Goal: Transaction & Acquisition: Purchase product/service

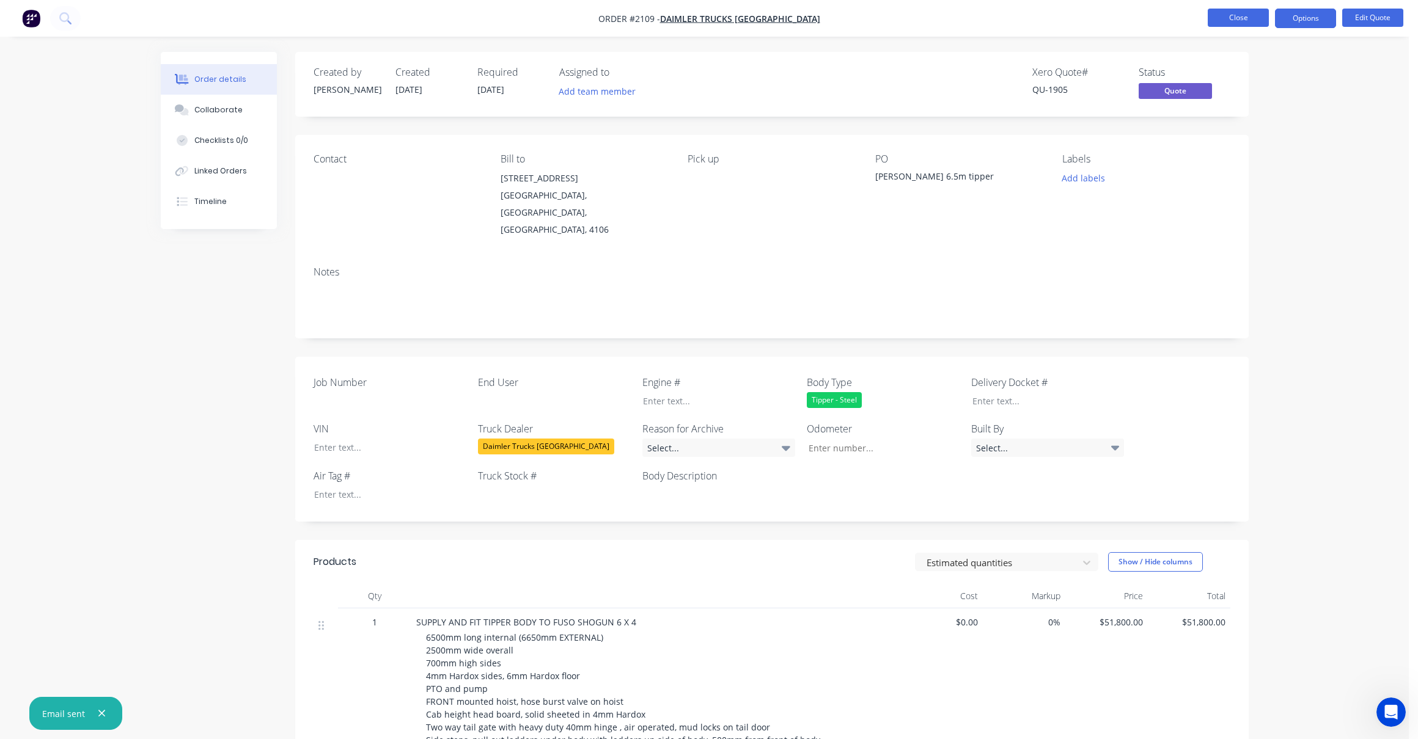
click at [1242, 12] on button "Close" at bounding box center [1237, 18] width 61 height 18
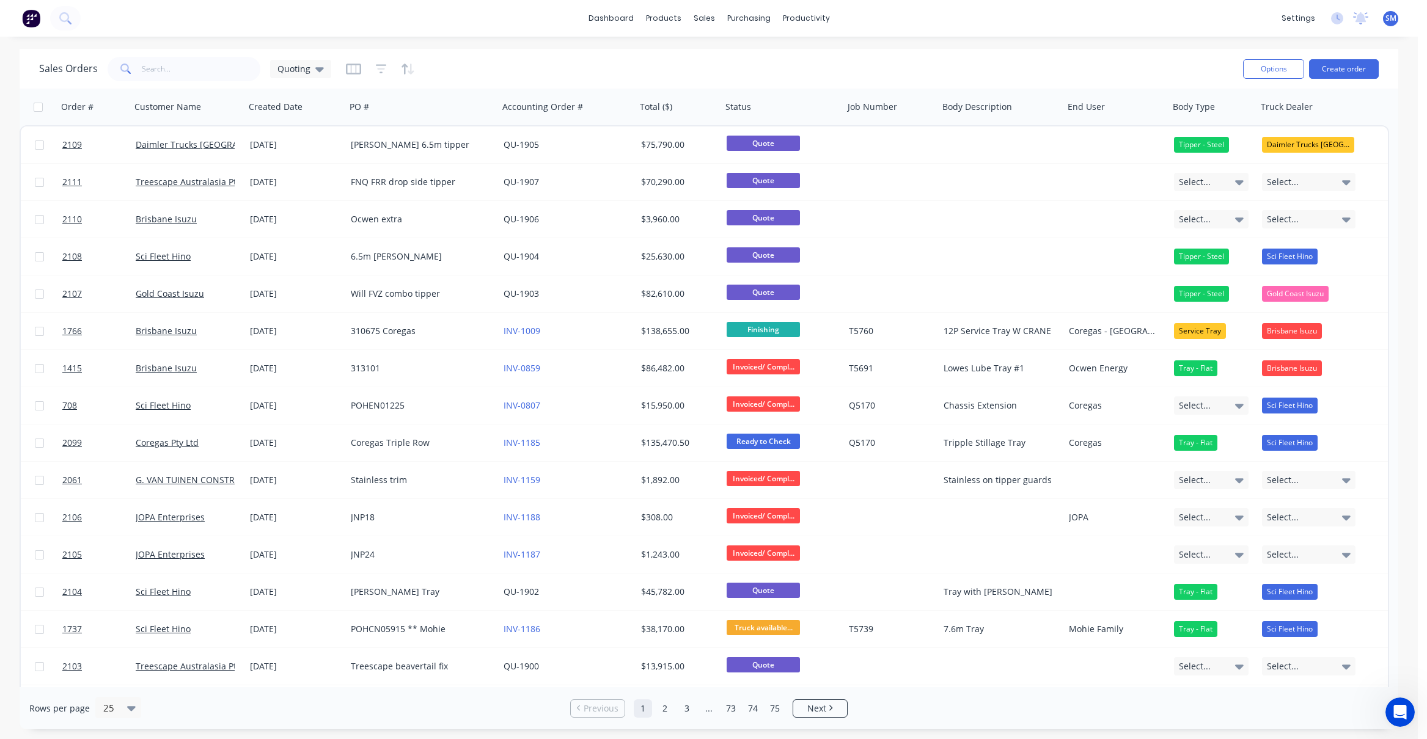
drag, startPoint x: 621, startPoint y: 66, endPoint x: 653, endPoint y: 49, distance: 36.3
click at [621, 67] on div "Sales Orders Quoting" at bounding box center [636, 69] width 1194 height 30
click at [746, 58] on div "Sales Orders" at bounding box center [749, 58] width 50 height 11
click at [863, 75] on div "Sales Orders Quoting" at bounding box center [636, 69] width 1194 height 30
click at [577, 62] on div "Sales Orders Quoting" at bounding box center [636, 69] width 1194 height 30
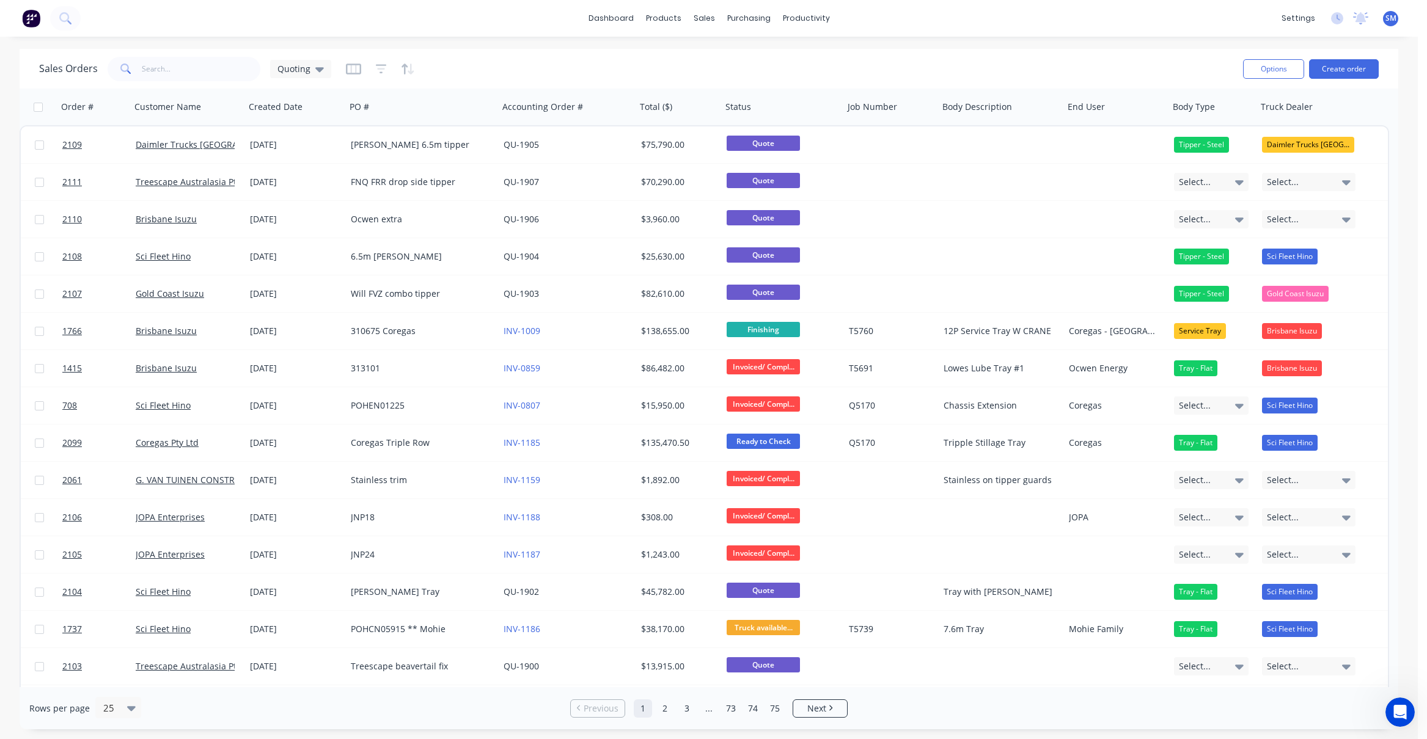
drag, startPoint x: 532, startPoint y: 70, endPoint x: 547, endPoint y: 68, distance: 15.9
click at [532, 70] on div "Sales Orders Quoting" at bounding box center [636, 69] width 1194 height 30
click at [1348, 65] on button "Create order" at bounding box center [1344, 69] width 70 height 20
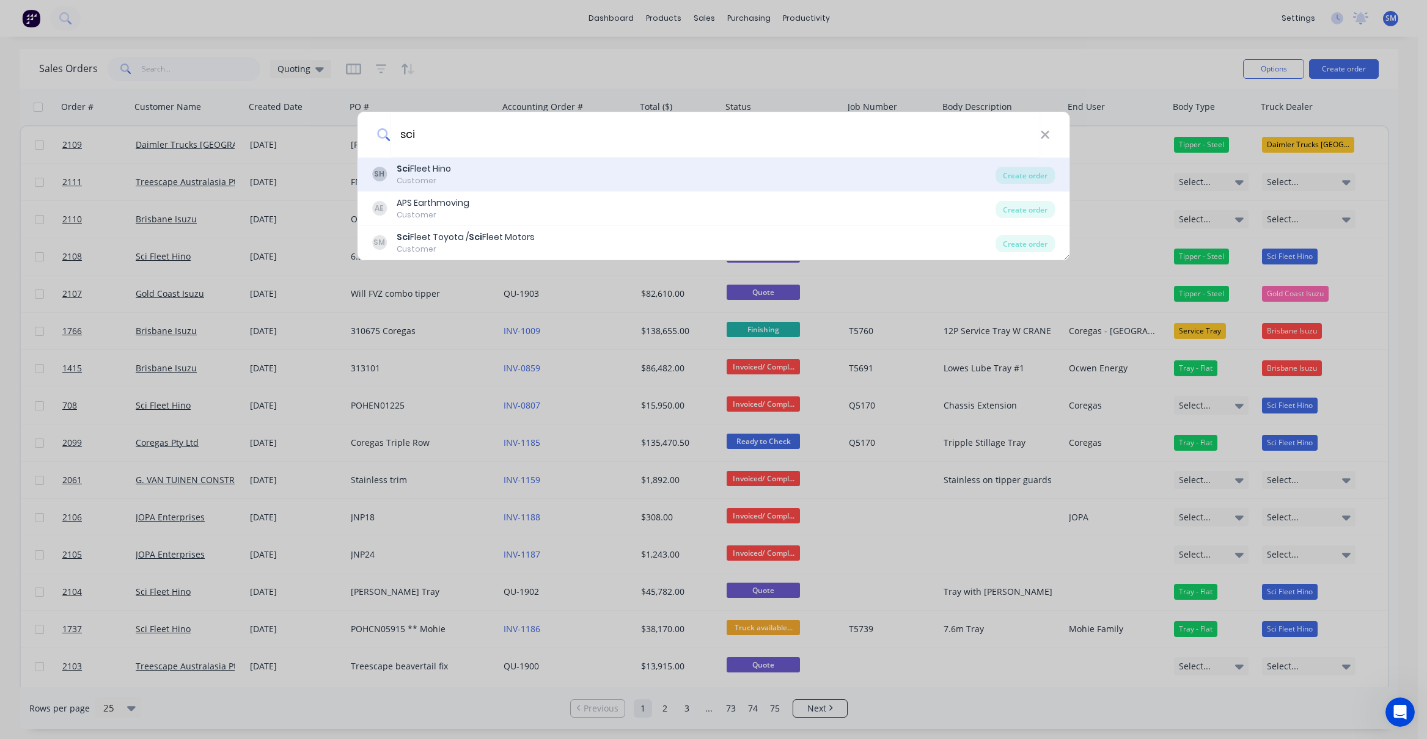
type input "sci"
click at [429, 175] on div "Customer" at bounding box center [424, 180] width 54 height 11
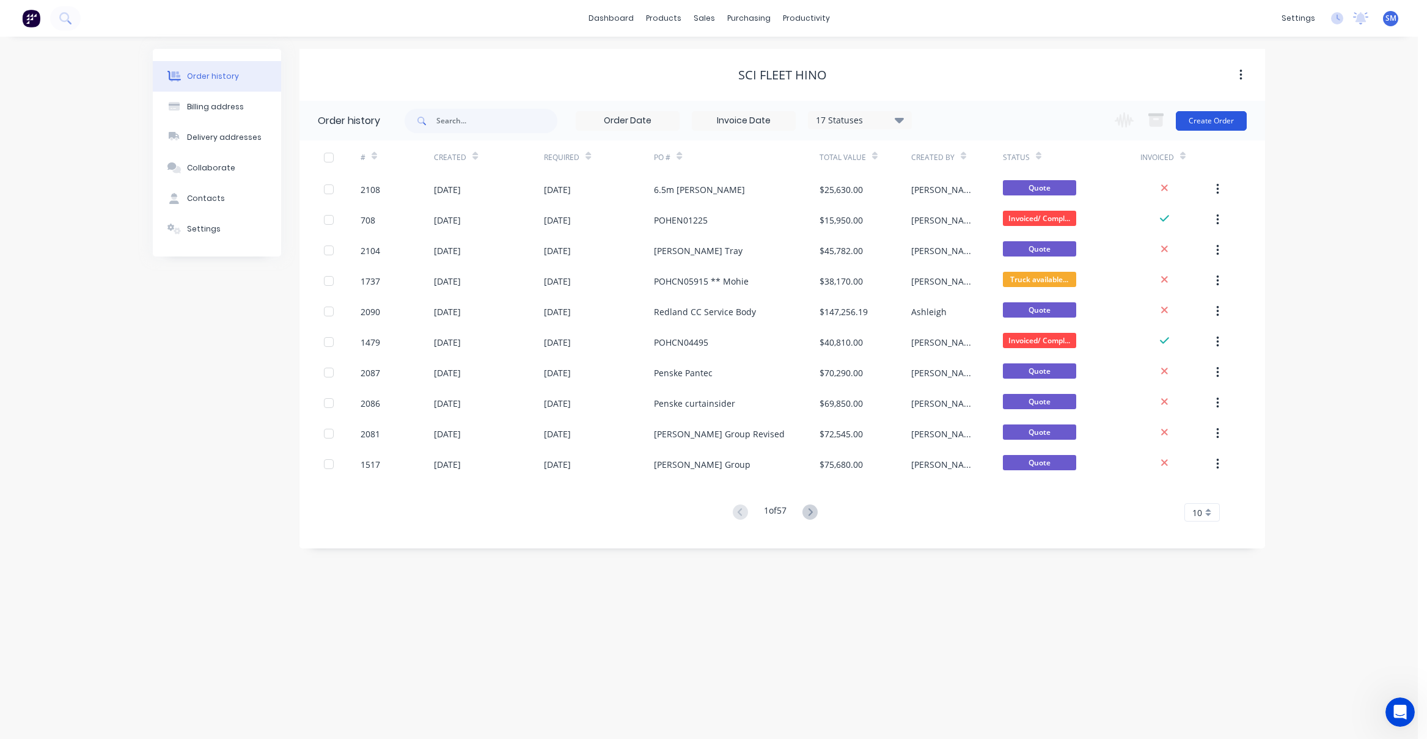
click at [1218, 119] on button "Create Order" at bounding box center [1211, 121] width 71 height 20
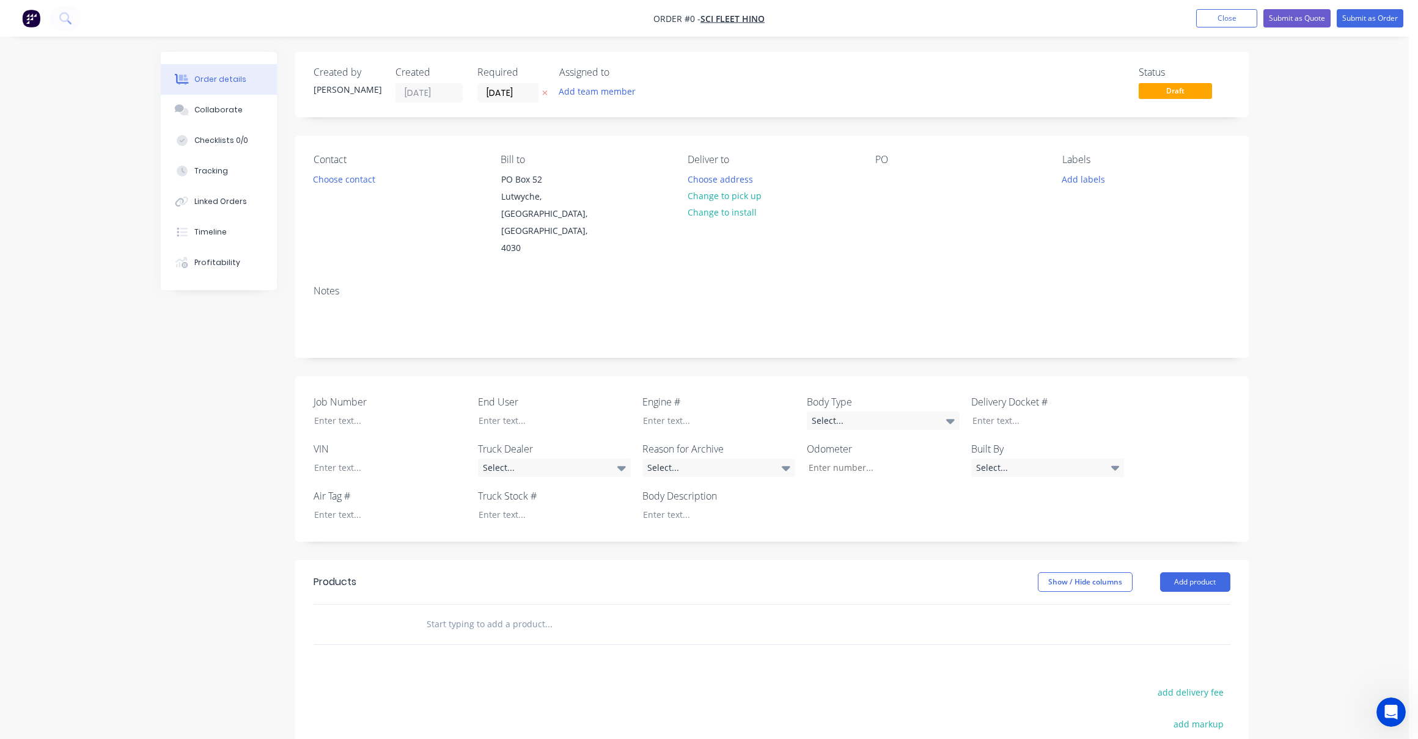
click at [901, 180] on div "PO" at bounding box center [958, 205] width 167 height 103
click at [879, 176] on div at bounding box center [885, 179] width 20 height 18
click at [468, 597] on div "Order details Collaborate Checklists 0/0 Tracking Linked Orders Timeline Profit…" at bounding box center [704, 504] width 1112 height 905
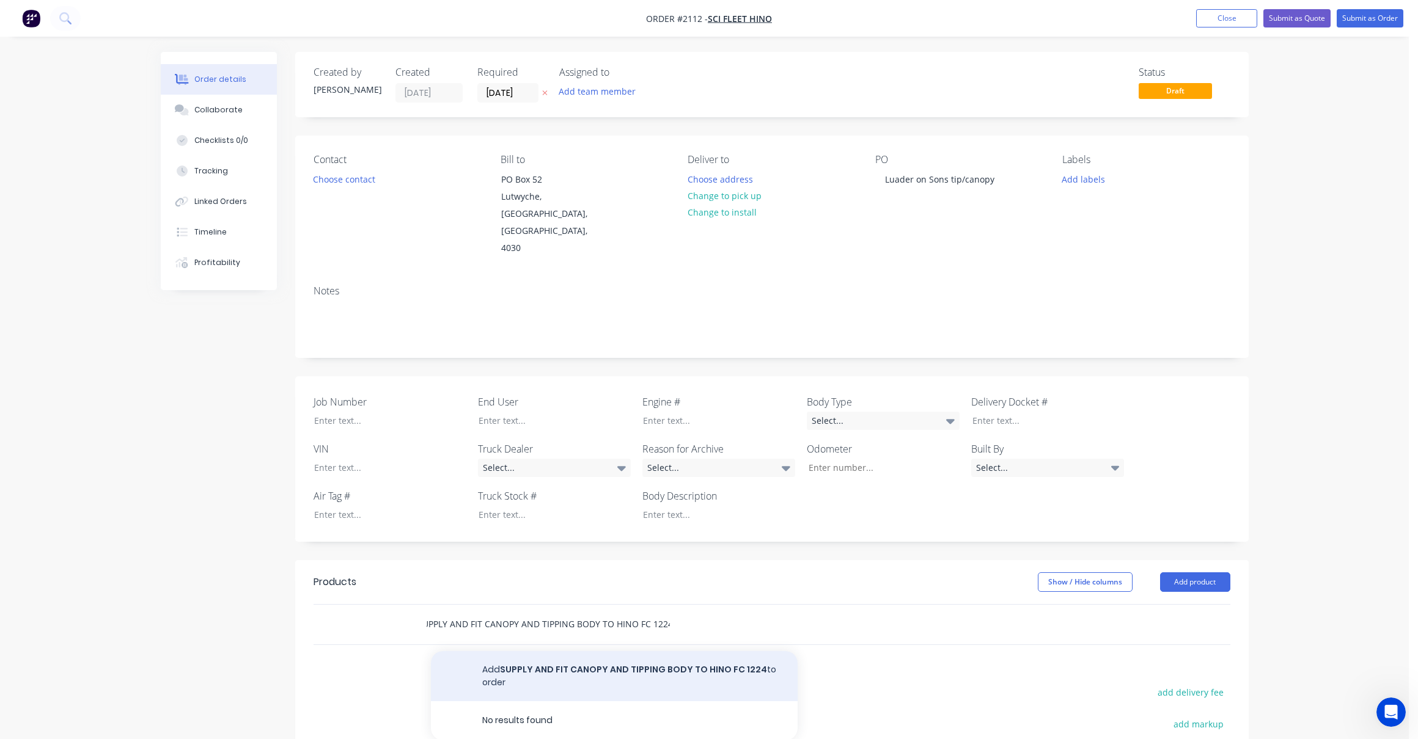
type input "SUPPLY AND FIT CANOPY AND TIPPING BODY TO HINO FC 1224"
click at [583, 651] on button "Add SUPPLY AND FIT CANOPY AND TIPPING BODY TO HINO FC 1224 to order" at bounding box center [614, 676] width 367 height 50
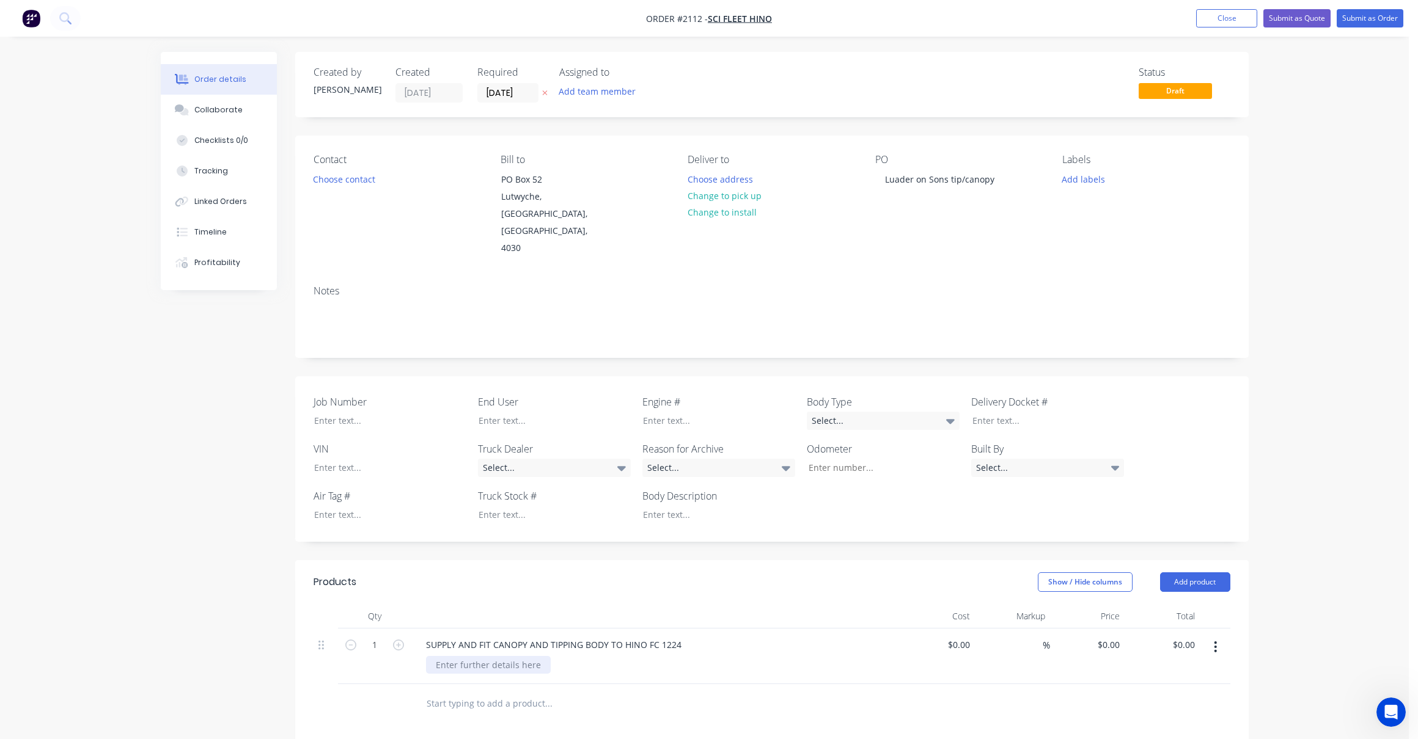
click at [444, 656] on div at bounding box center [488, 665] width 125 height 18
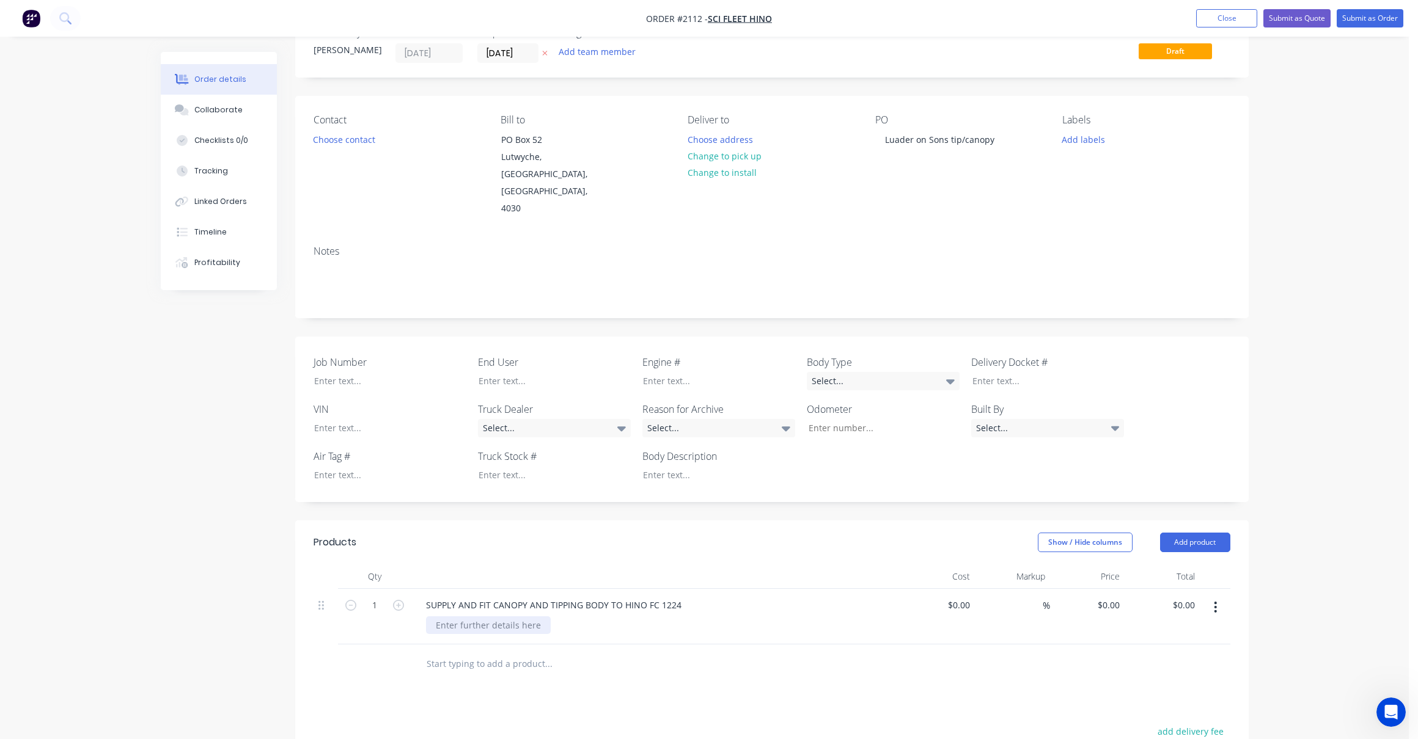
scroll to position [61, 0]
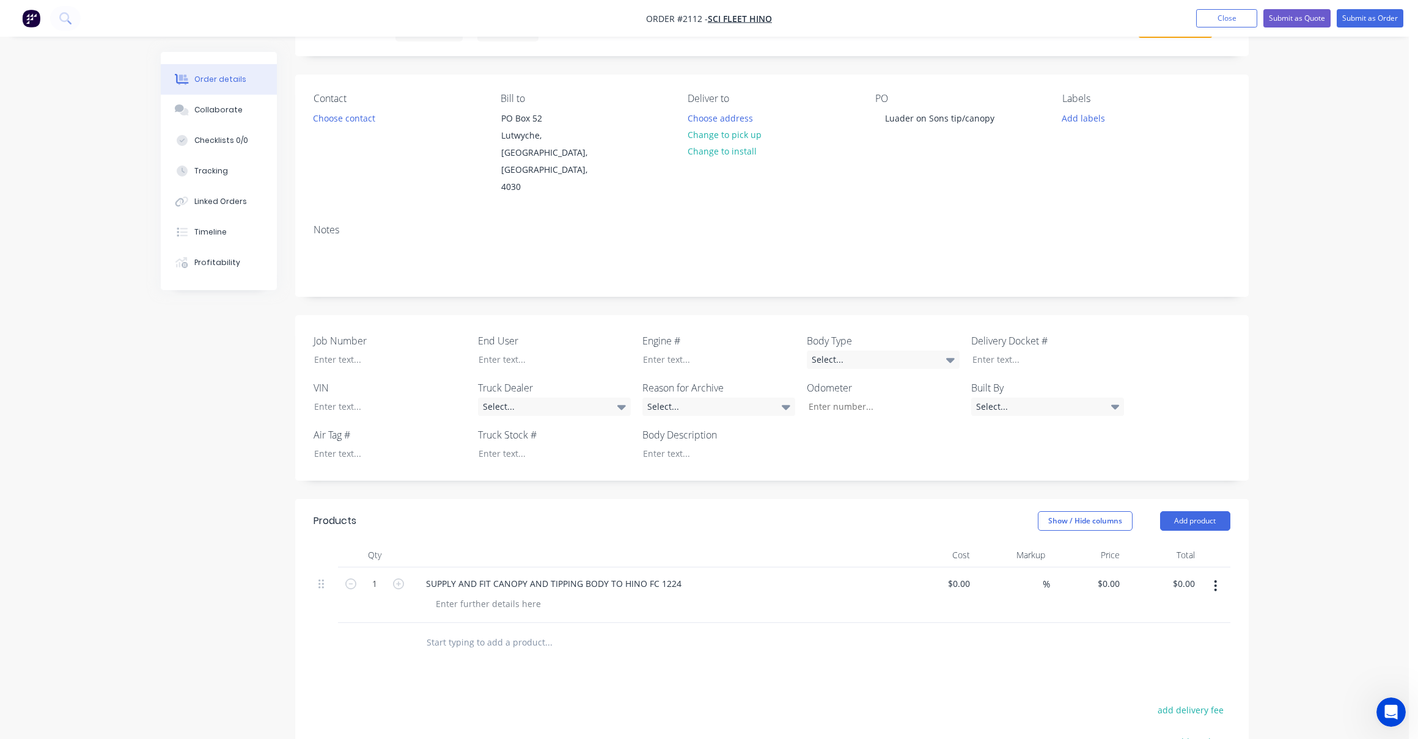
click at [452, 631] on input "text" at bounding box center [548, 643] width 244 height 24
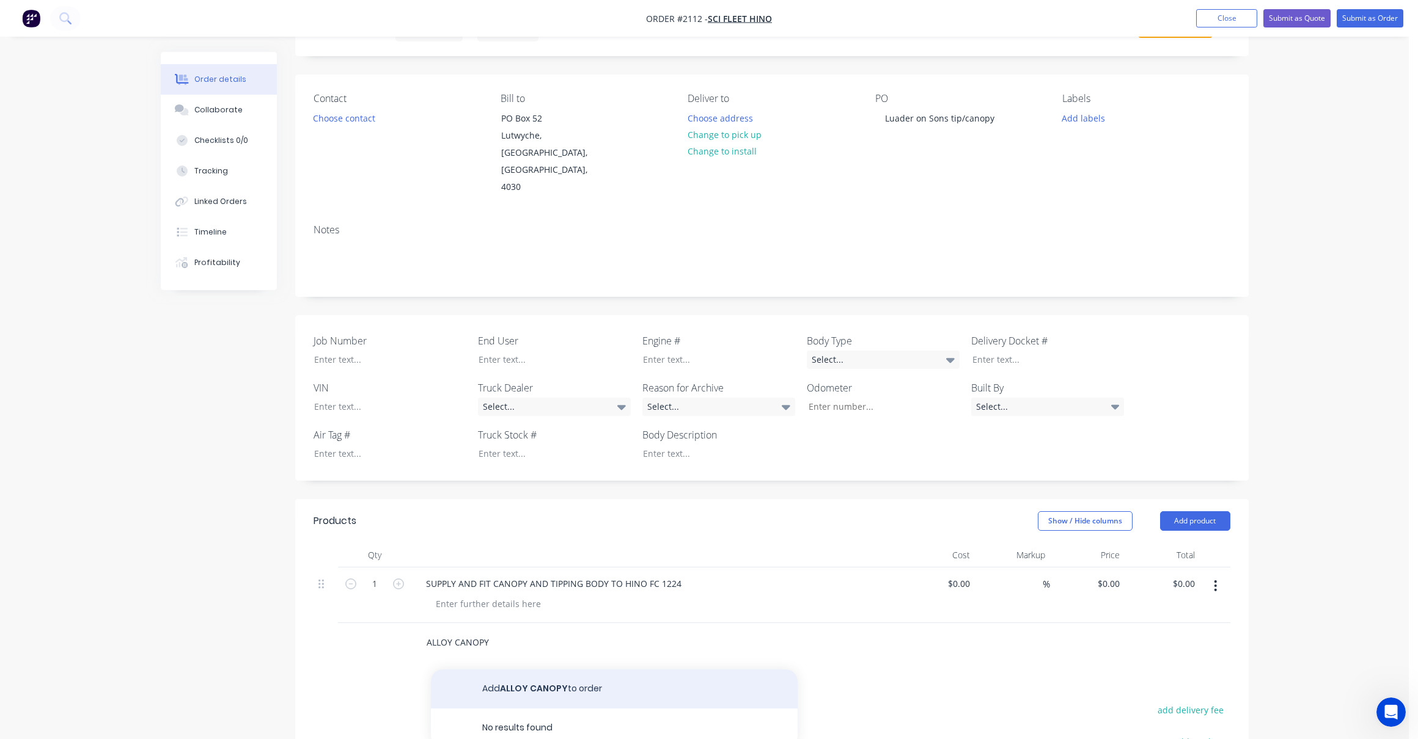
type input "ALLOY CANOPY"
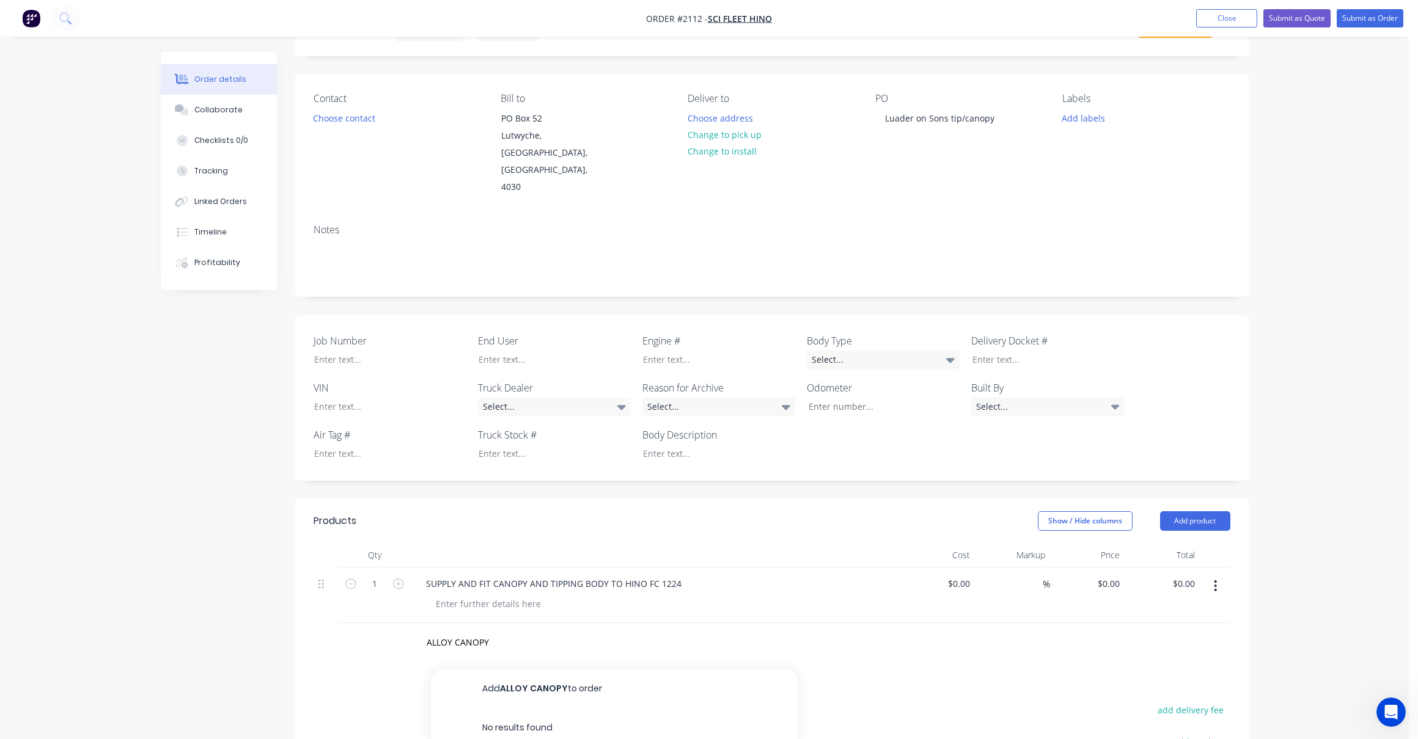
drag, startPoint x: 525, startPoint y: 653, endPoint x: 557, endPoint y: 650, distance: 31.3
click at [525, 670] on button "Add ALLOY CANOPY to order" at bounding box center [614, 689] width 367 height 39
click at [1112, 631] on input "0" at bounding box center [1110, 640] width 28 height 18
type input "$32,400.00"
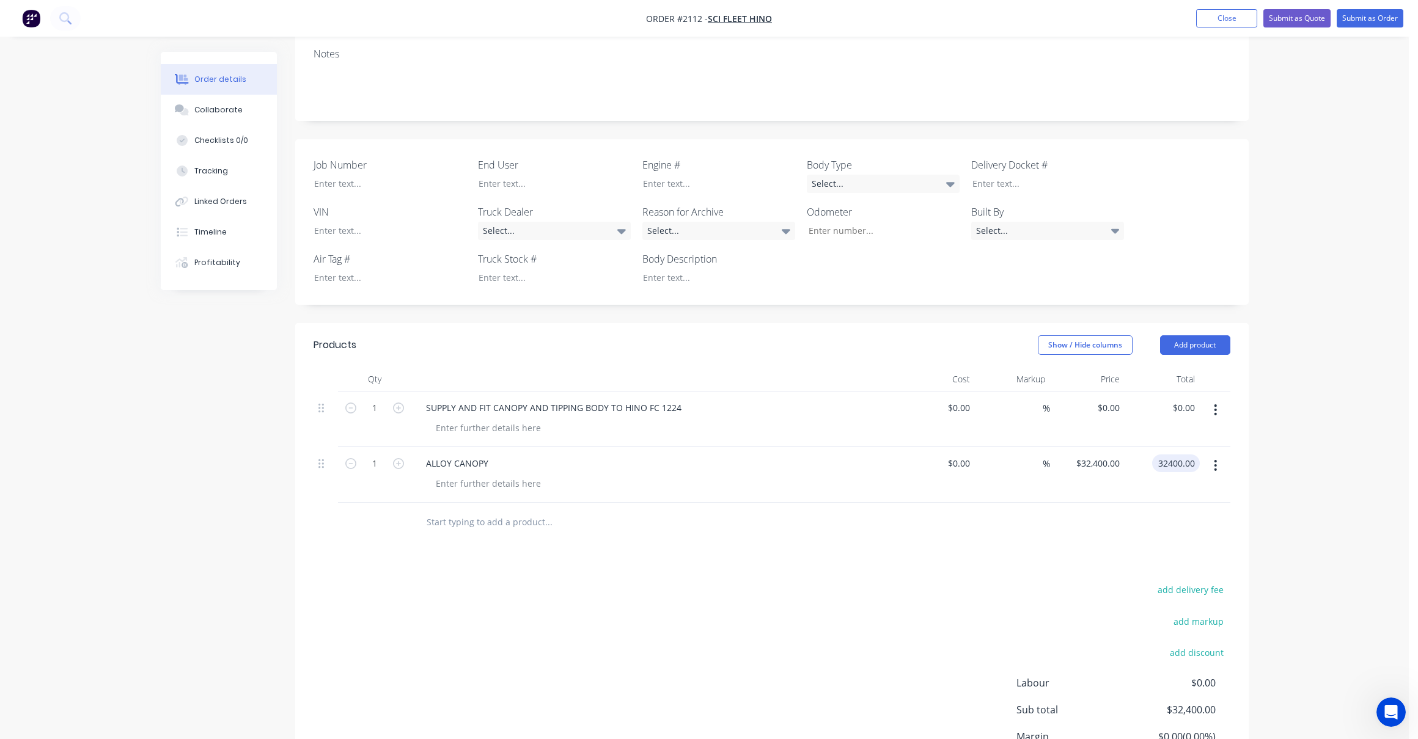
scroll to position [244, 0]
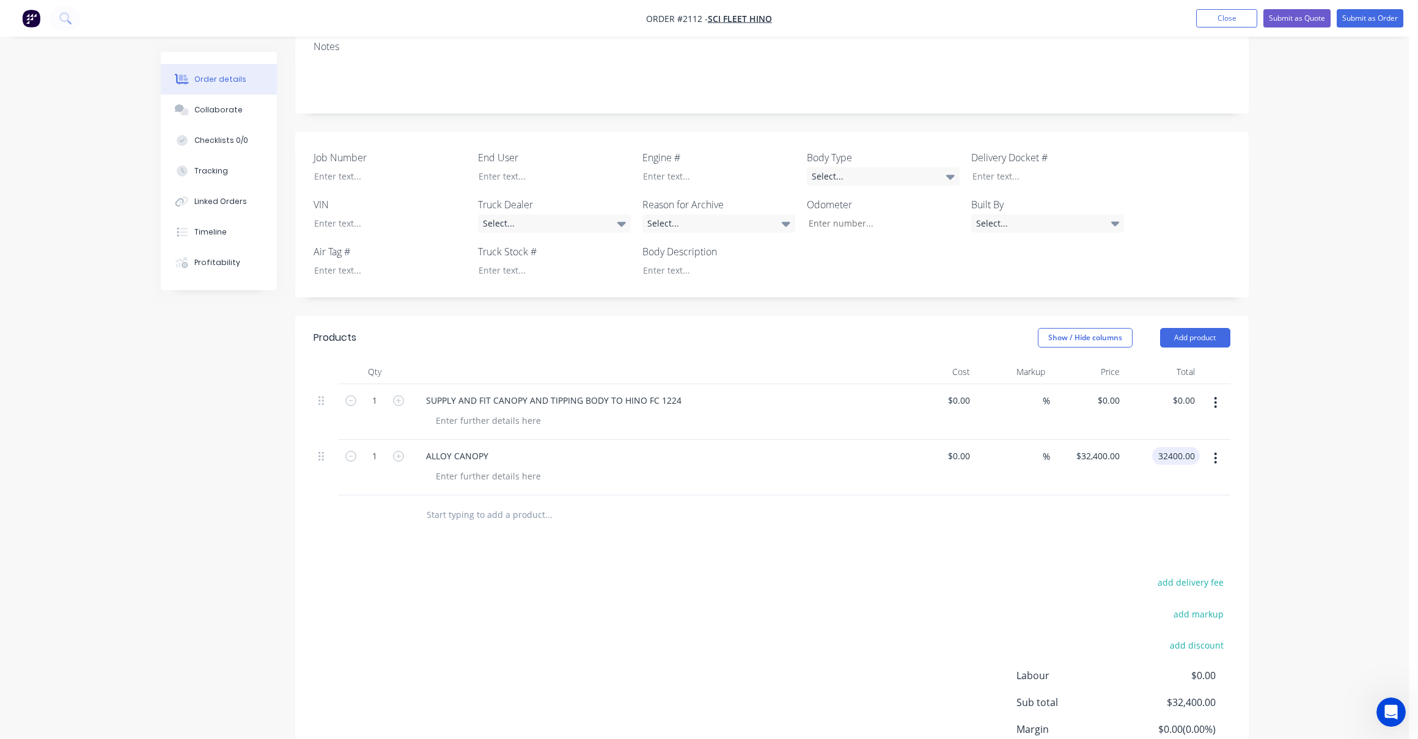
type input "$32,400.00"
click at [455, 503] on input "text" at bounding box center [548, 515] width 244 height 24
type input "2100mm long"
drag, startPoint x: 453, startPoint y: 486, endPoint x: 359, endPoint y: 485, distance: 94.1
click at [359, 496] on div "2100mm long Add 2100mm long to order No results found" at bounding box center [771, 516] width 917 height 40
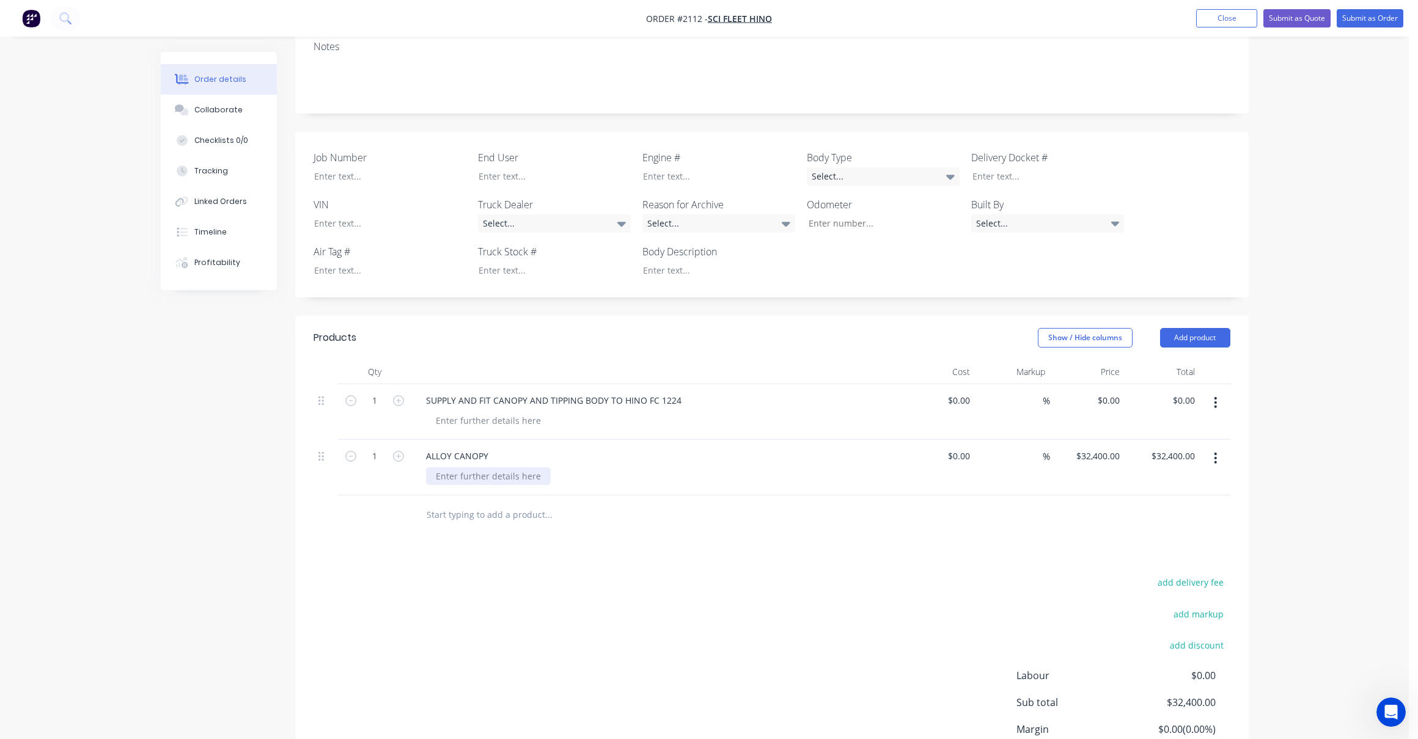
click at [475, 467] on div at bounding box center [488, 476] width 125 height 18
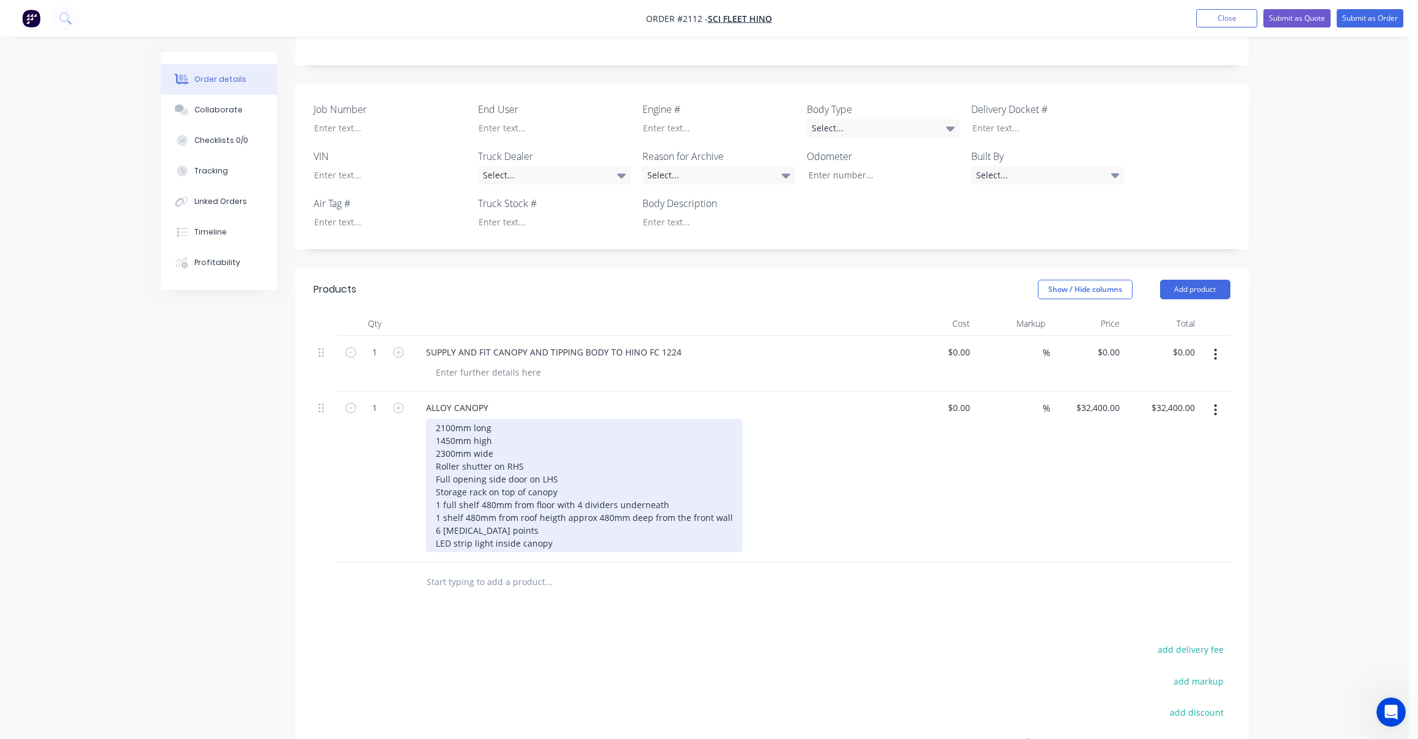
scroll to position [367, 0]
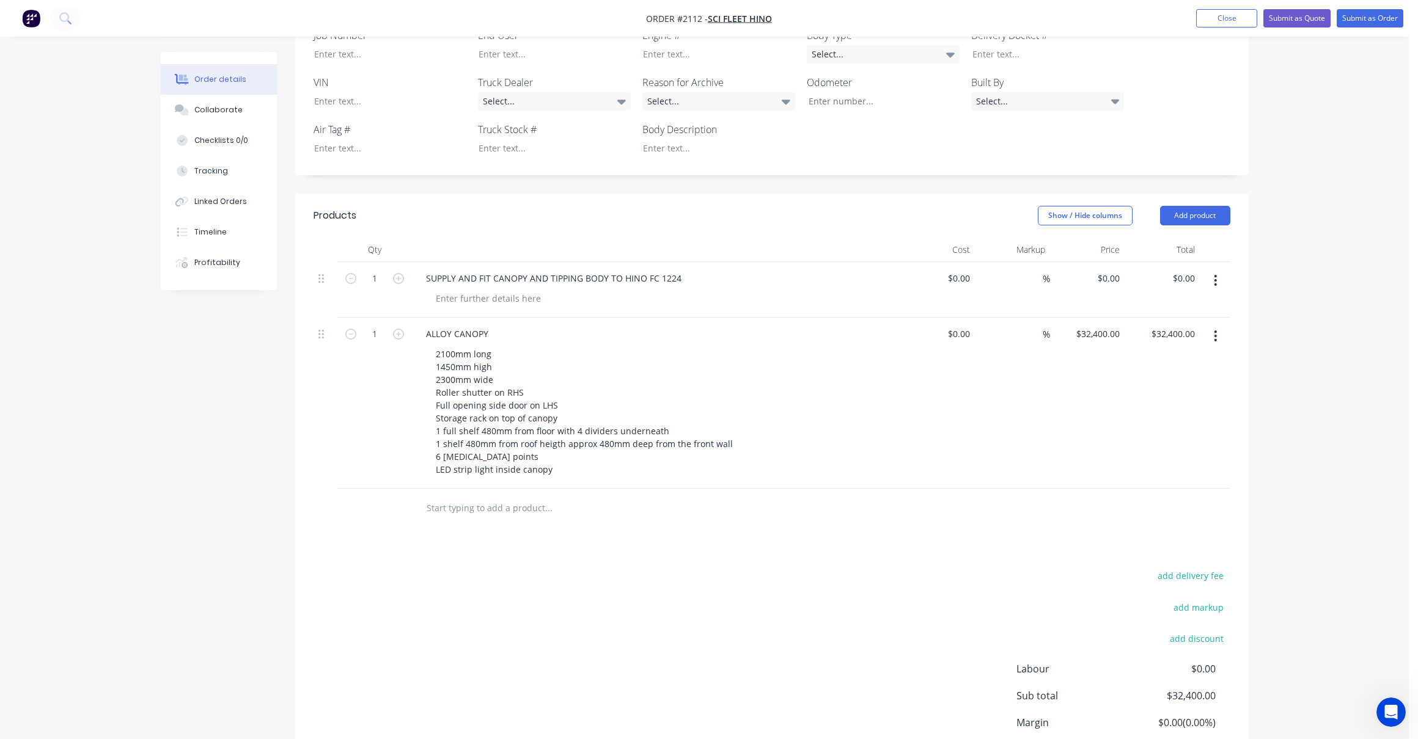
click at [450, 496] on input "text" at bounding box center [548, 508] width 244 height 24
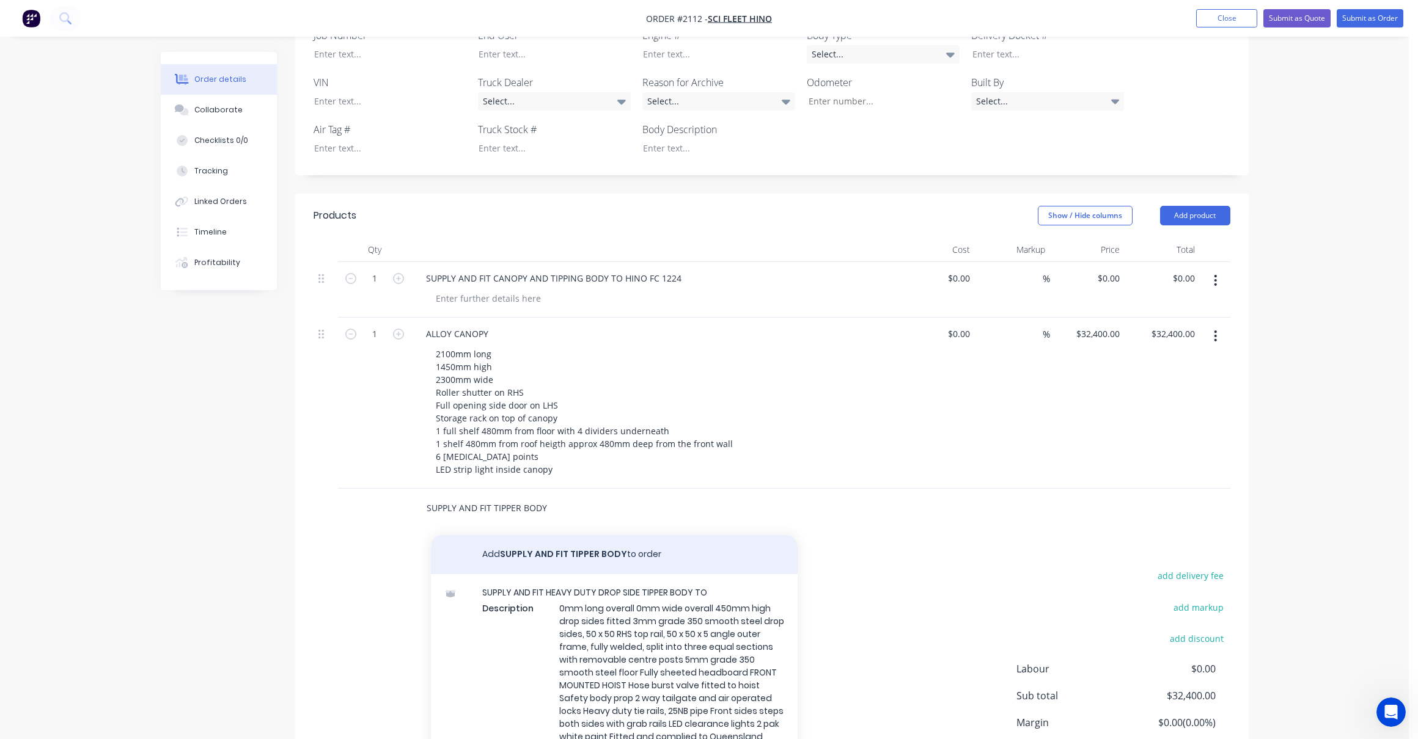
type input "SUPPLY AND FIT TIPPER BODY"
click at [552, 535] on button "Add SUPPLY AND FIT TIPPER BODY to order" at bounding box center [614, 554] width 367 height 39
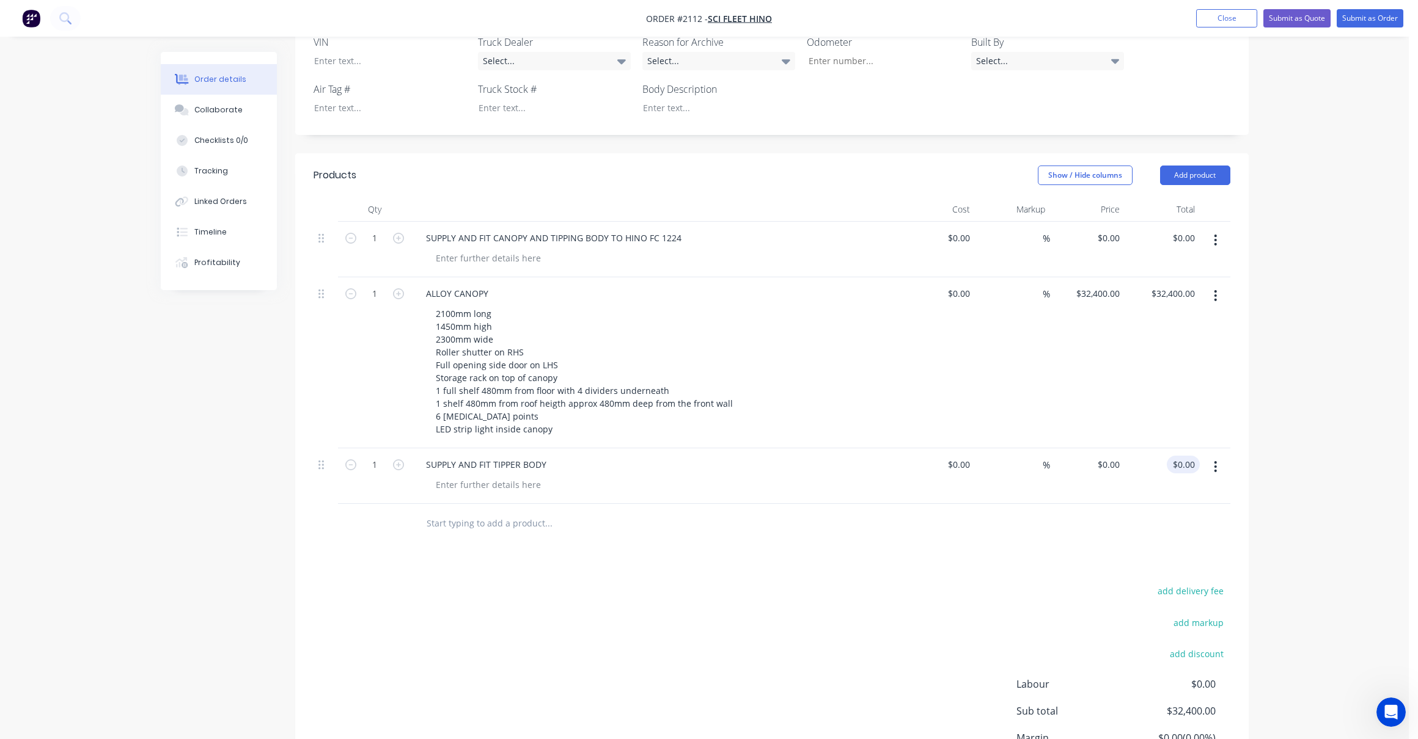
scroll to position [428, 0]
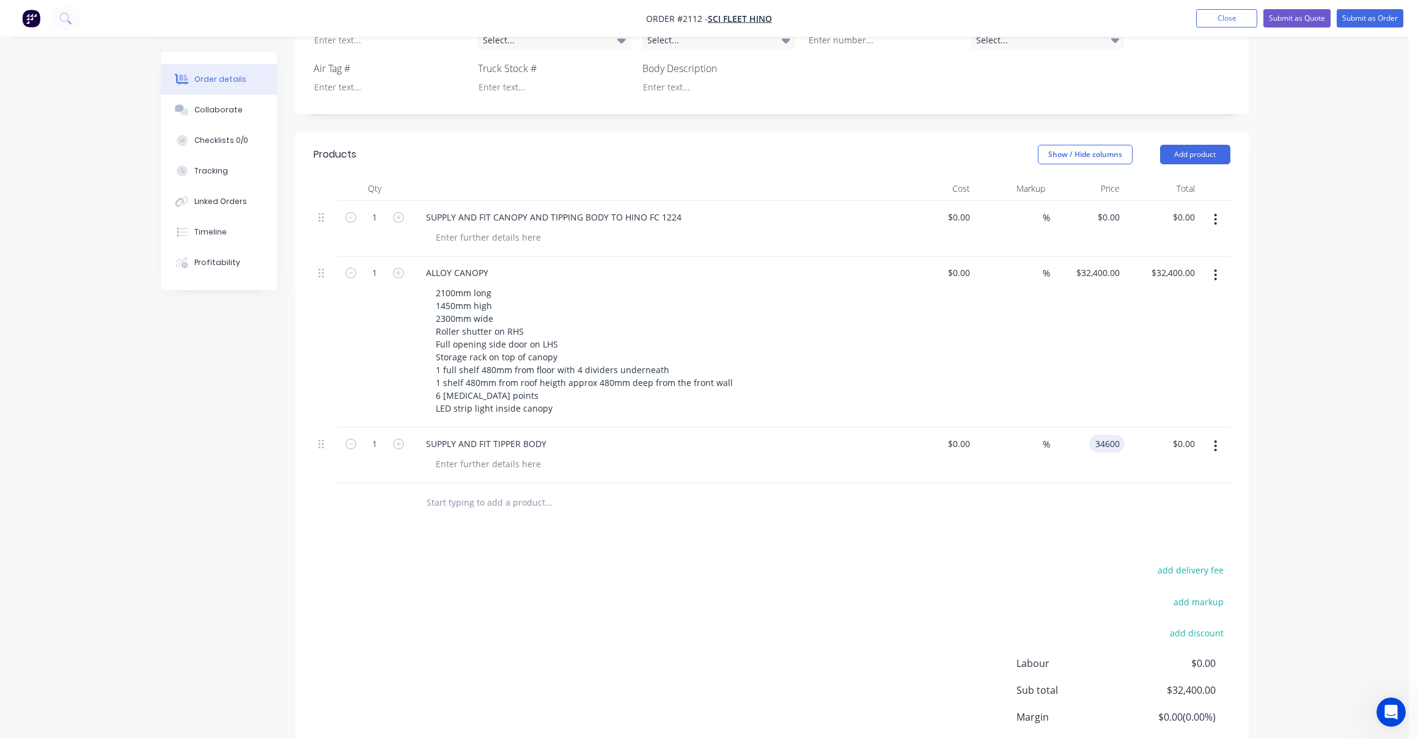
type input "$34,600.00"
type input "34600.00"
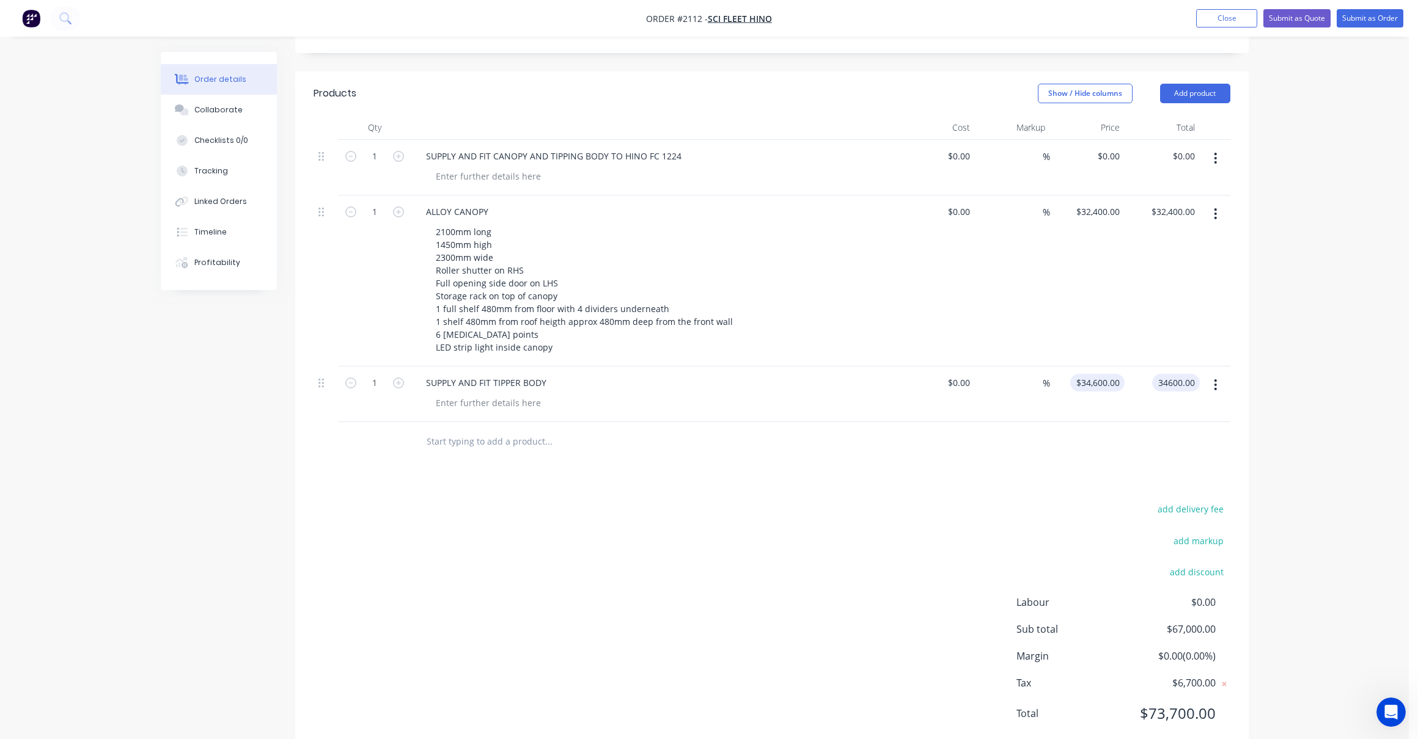
type input "34600"
type input "$34,600.00"
click at [1101, 374] on input "34600" at bounding box center [1109, 383] width 31 height 18
type input "35600"
type input "34600.00"
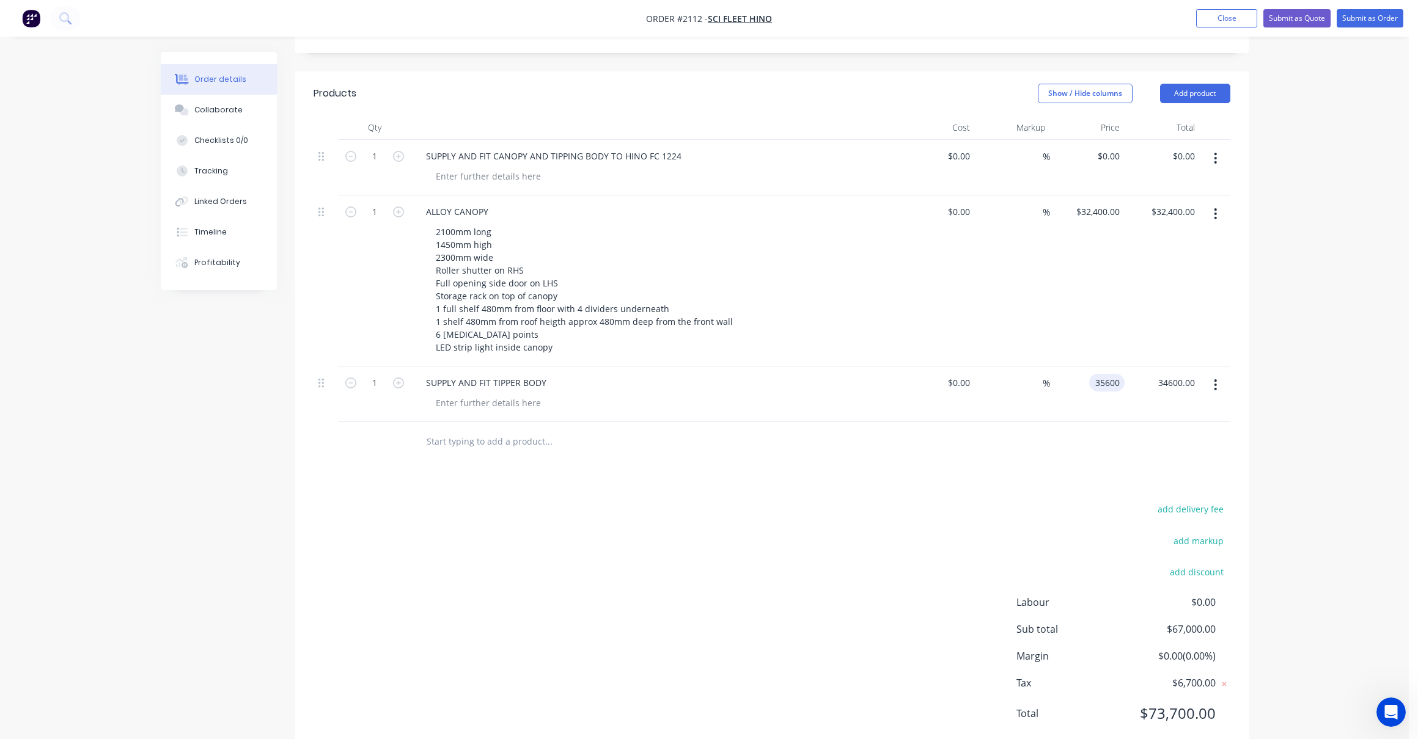
type input "$35,600.00"
type input "35600.00"
type input "35600"
type input "$35,600.00"
click at [1098, 374] on input "35600" at bounding box center [1099, 383] width 49 height 18
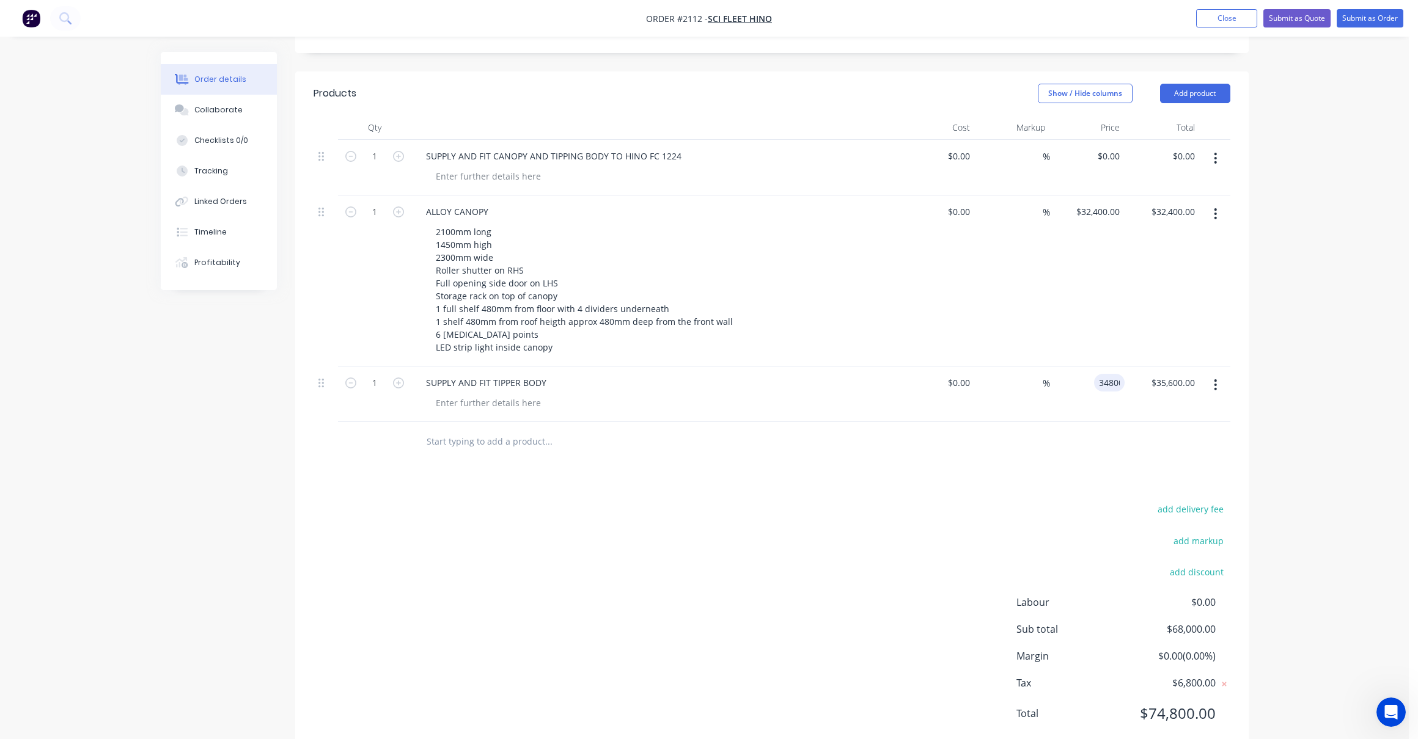
type input "34800"
type input "35600.00"
type input "$34,800.00"
click at [445, 430] on input "text" at bounding box center [548, 442] width 244 height 24
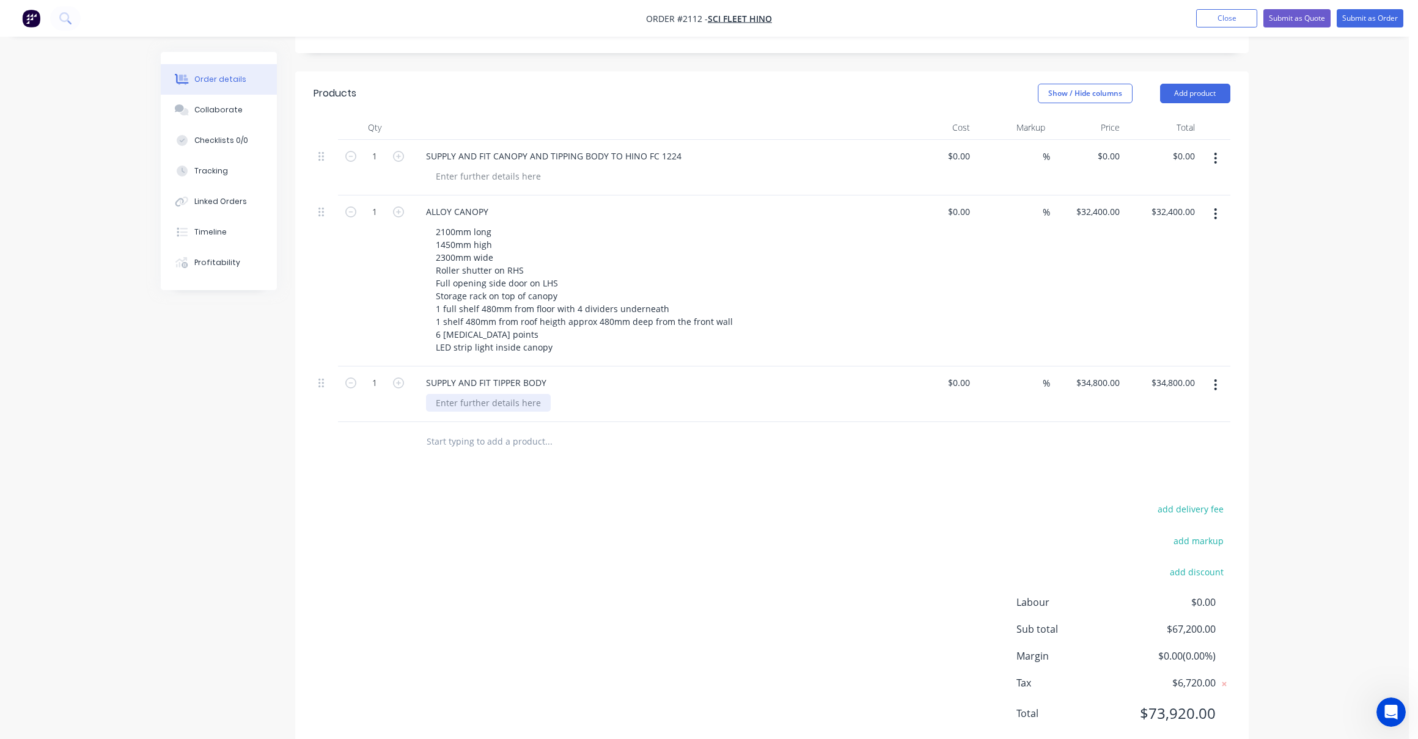
click at [442, 394] on div at bounding box center [488, 403] width 125 height 18
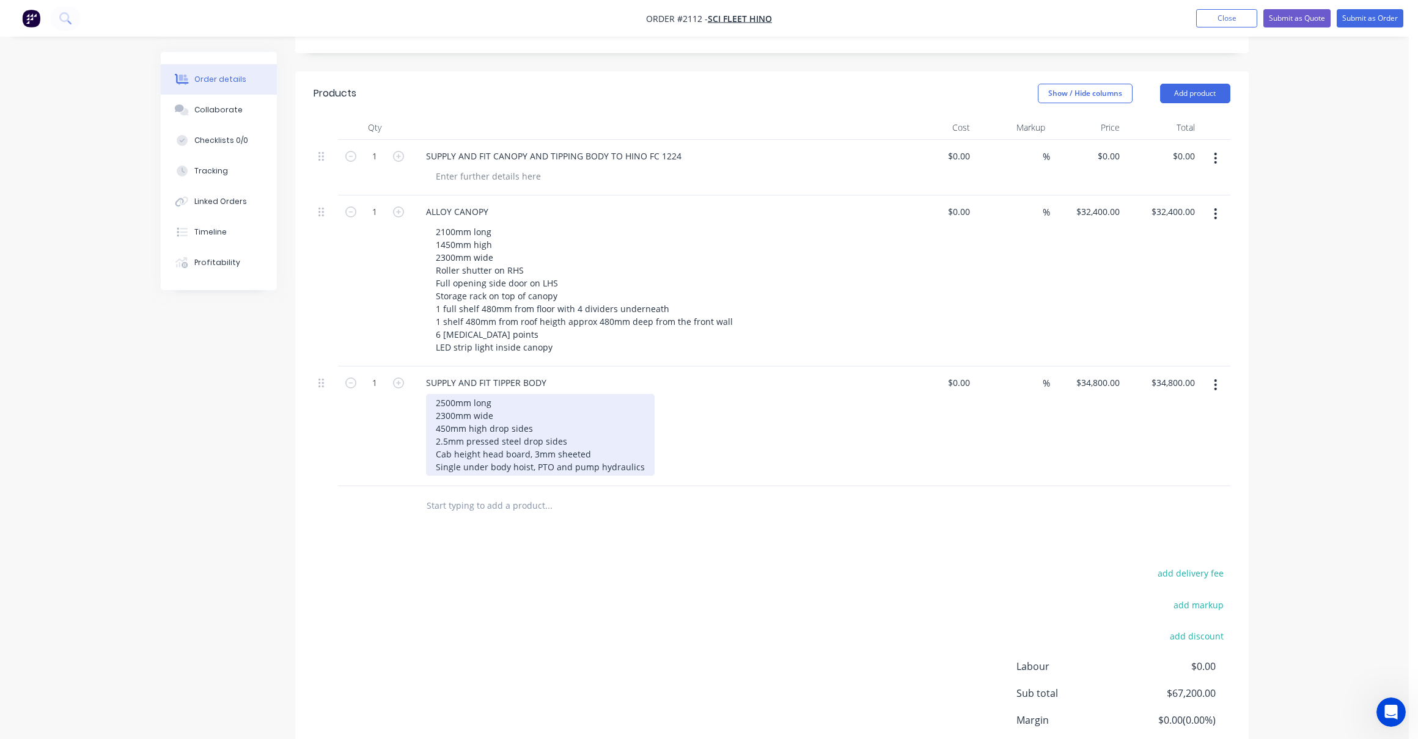
click at [641, 431] on div "2500mm long 2300mm wide 450mm high drop sides 2.5mm pressed steel drop sides Ca…" at bounding box center [540, 435] width 229 height 82
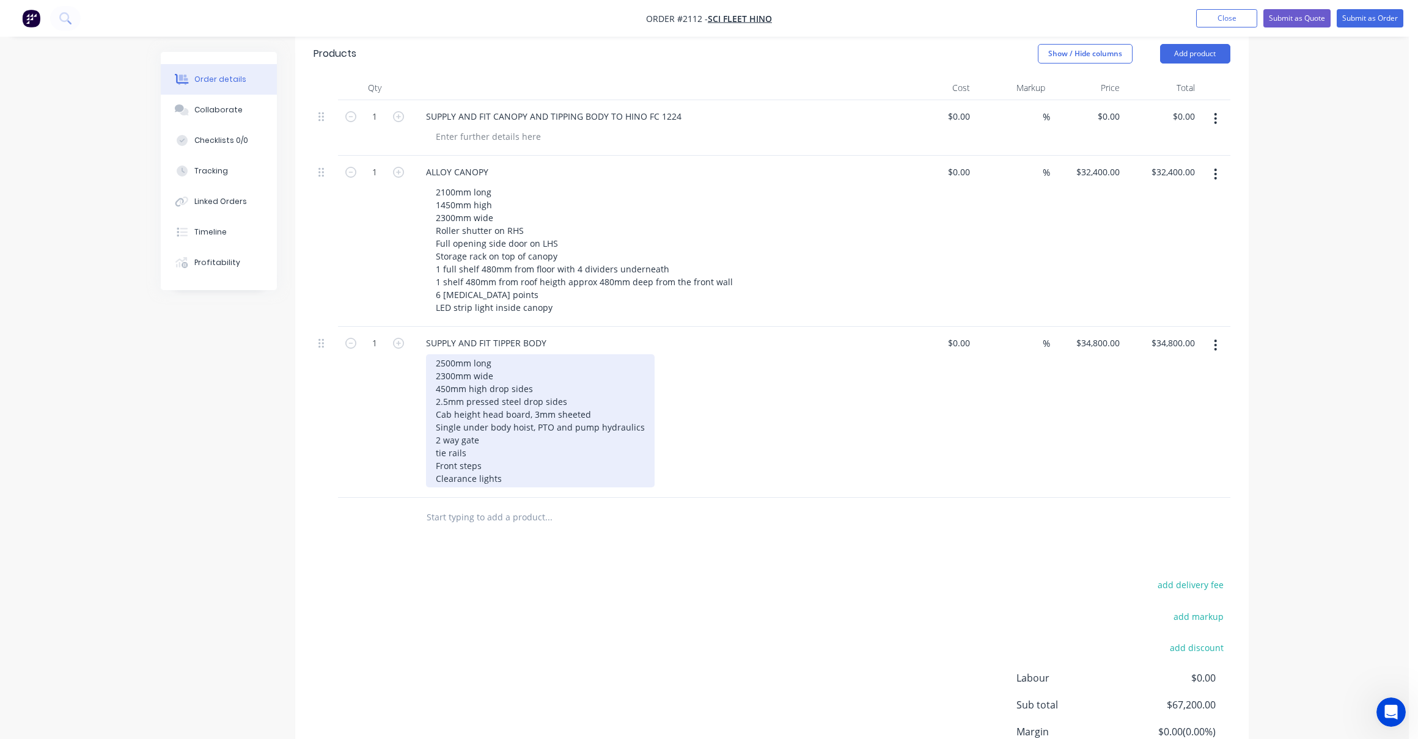
scroll to position [550, 0]
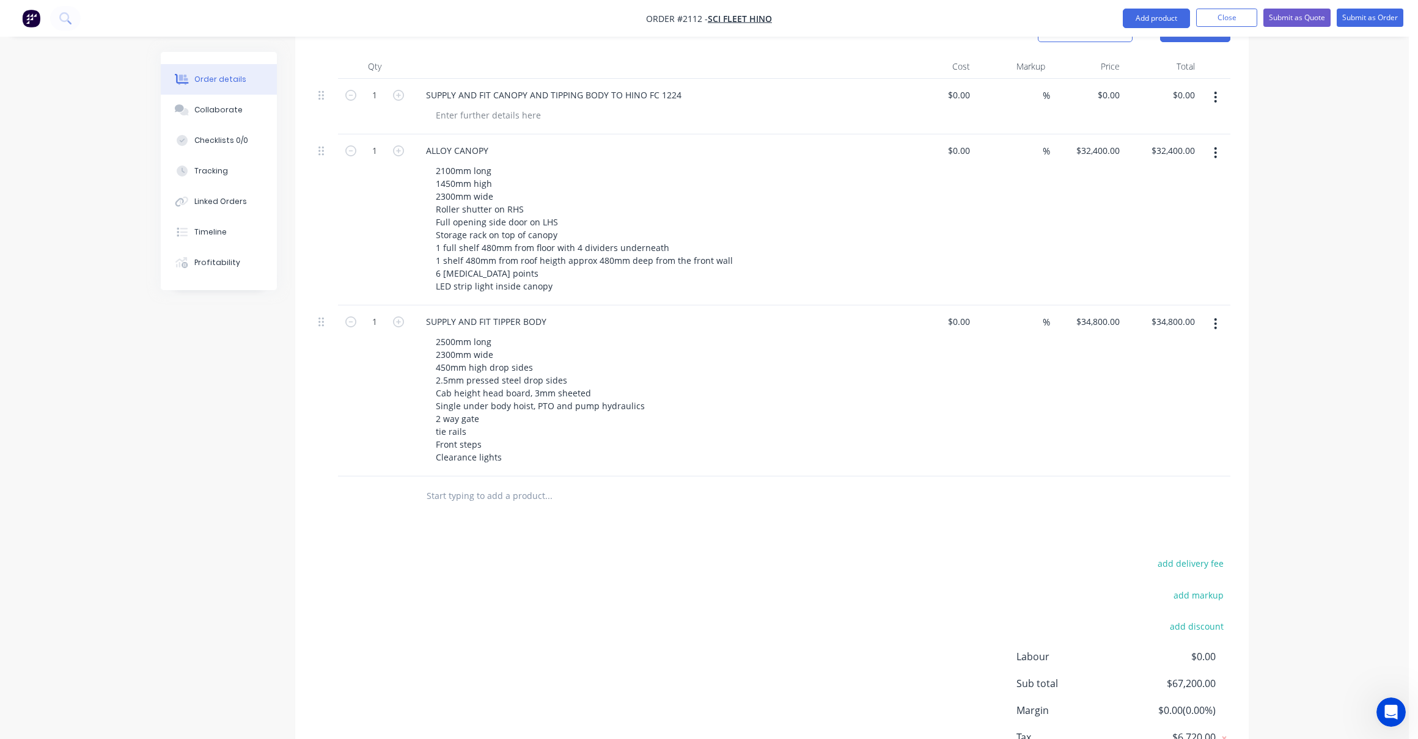
drag, startPoint x: 450, startPoint y: 452, endPoint x: 481, endPoint y: 470, distance: 35.6
click at [451, 484] on input "text" at bounding box center [548, 496] width 244 height 24
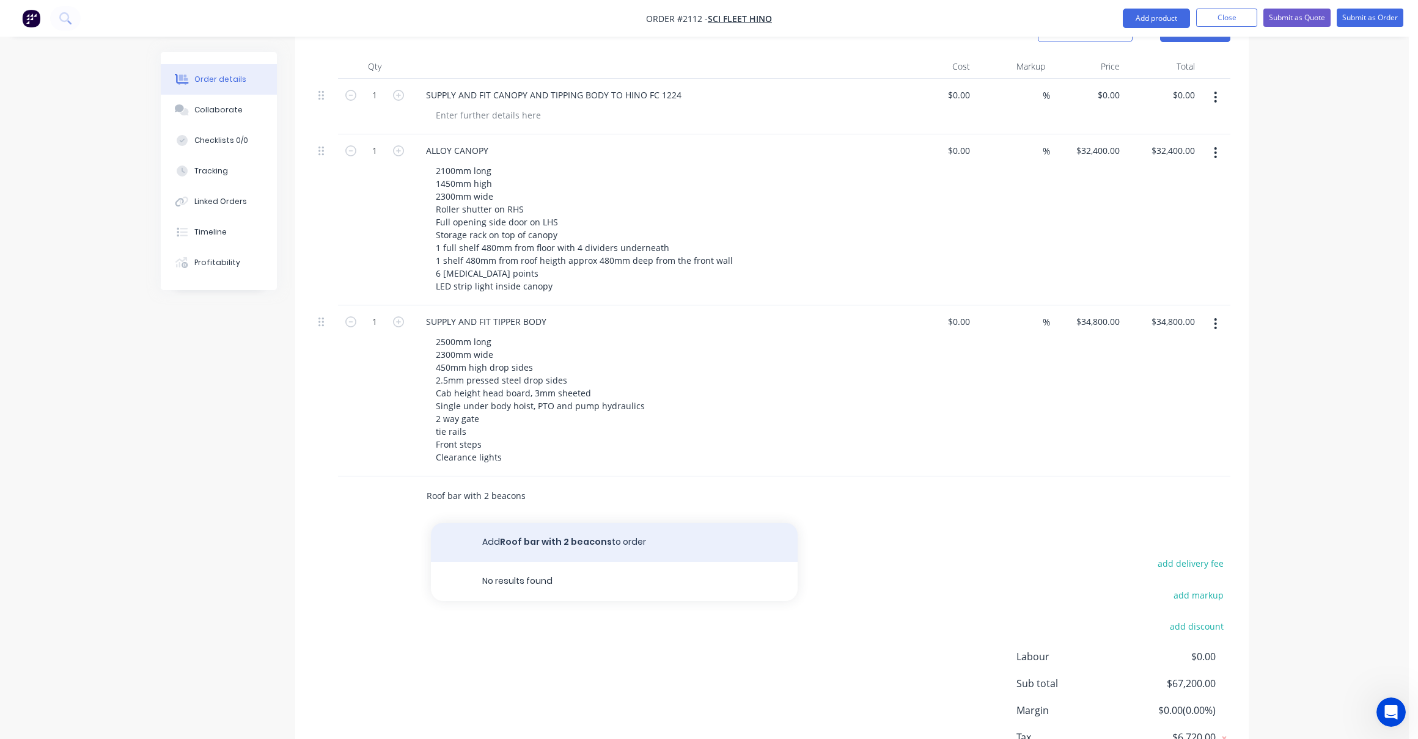
type input "Roof bar with 2 beacons"
click at [544, 523] on button "Add Roof bar with 2 beacons to order" at bounding box center [614, 542] width 367 height 39
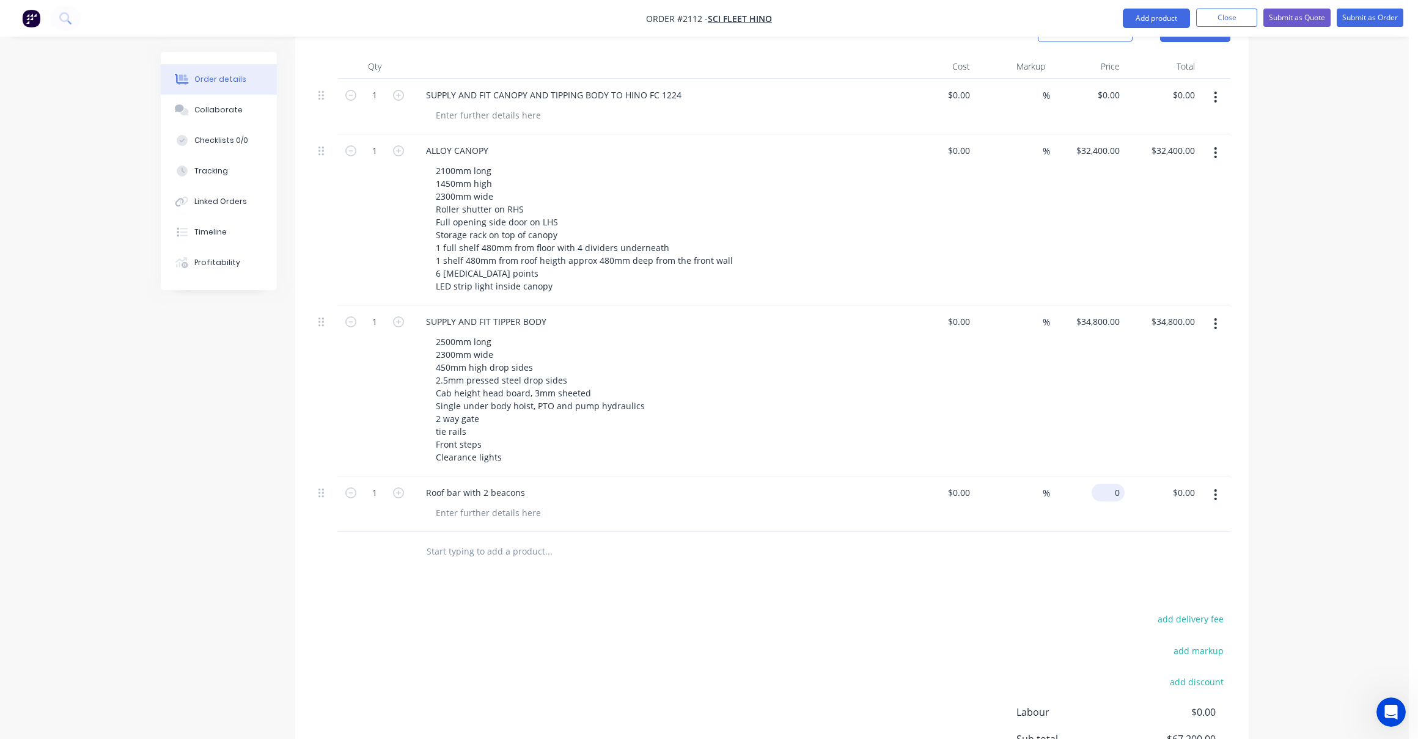
click at [1120, 484] on input "0" at bounding box center [1110, 493] width 28 height 18
type input "$1,800.00"
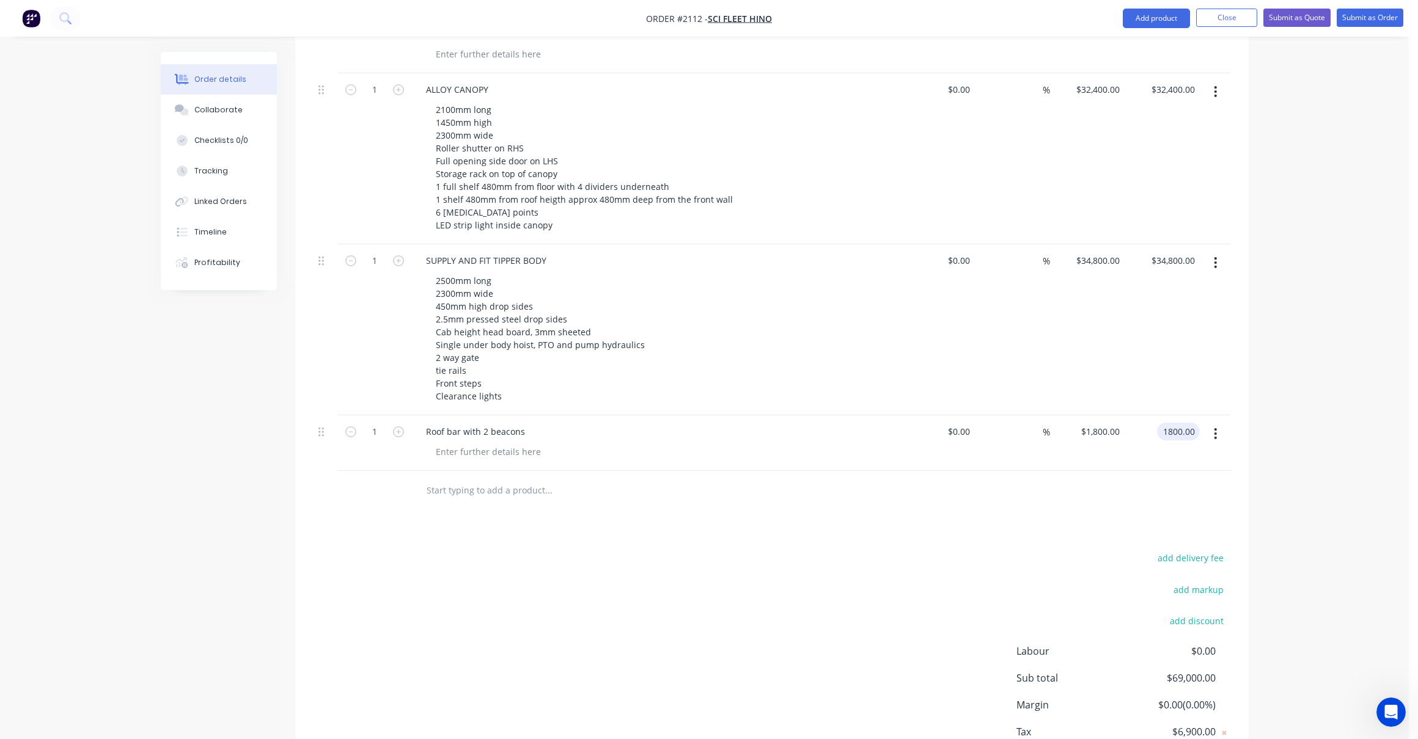
type input "$1,800.00"
click at [440, 478] on input "text" at bounding box center [548, 490] width 244 height 24
type input "PTO diverter valve, priority flow valve, 8LPM, body lock, oil tank with returnl…"
click at [539, 518] on button "Add PTO diverter valve, priority flow valve, 8LPM, body lock, oil tank with ret…" at bounding box center [614, 543] width 367 height 50
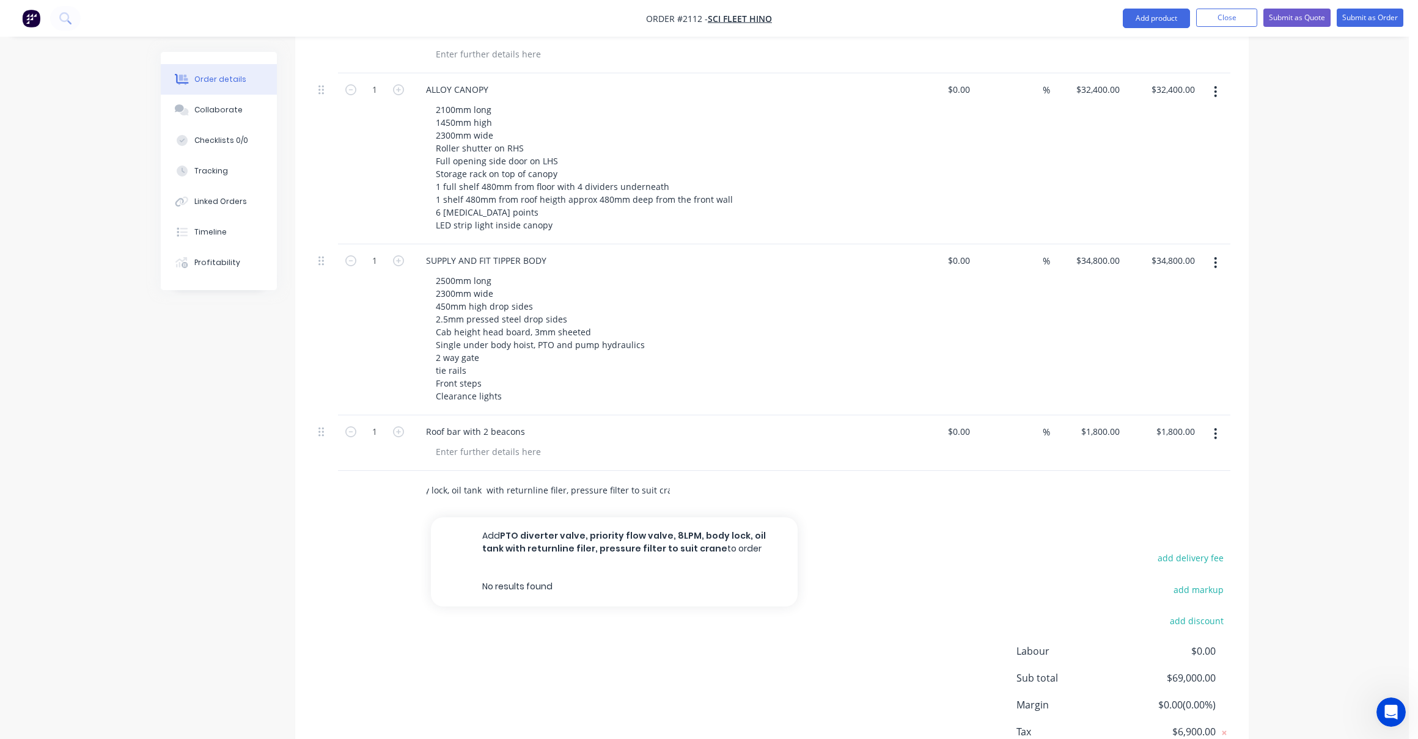
scroll to position [0, 0]
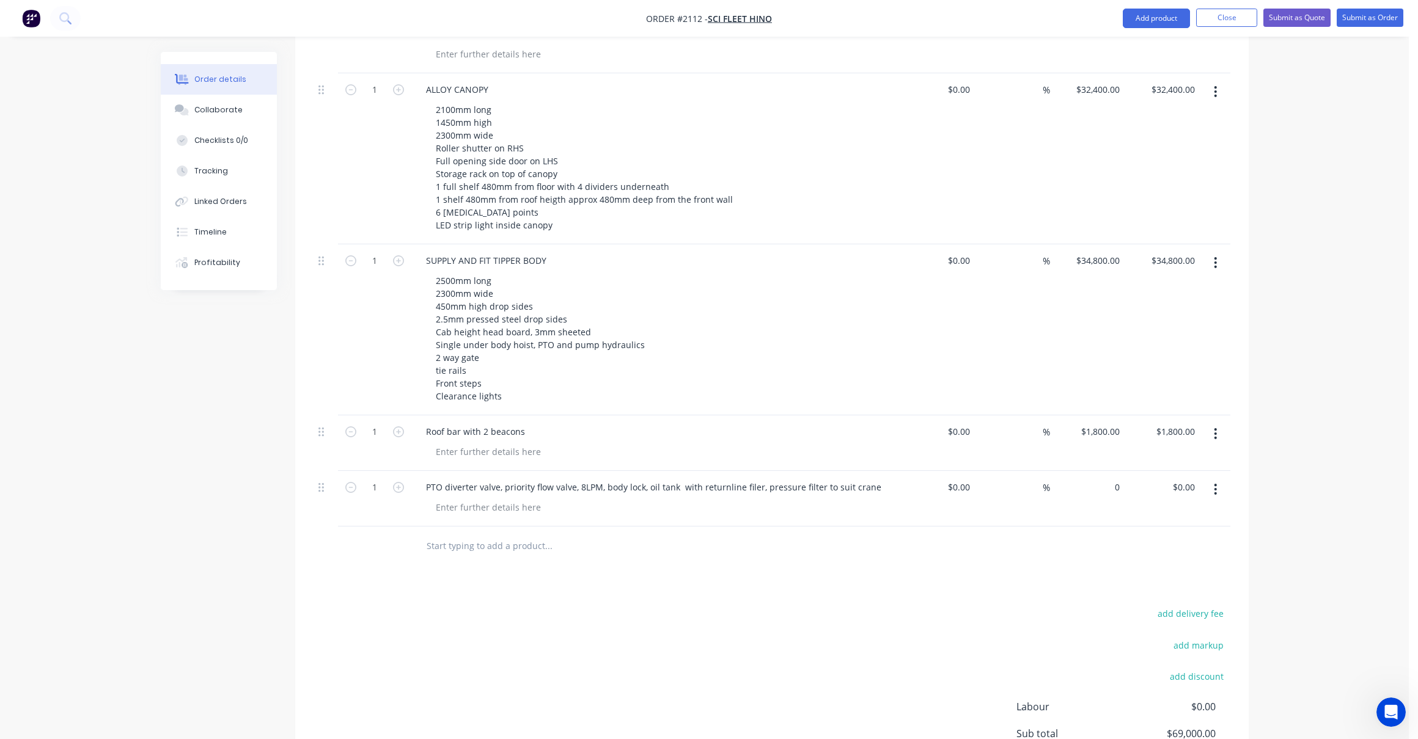
drag, startPoint x: 1104, startPoint y: 458, endPoint x: 1126, endPoint y: 481, distance: 32.0
click at [1110, 471] on div "0 $0.00" at bounding box center [1087, 499] width 75 height 56
type input "85000"
type input "0.00"
type input "$85,000.00"
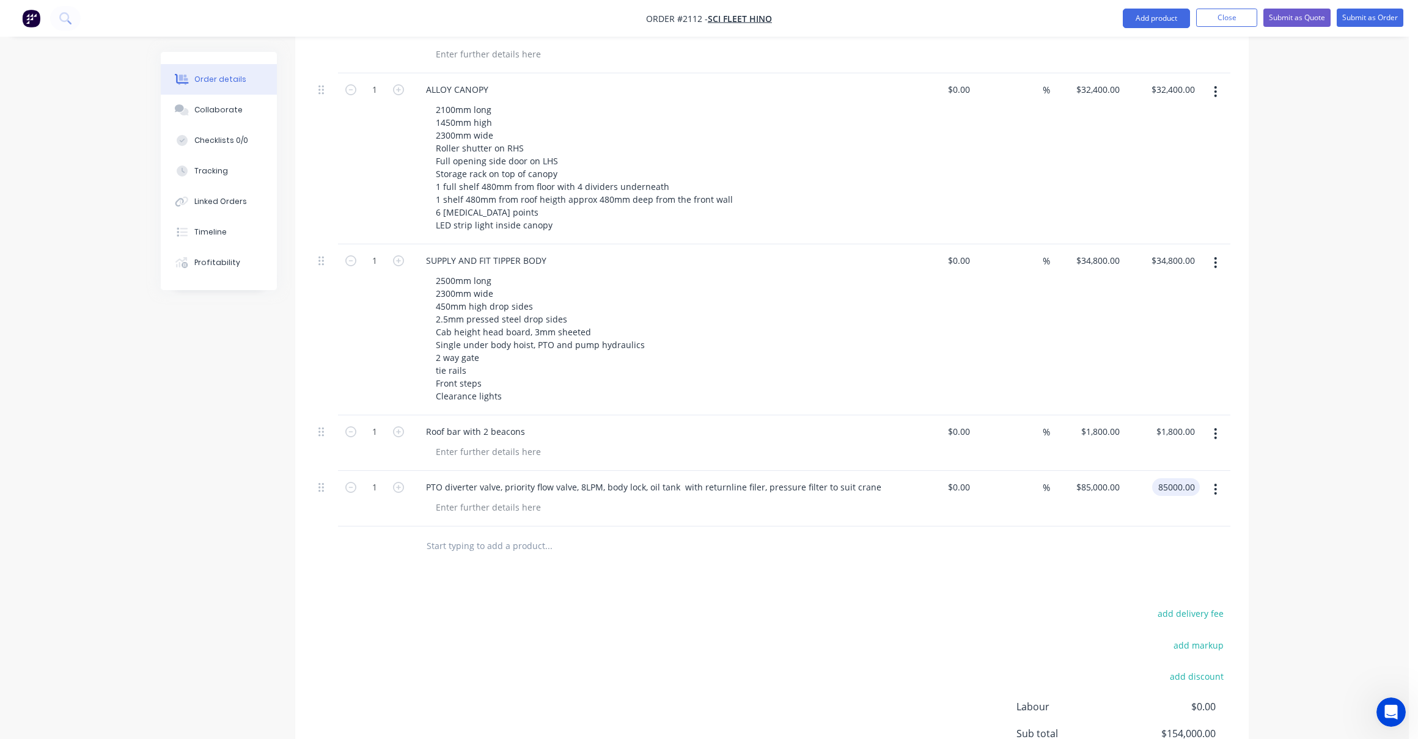
type input "$85,000.00"
drag, startPoint x: 1109, startPoint y: 467, endPoint x: 1116, endPoint y: 461, distance: 9.5
click at [1109, 471] on div "$85,000.00 $85,000.00" at bounding box center [1087, 499] width 75 height 56
click at [1107, 478] on input "85000" at bounding box center [1099, 487] width 49 height 18
type input "$85,000.00"
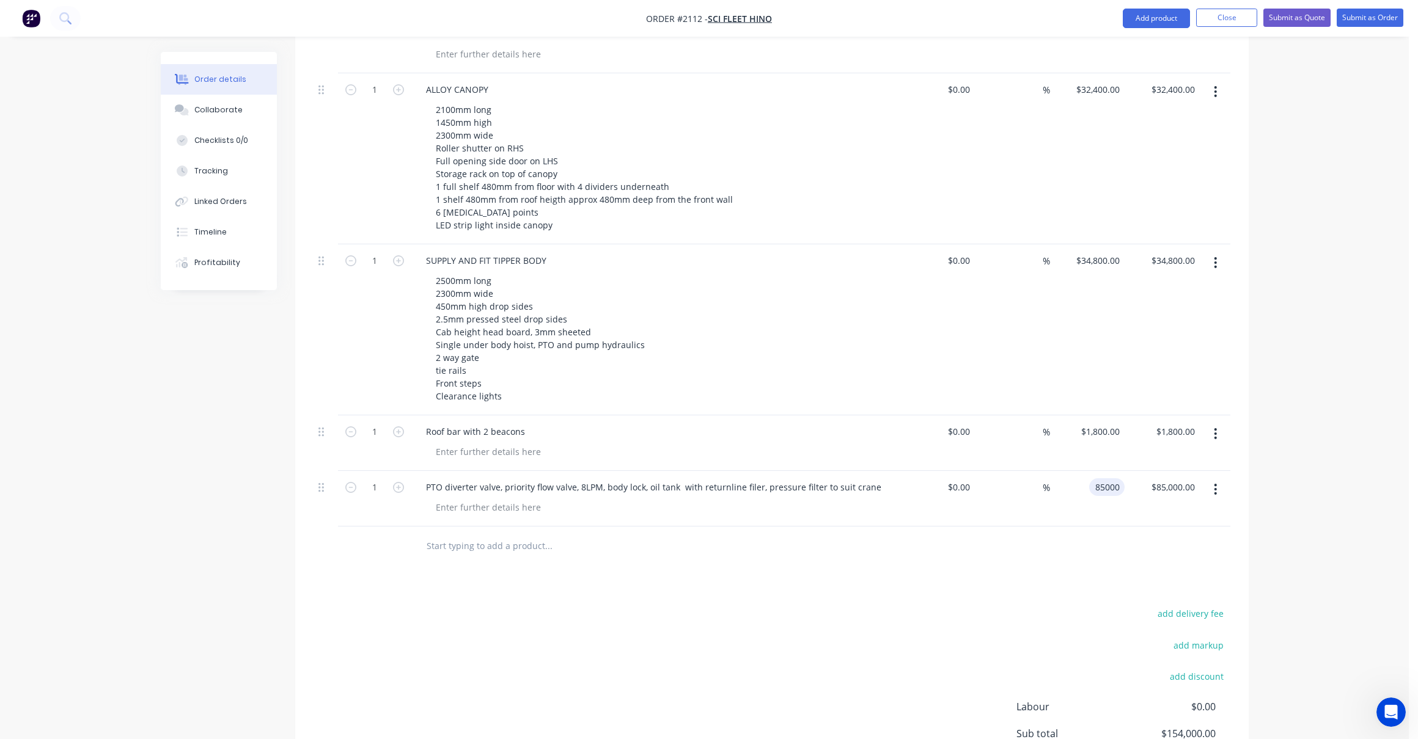
type input "85000.00"
type input "85000"
type input "$85,000.00"
drag, startPoint x: 1103, startPoint y: 454, endPoint x: 1125, endPoint y: 486, distance: 39.1
click at [1103, 478] on input "85000" at bounding box center [1099, 487] width 49 height 18
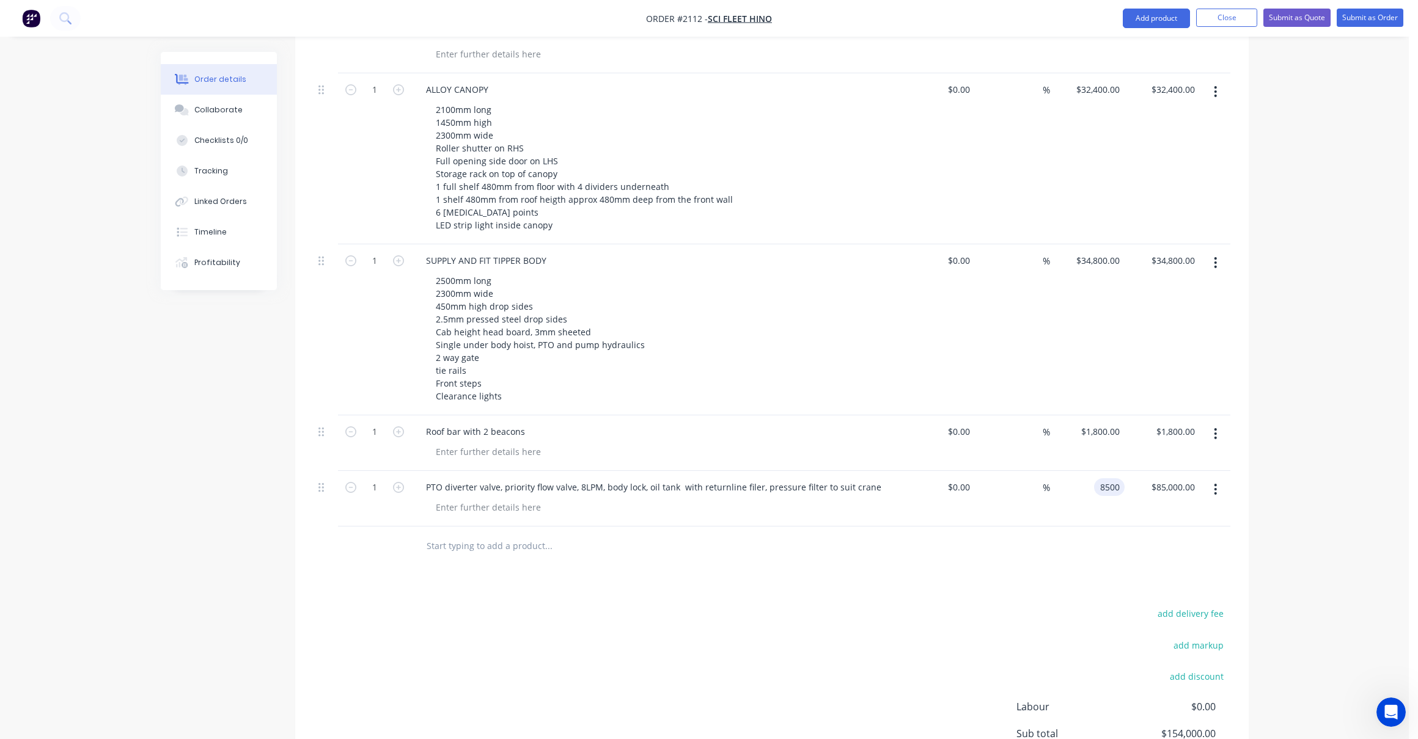
type input "$8,500.00"
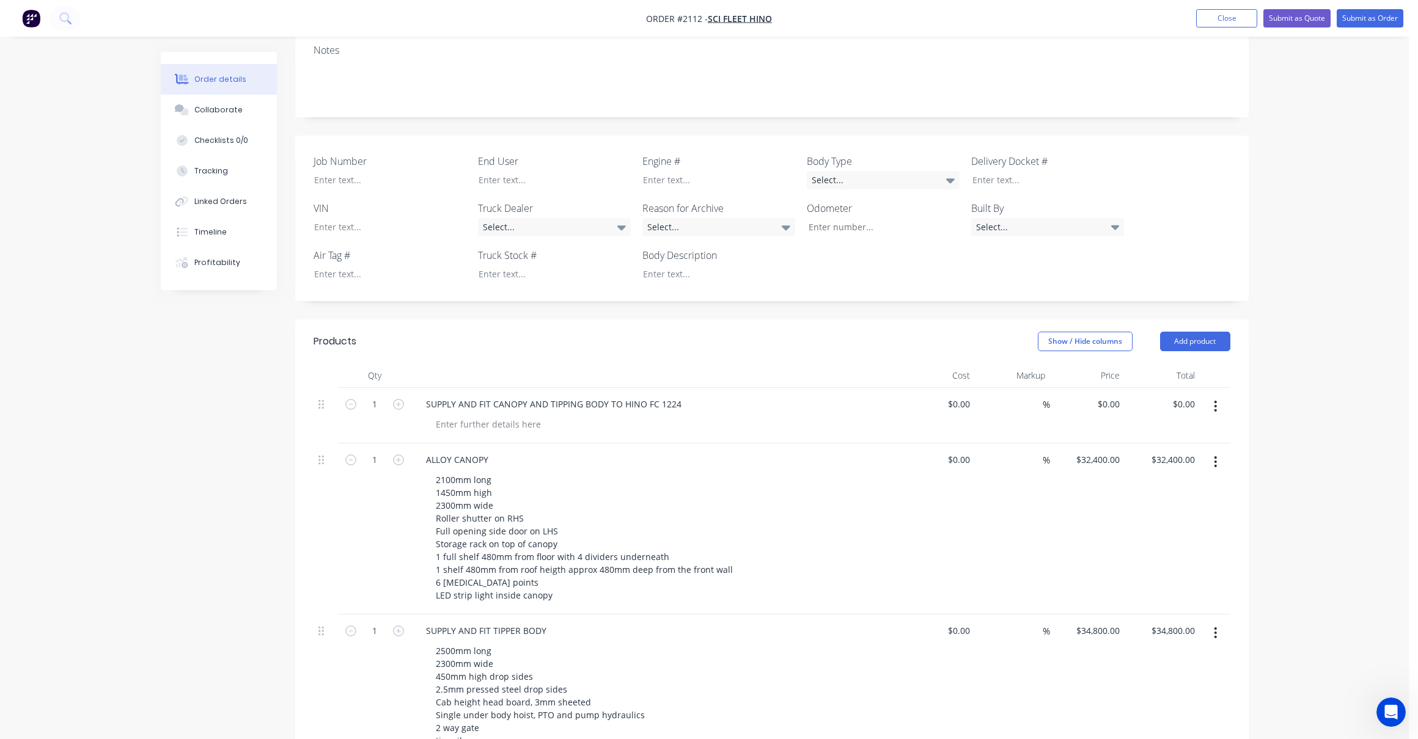
scroll to position [227, 0]
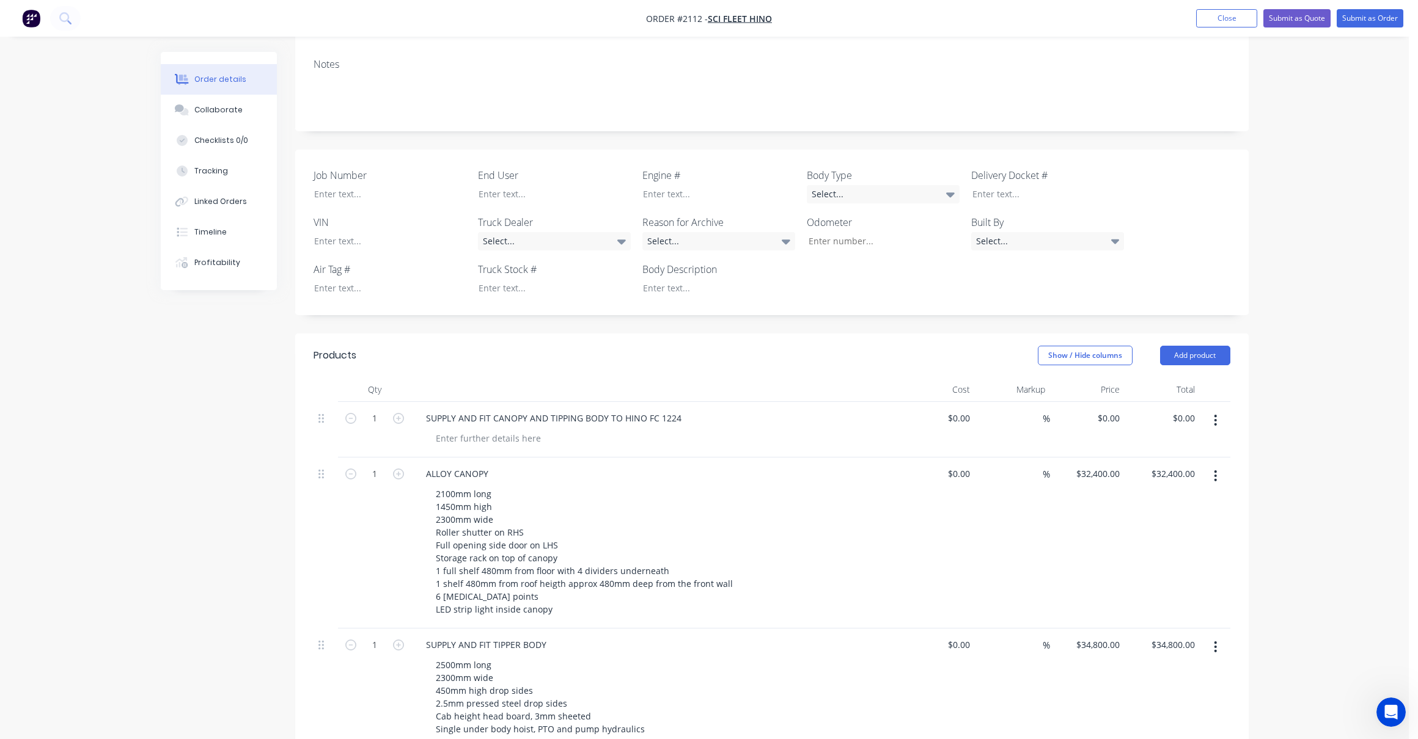
click at [1094, 465] on input "$32,400.00" at bounding box center [1099, 474] width 49 height 18
type input "$32,400.00"
type input "8500.00"
type input "32400"
type input "$8,500.00"
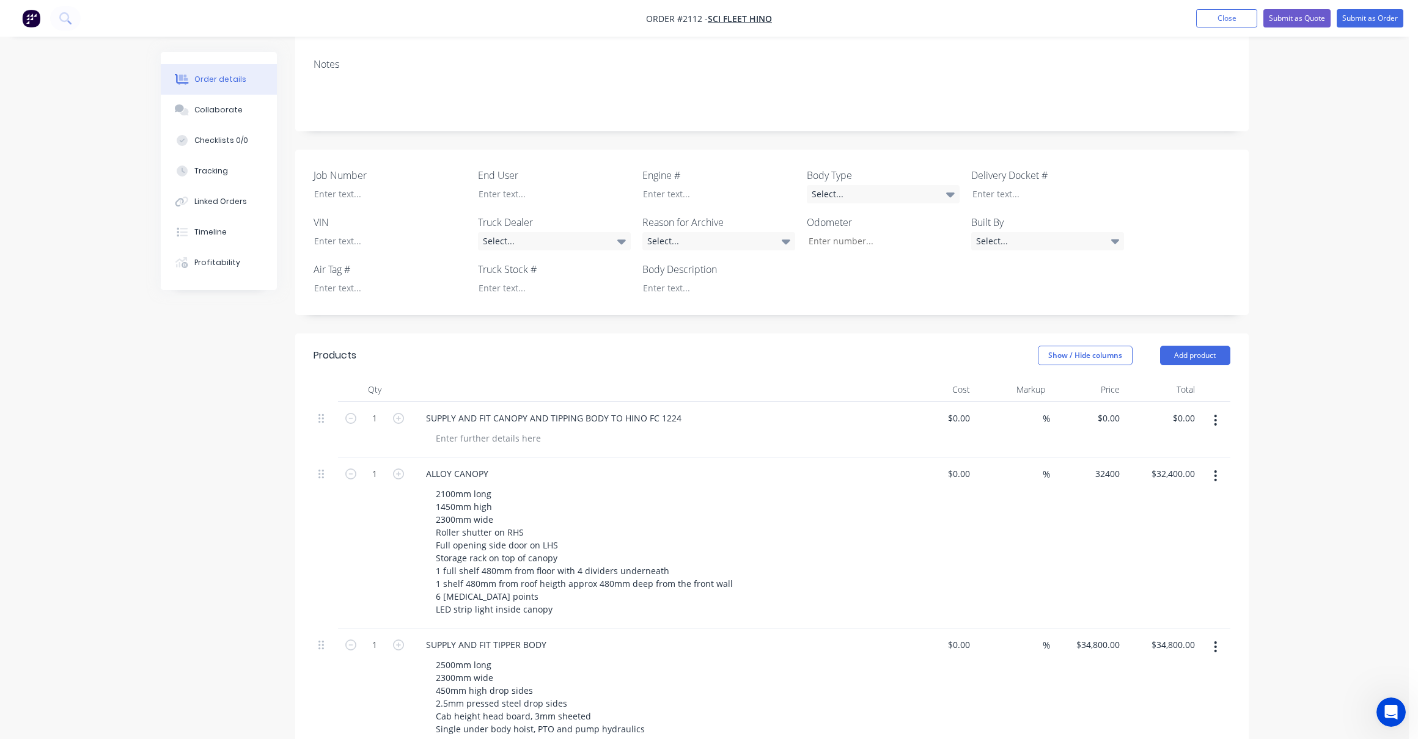
type input "$32,400.00"
type input "8500.00"
type input "32400"
type input "$8,500.00"
type input "$32,400.00"
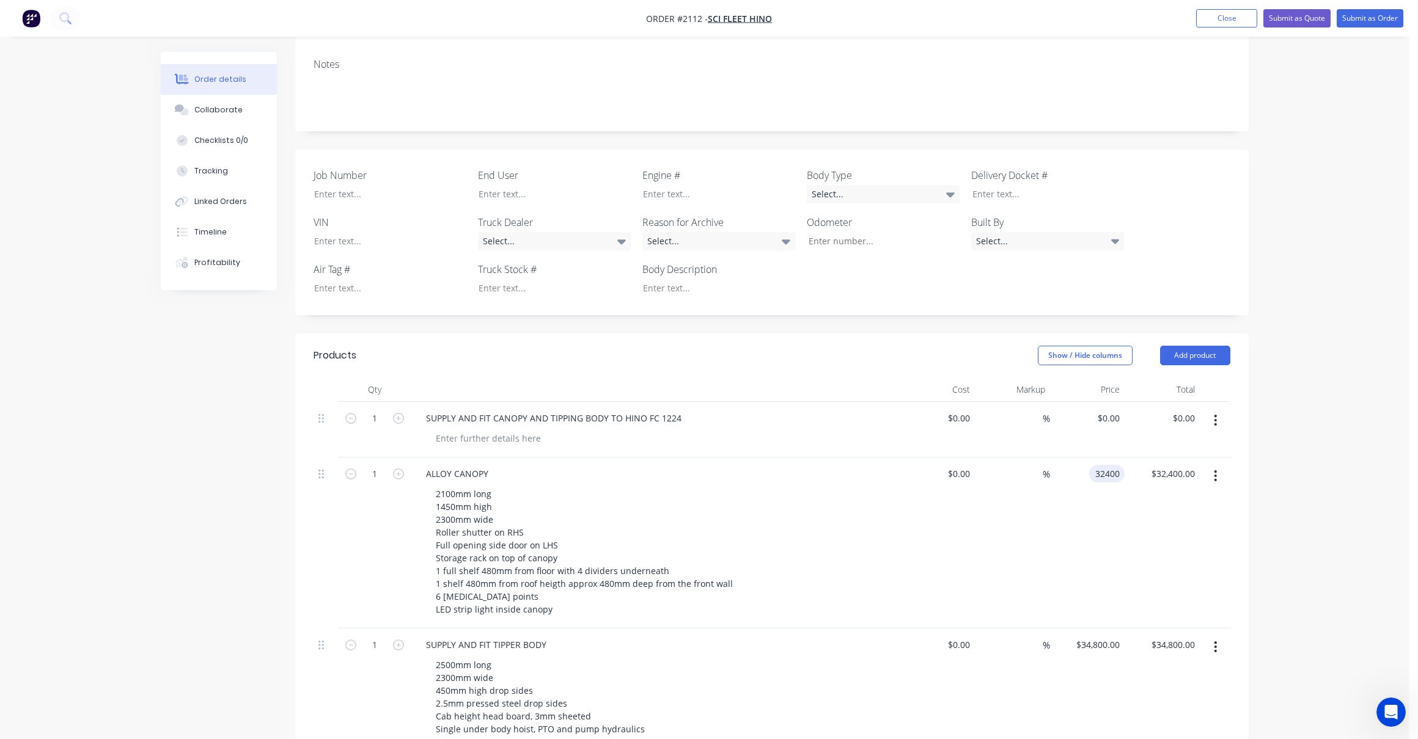
type input "8500.00"
type input "32400"
type input "$8,500.00"
type input "$32,400.00"
type input "8500.00"
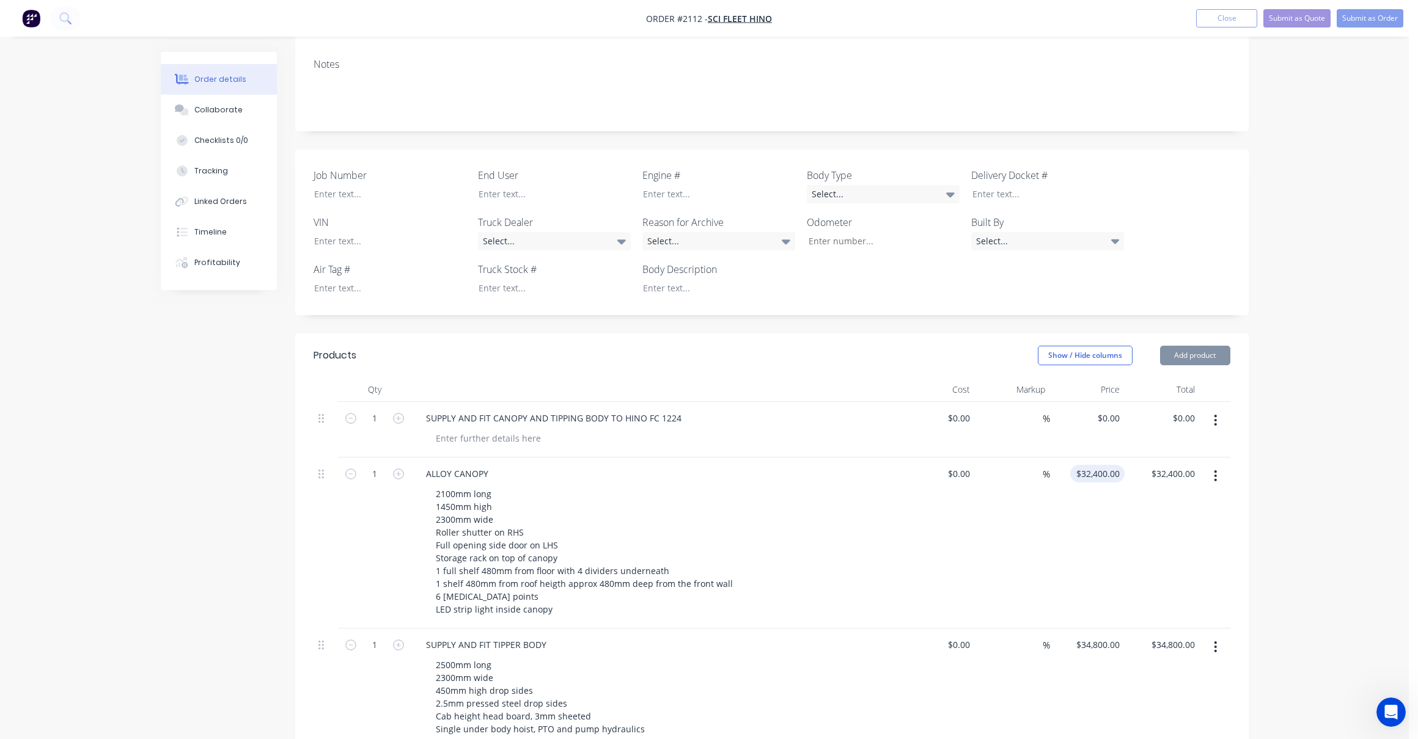
click at [1099, 465] on div "$32,400.00 $32,400.00" at bounding box center [1097, 474] width 54 height 18
type input "32400"
type input "$8,500.00"
type input "$32,400.00"
type input "8500.00"
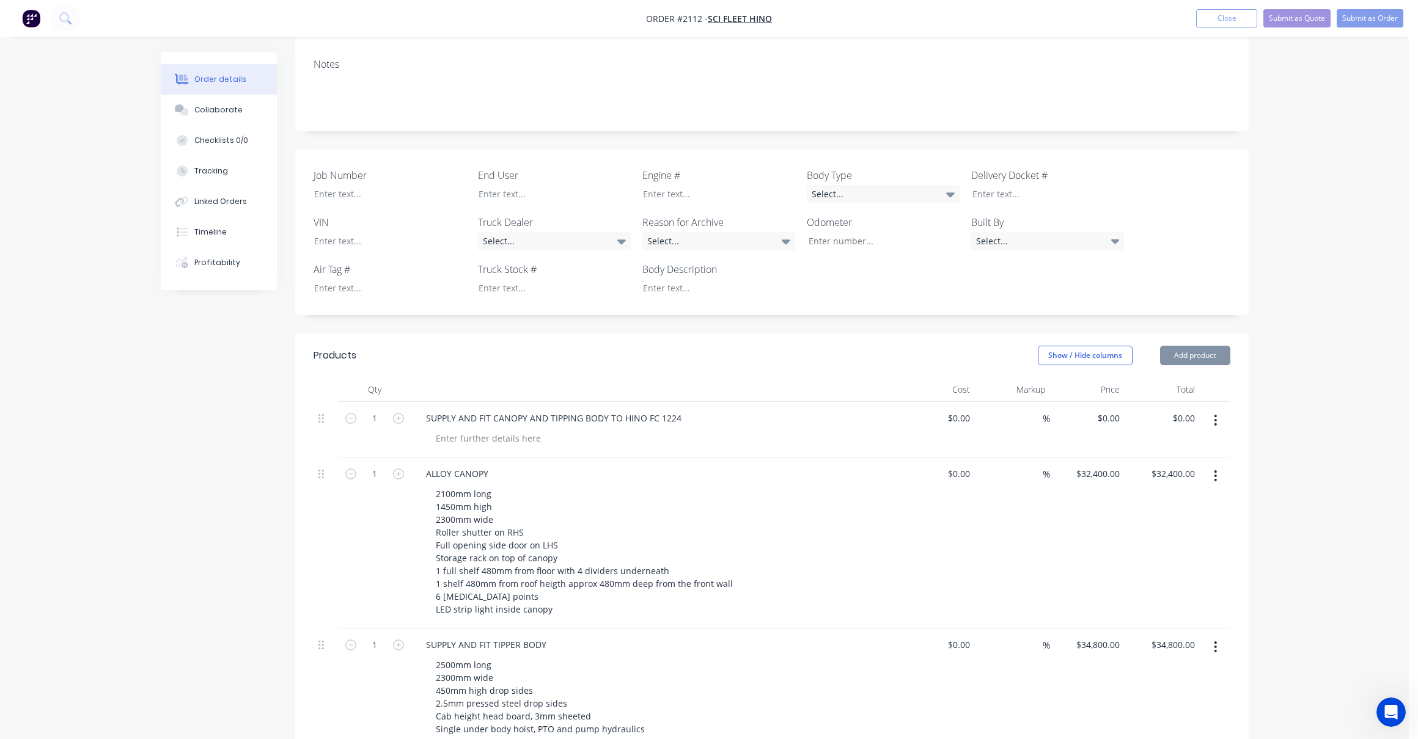
type input "32400"
type input "$8,500.00"
type input "$32,400.00"
type input "8500.00"
type input "32400"
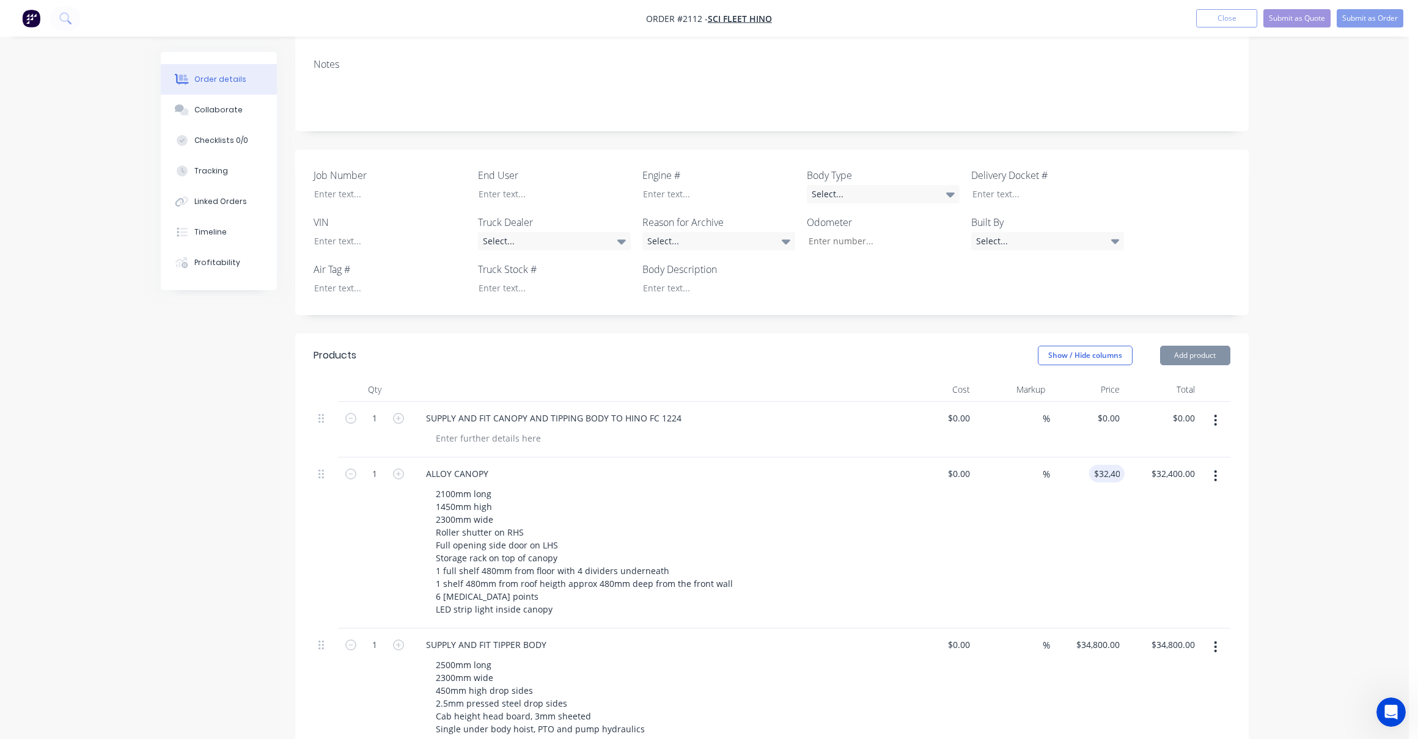
type input "$8,500.00"
type input "$32,400.00"
type input "8500.00"
type input "32400"
type input "$8,500.00"
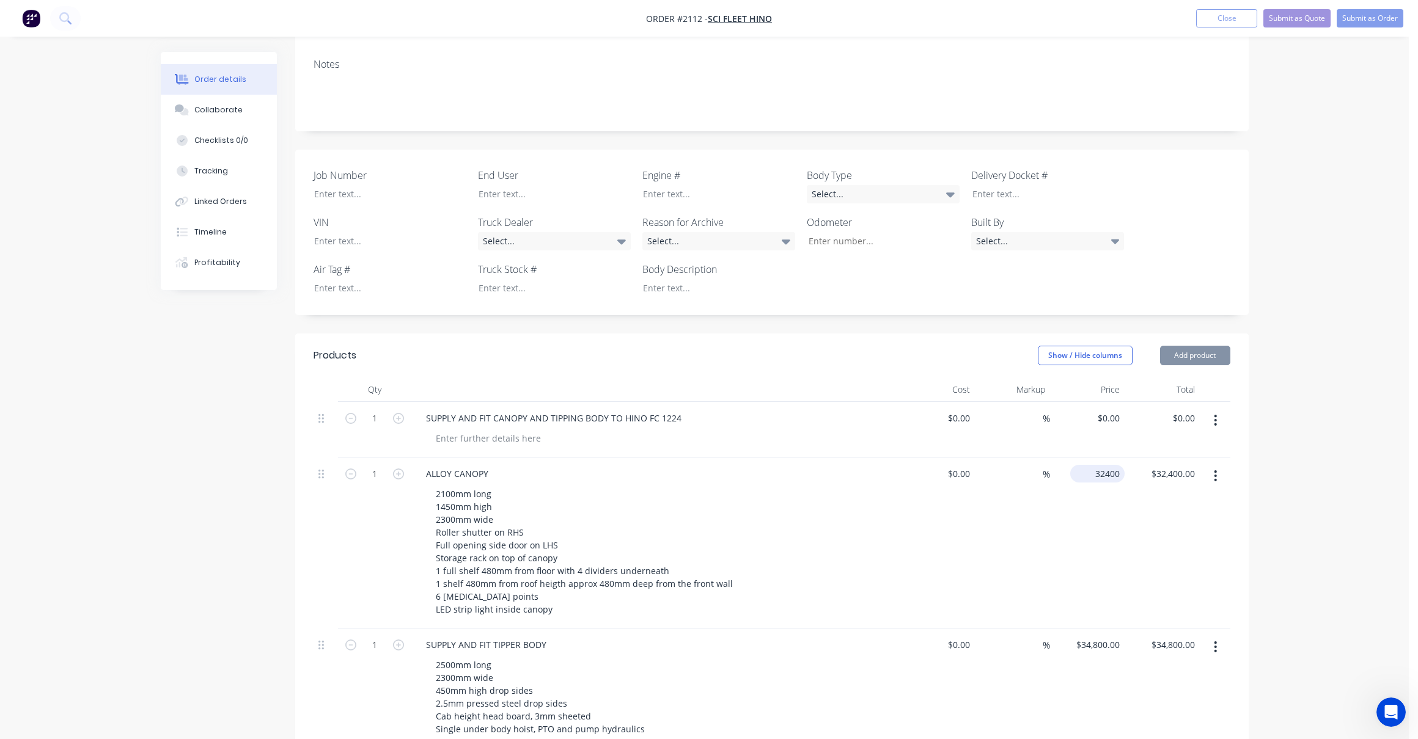
type input "$32,400.00"
type input "8500.00"
type input "32400"
type input "$8,500.00"
type input "$32,400.00"
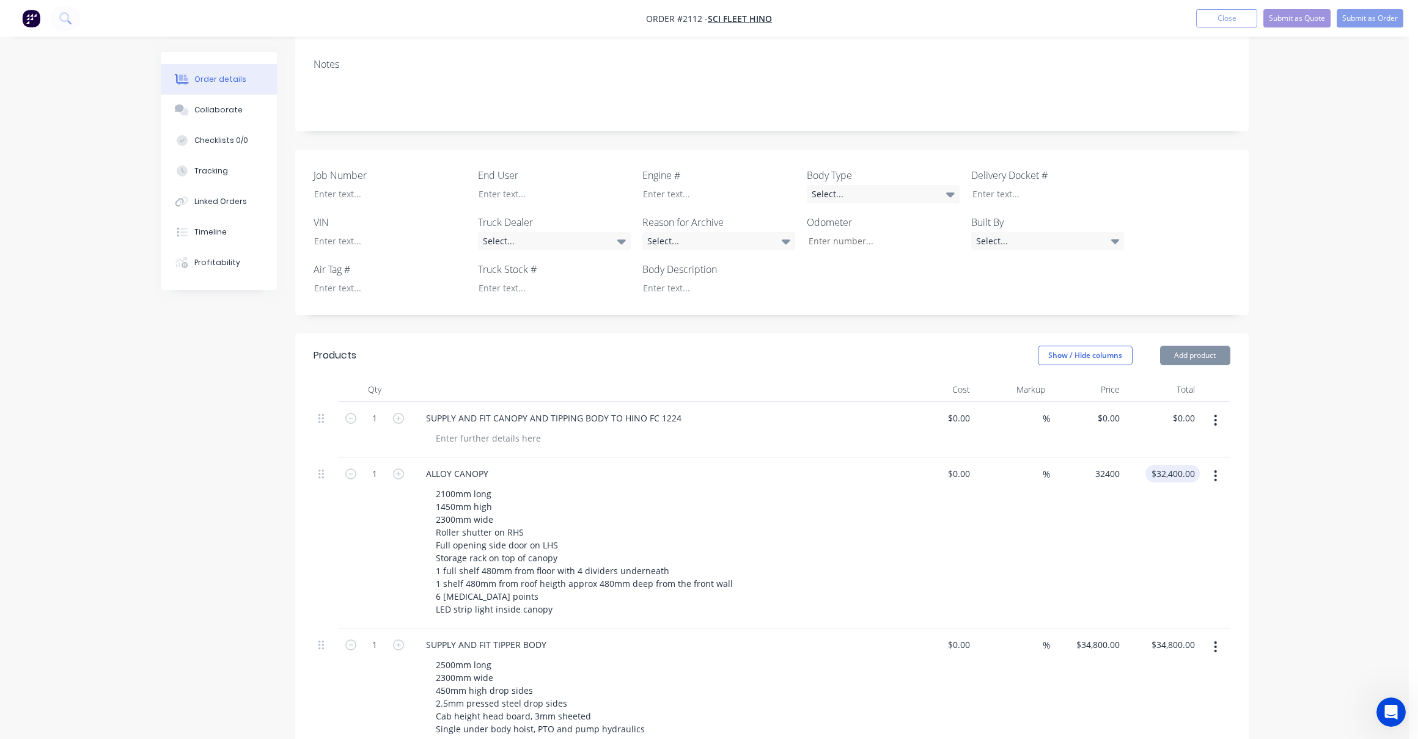
type input "8500.00"
click at [1179, 465] on input "$32,400.00" at bounding box center [1174, 474] width 49 height 18
type input "$32,400.00"
type input "8500.00"
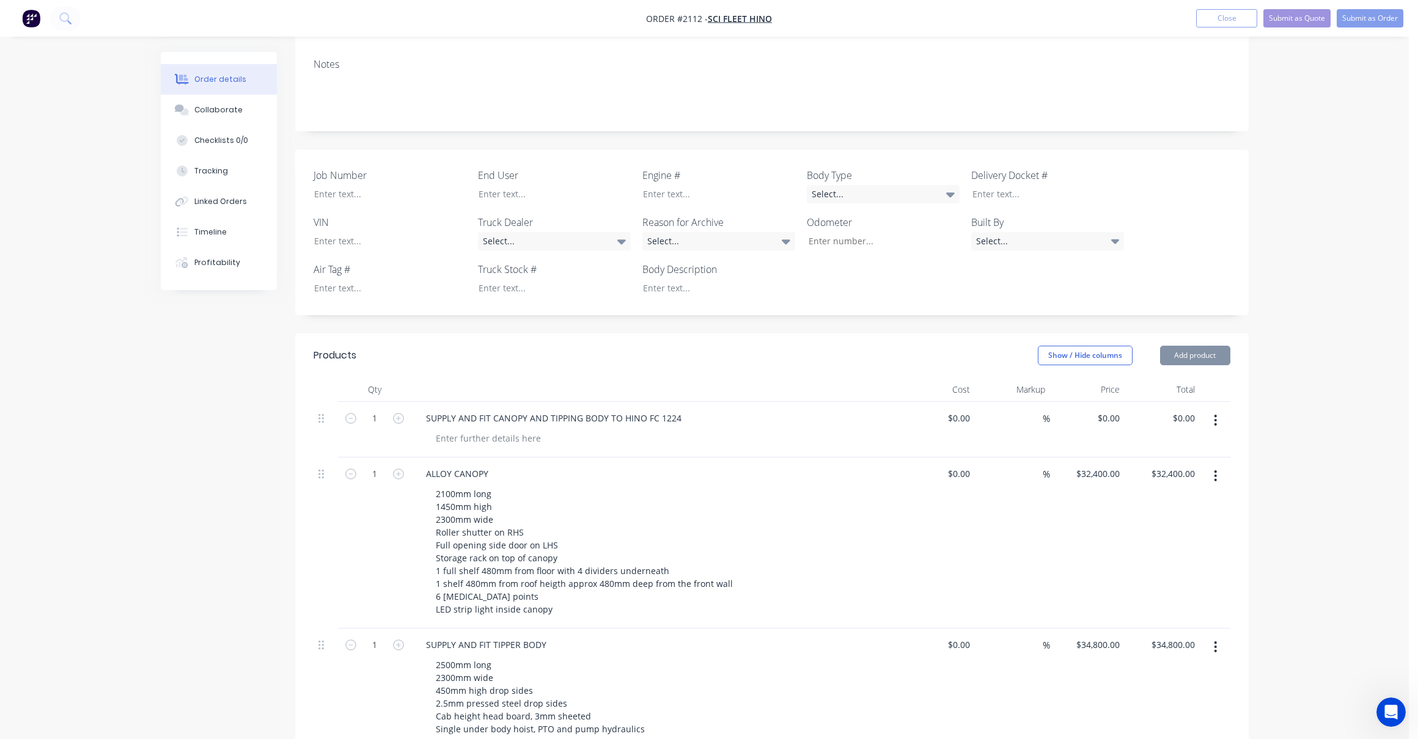
type input "32400"
type input "$32,400.00"
type input "$8,500.00"
type input "$32,400.00"
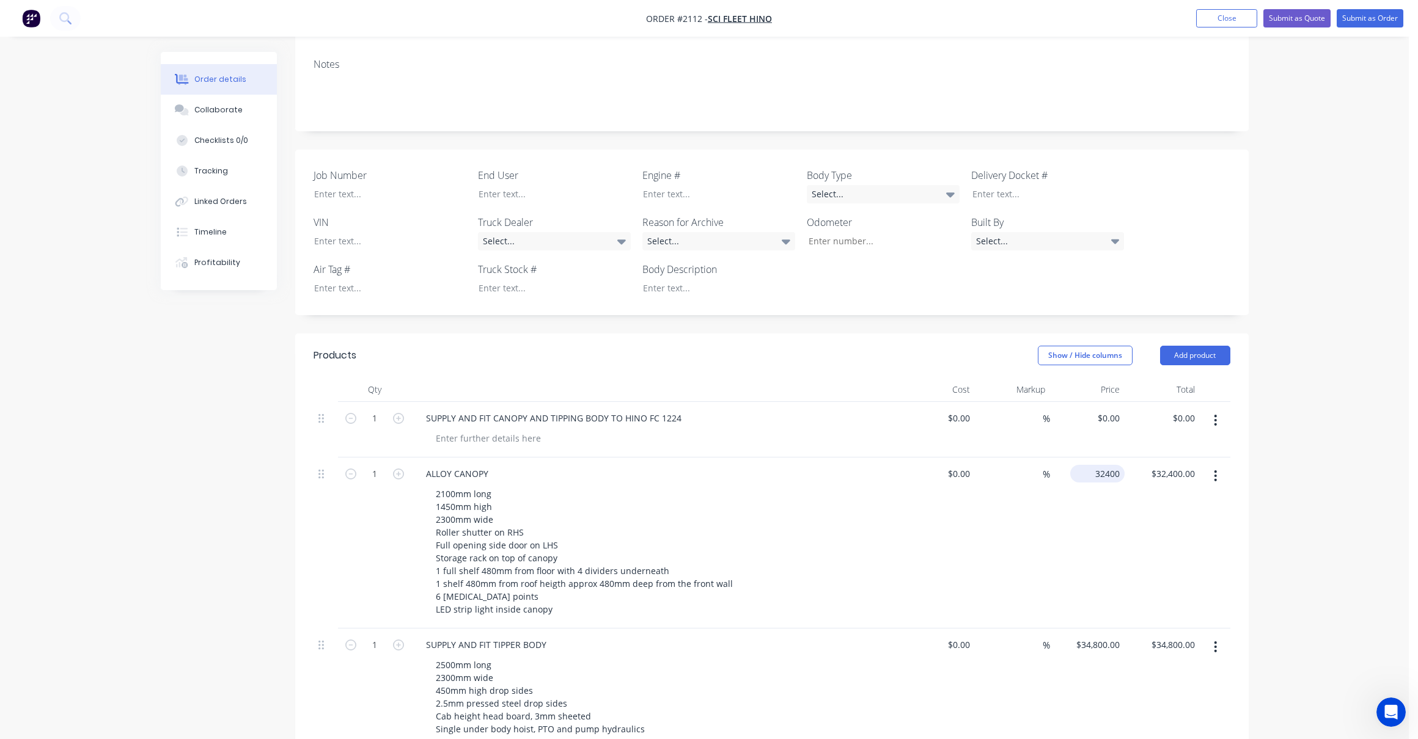
type input "8500.00"
type input "$32,400.00"
type input "32400.00"
type input "$8,500.00"
type input "32400"
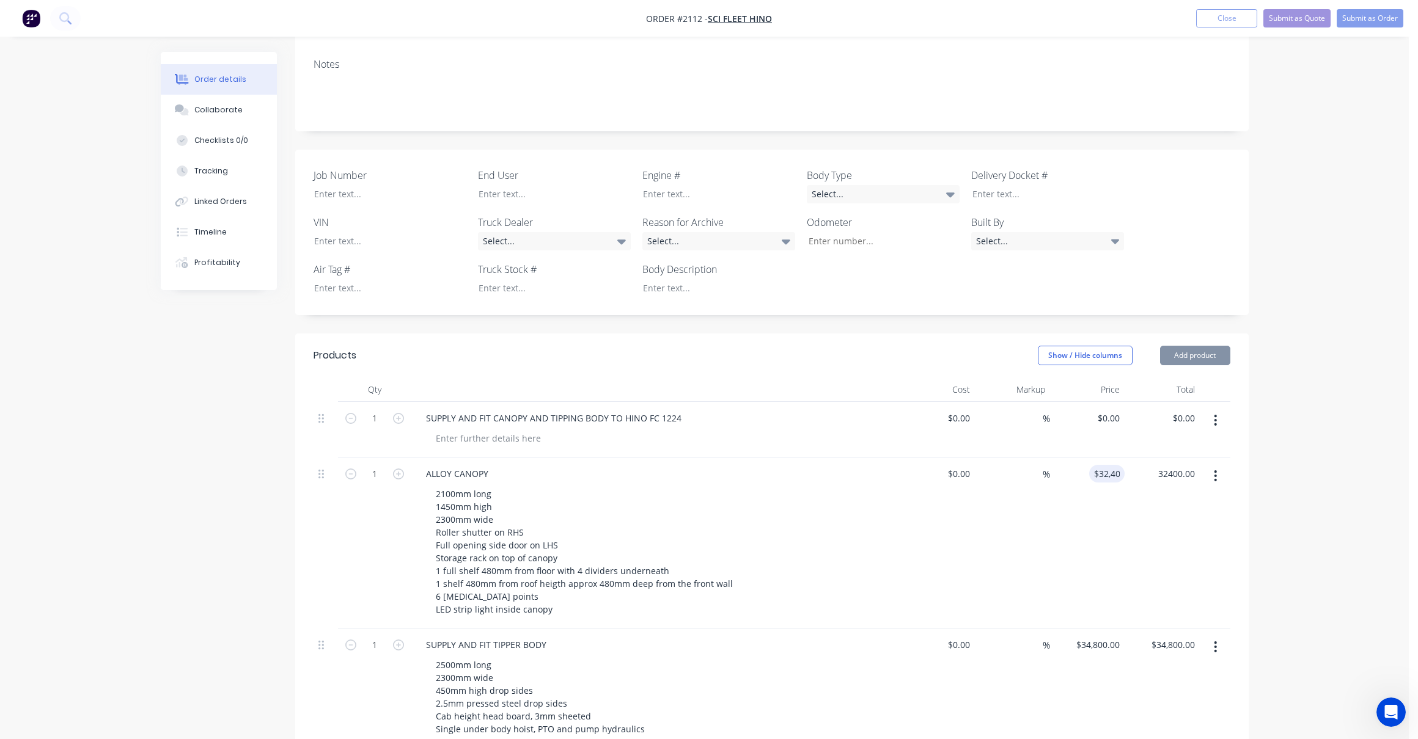
type input "$32,400.00"
type input "$8,500.00"
click at [1095, 465] on input "32400" at bounding box center [1109, 474] width 31 height 18
type input "$32,400.00"
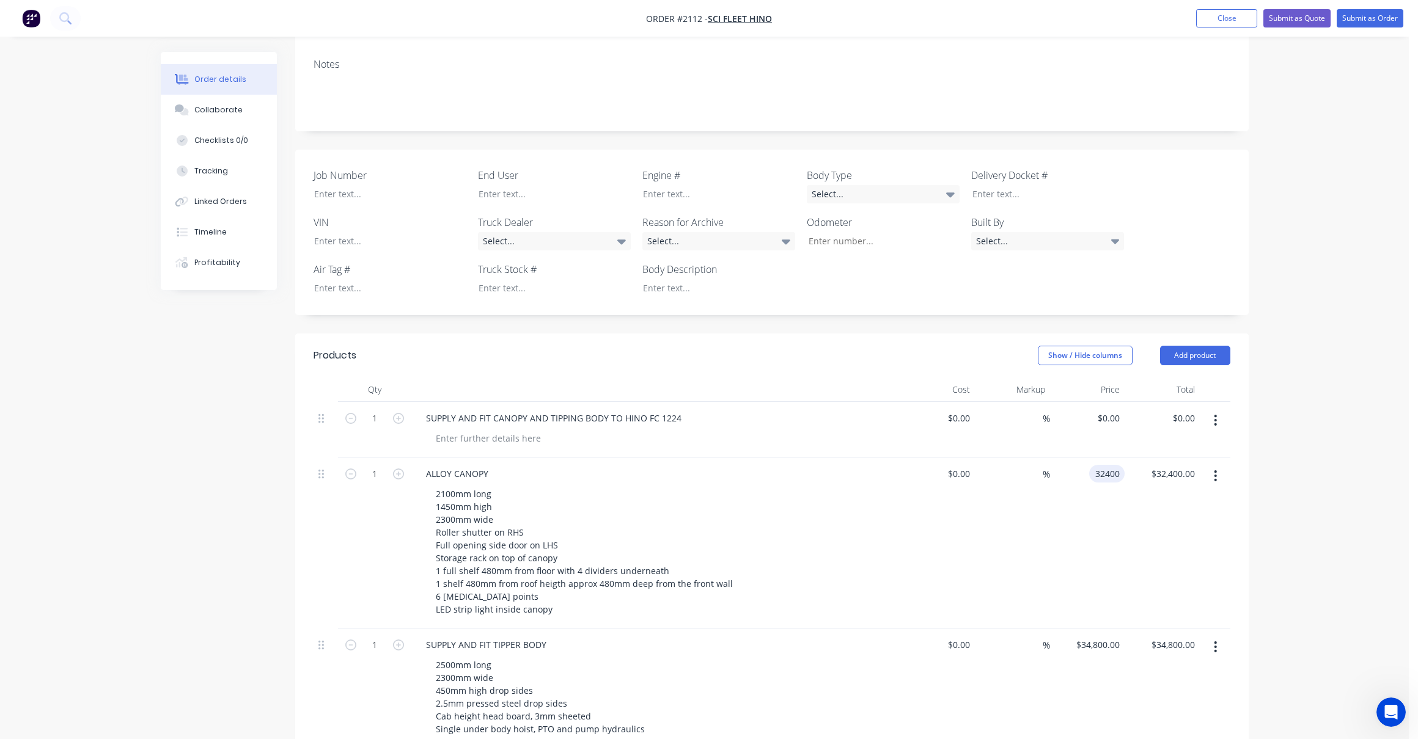
type input "8500.00"
type input "32400"
type input "$32,400.00"
type input "$8,500.00"
type input "$32,400.00"
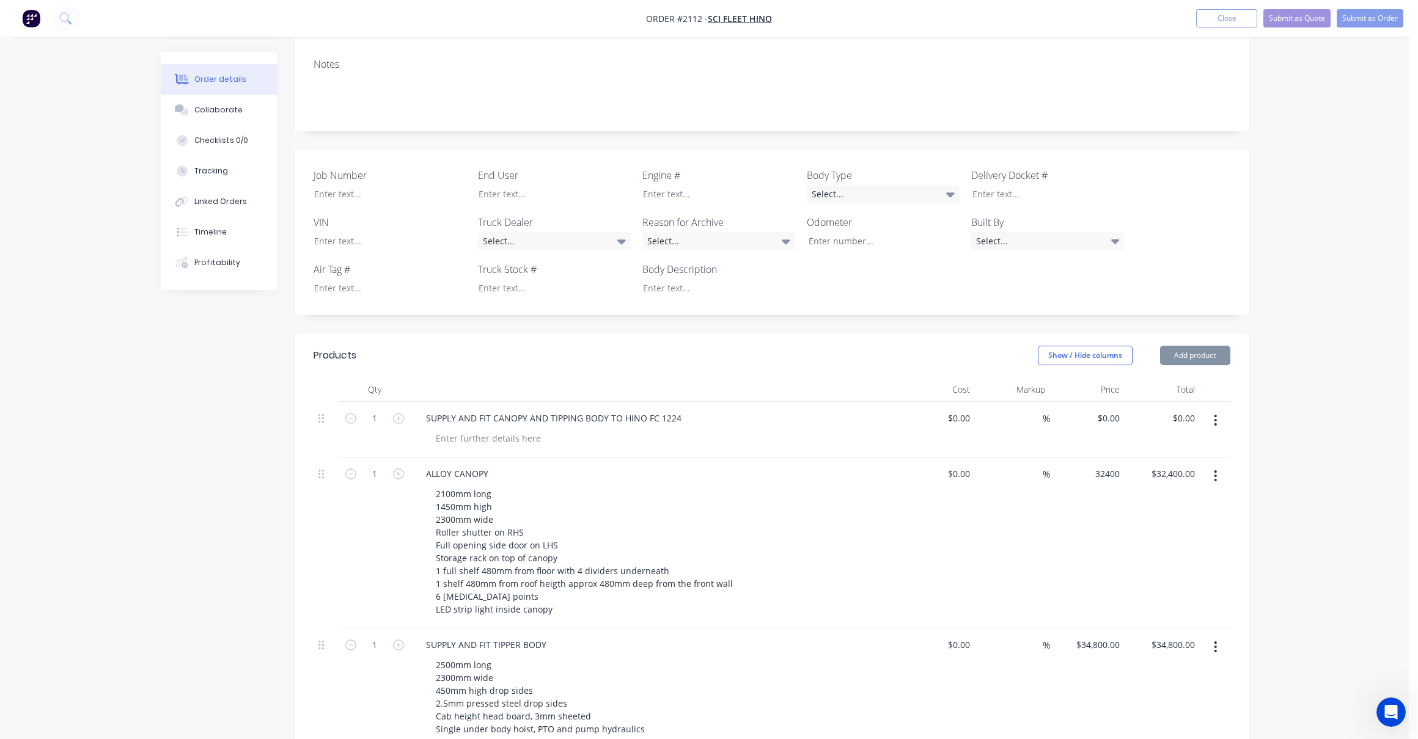
type input "$32,400.00"
type input "8500.00"
type input "$32,400.00"
type input "8500.00"
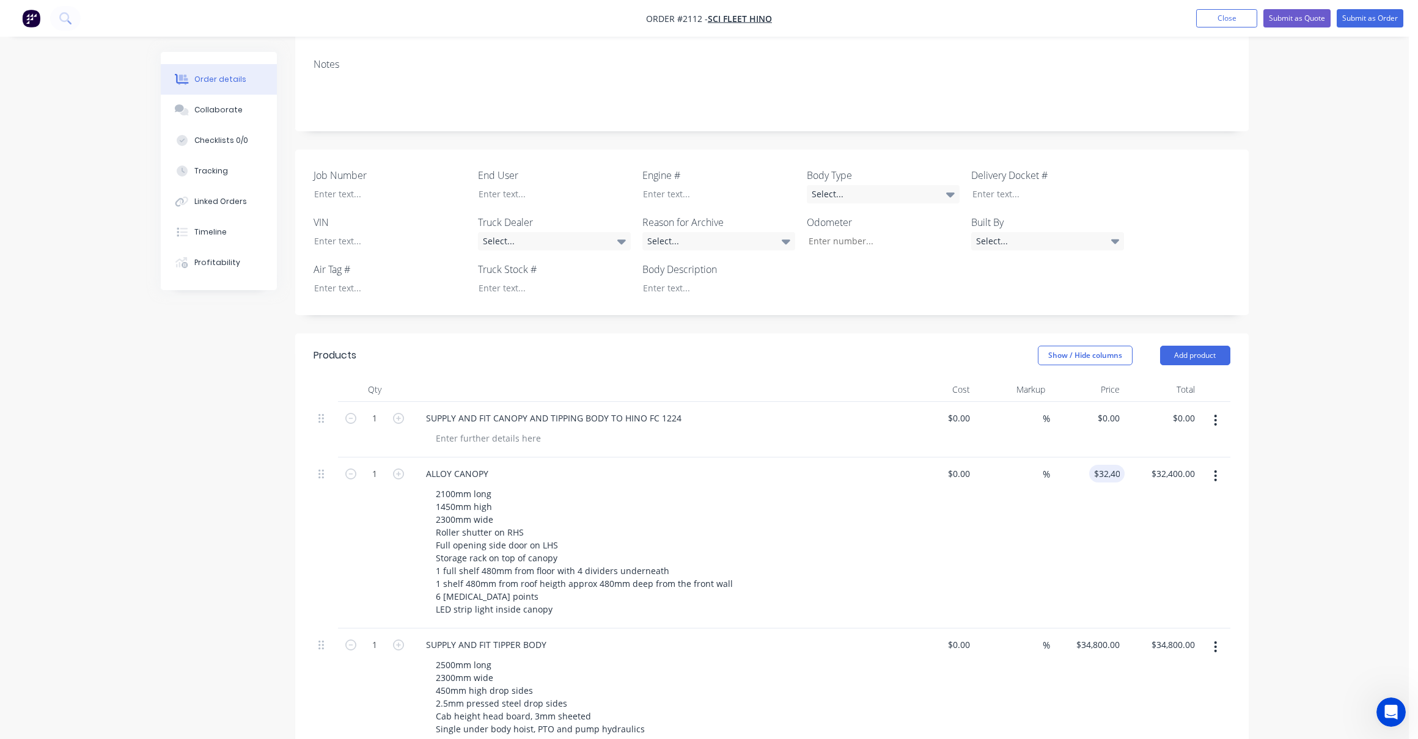
type input "$32,400.00"
type input "8500.00"
type input "32400"
type input "$32,400.00"
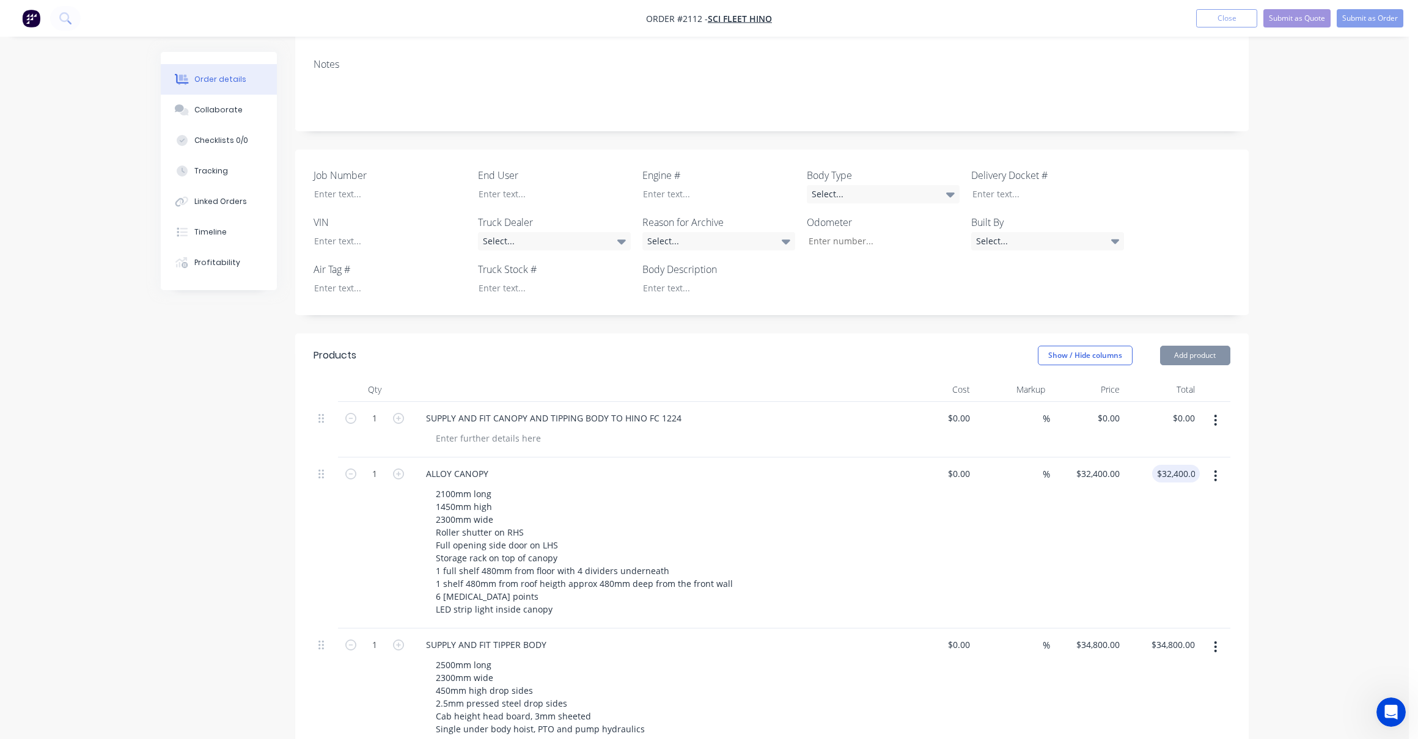
type input "$8,500.00"
type input "$32,400.00"
type input "32400.00"
type input "$8,500.00"
type input "32400"
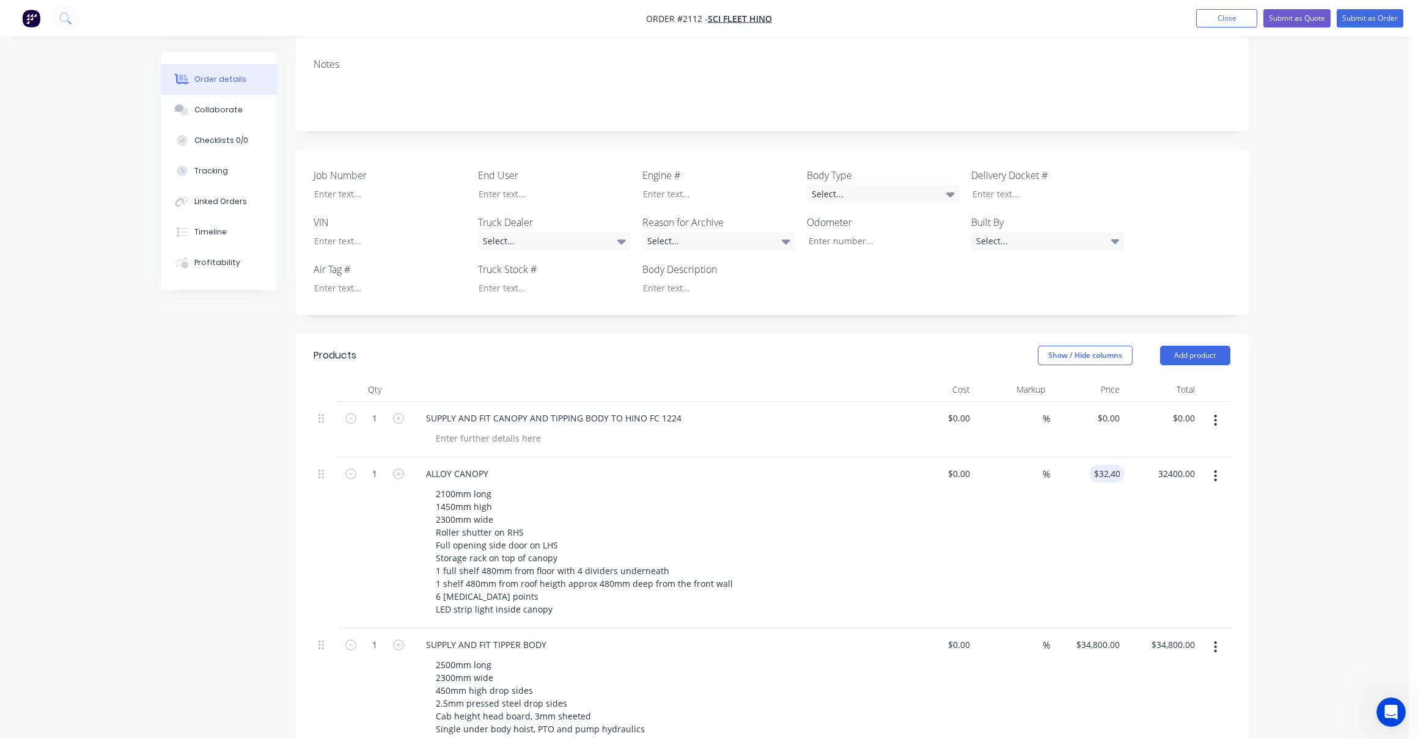
type input "$32,400.00"
type input "$8,500.00"
type input "32400"
type input "$32,400.00"
type input "$8,500.00"
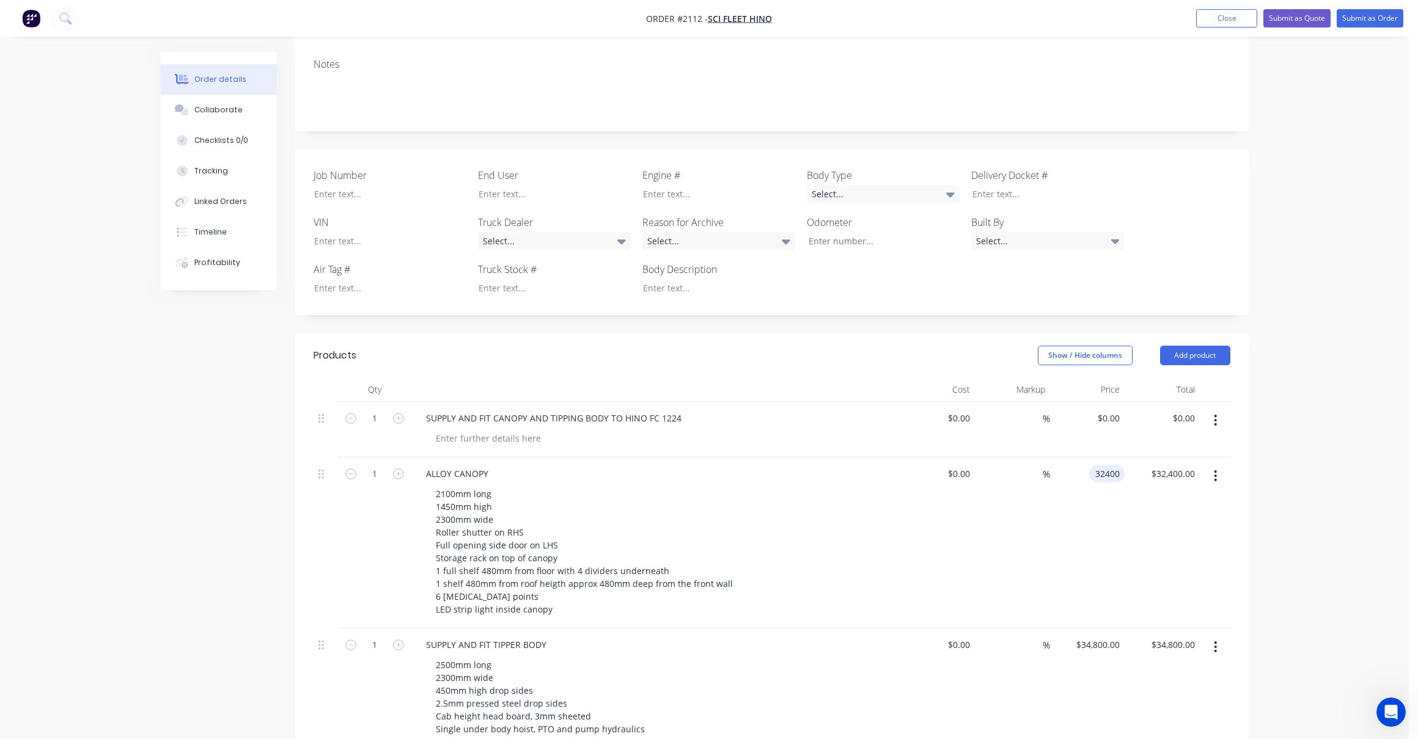
type input "$32,400.00"
type input "32400.00"
type input "$8,500.00"
type input "32400"
type input "8500.00"
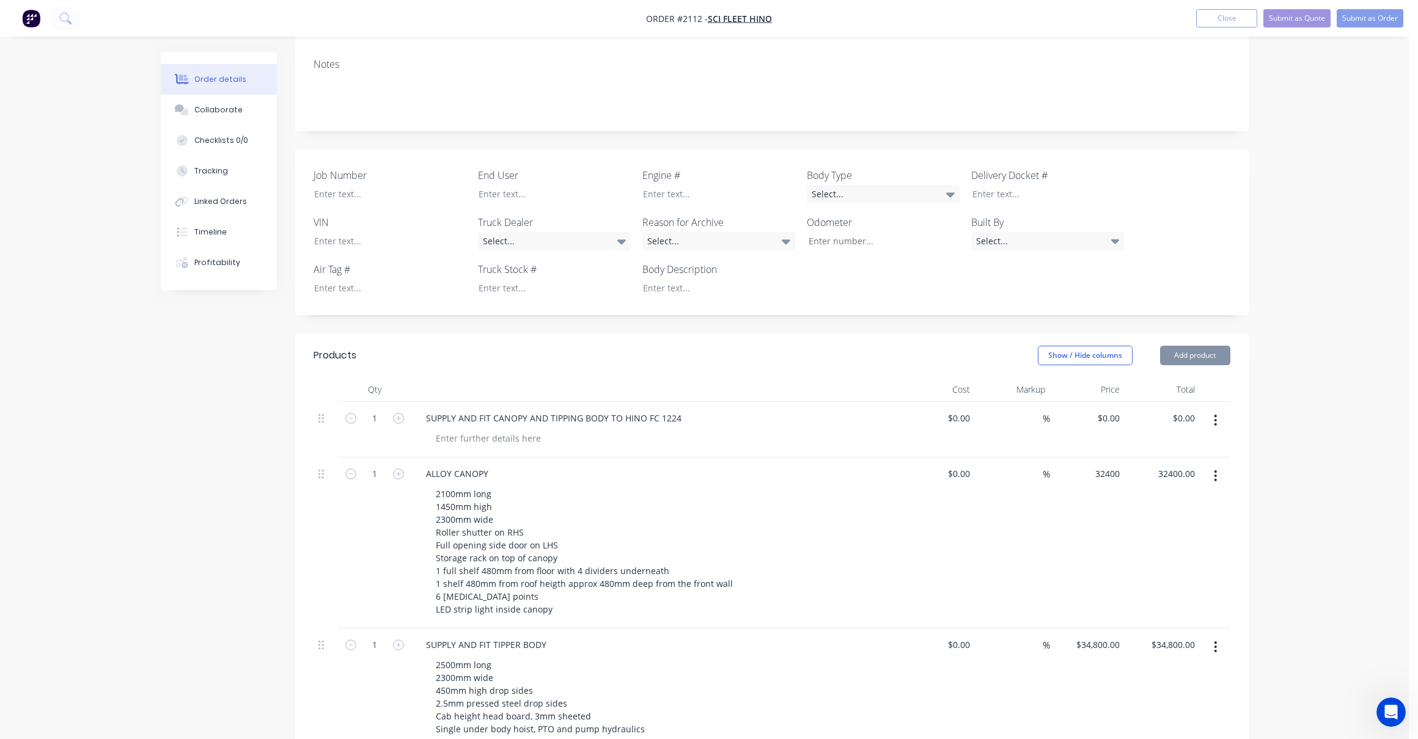
type input "$32,400.00"
type input "8500.00"
type input "32400.00"
type input "32400"
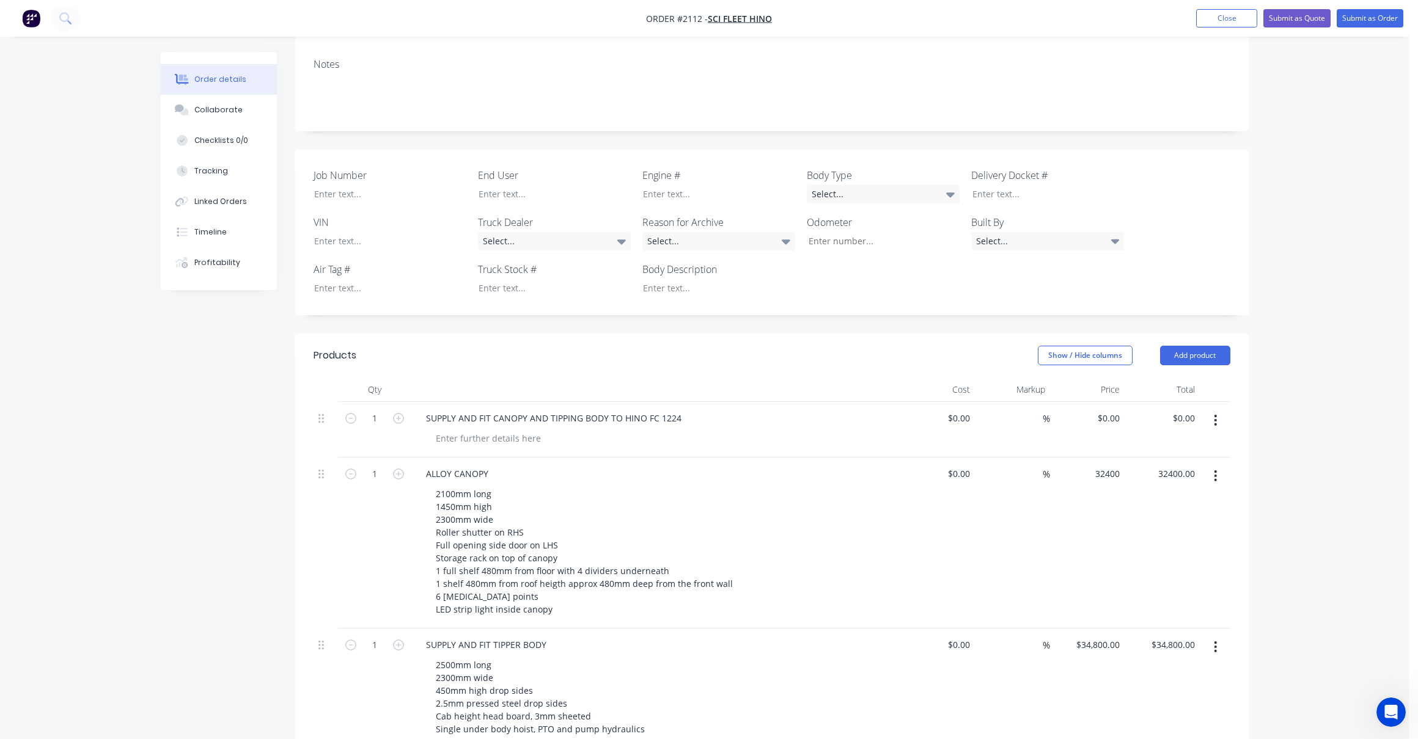
type input "$32,400.00"
type input "8500.00"
type input "$32,400.00"
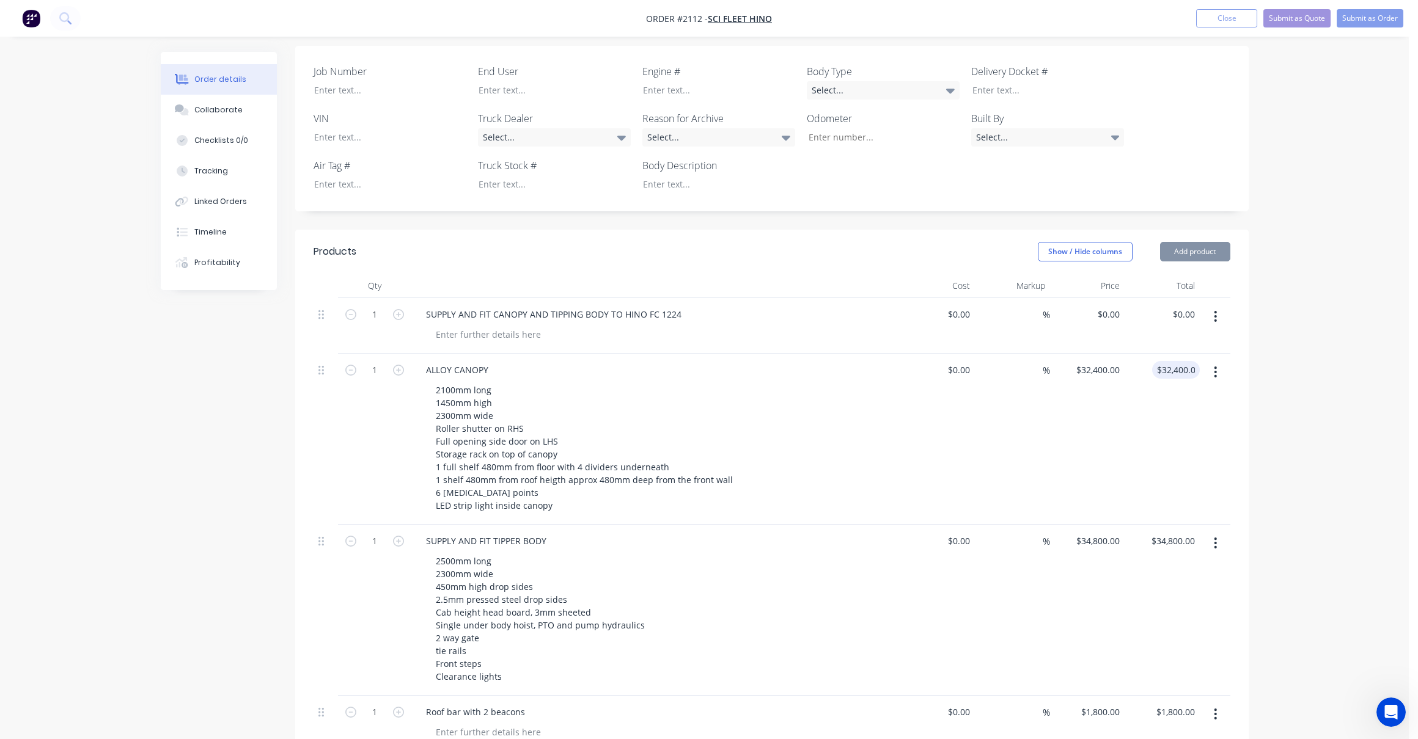
type input "$32,400.00"
type input "8500.00"
type input "$32,400.00"
type input "32400.00"
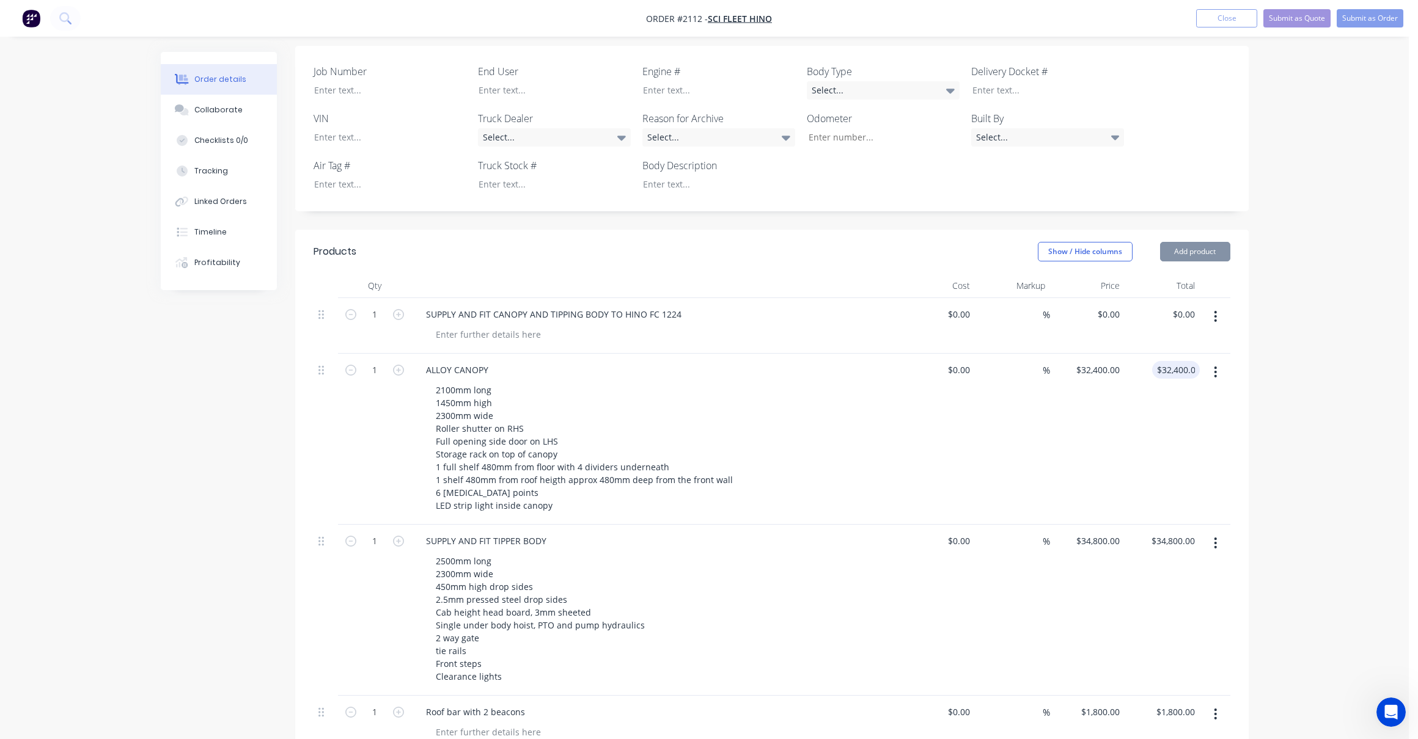
type input "$8,500.00"
type input "$32,400.00"
type input "32400.00"
type input "$8,500.00"
type input "$32,400.00"
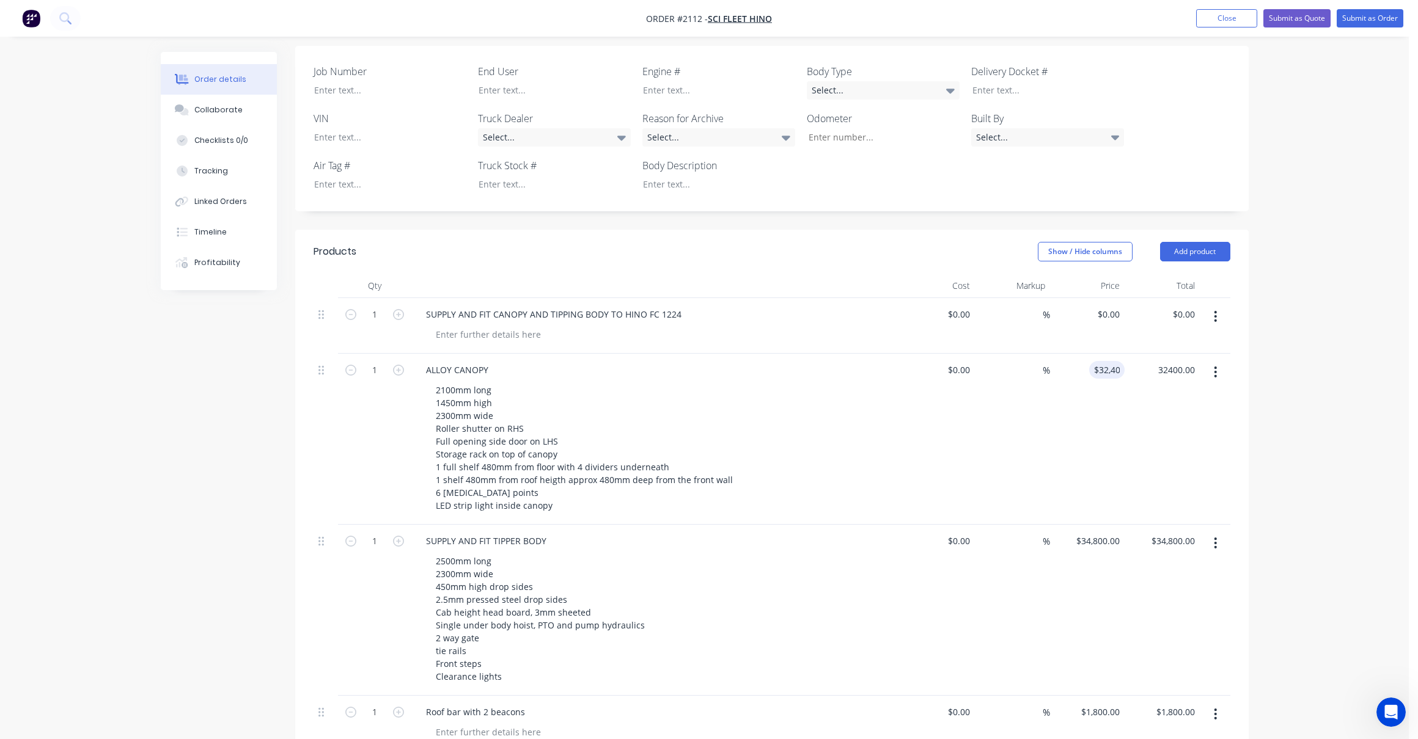
type input "32400.00"
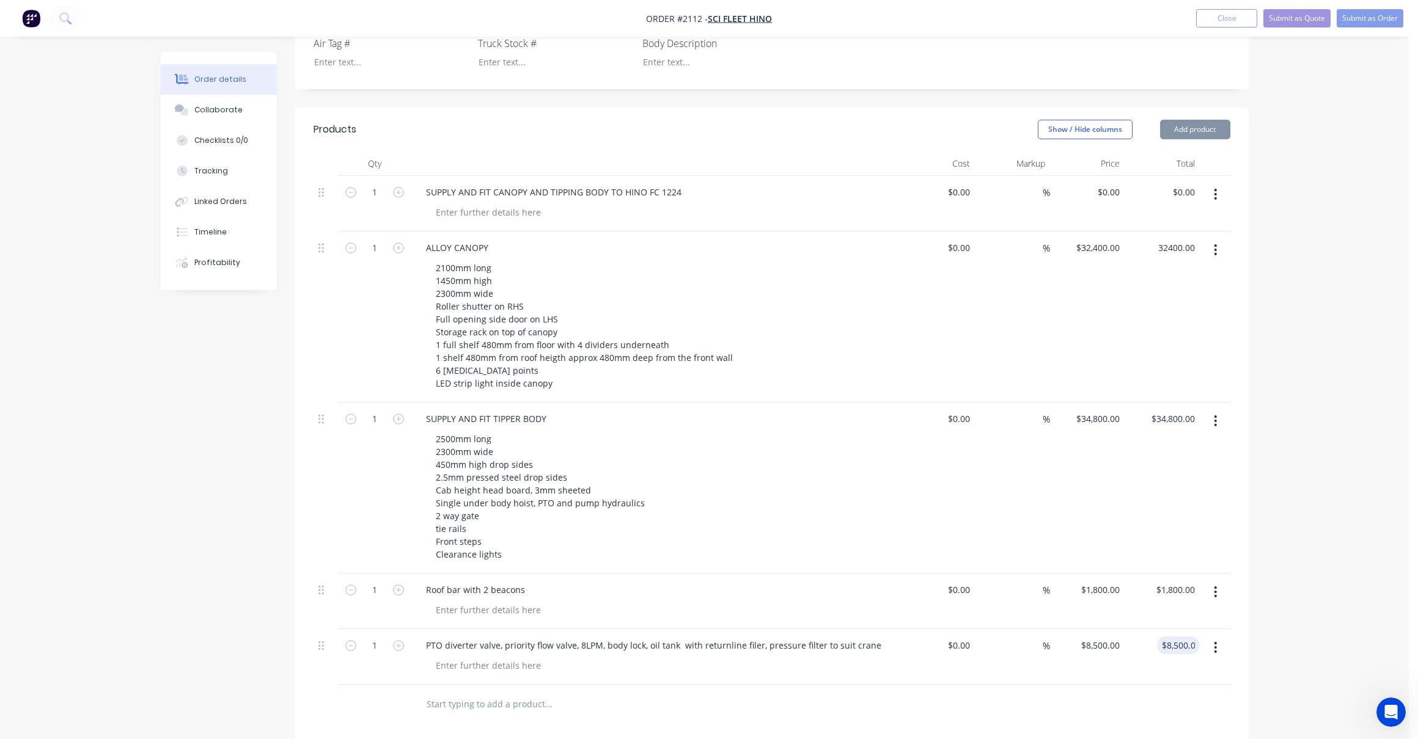
type input "$32,400.00"
type input "8500.00"
type input "32400"
type input "$32,400.00"
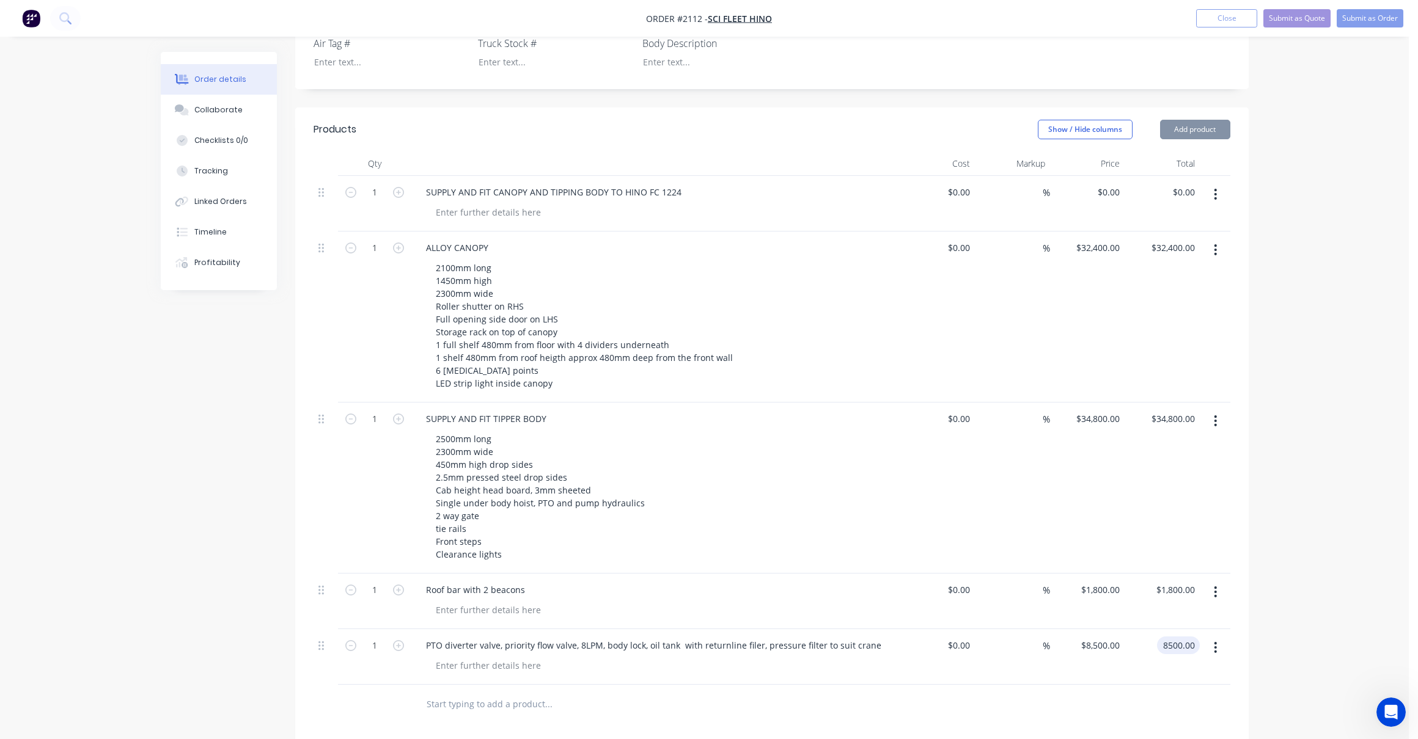
type input "$8,500.00"
type input "32400"
type input "$32,400.00"
type input "$8,500.00"
type input "$32,400.00"
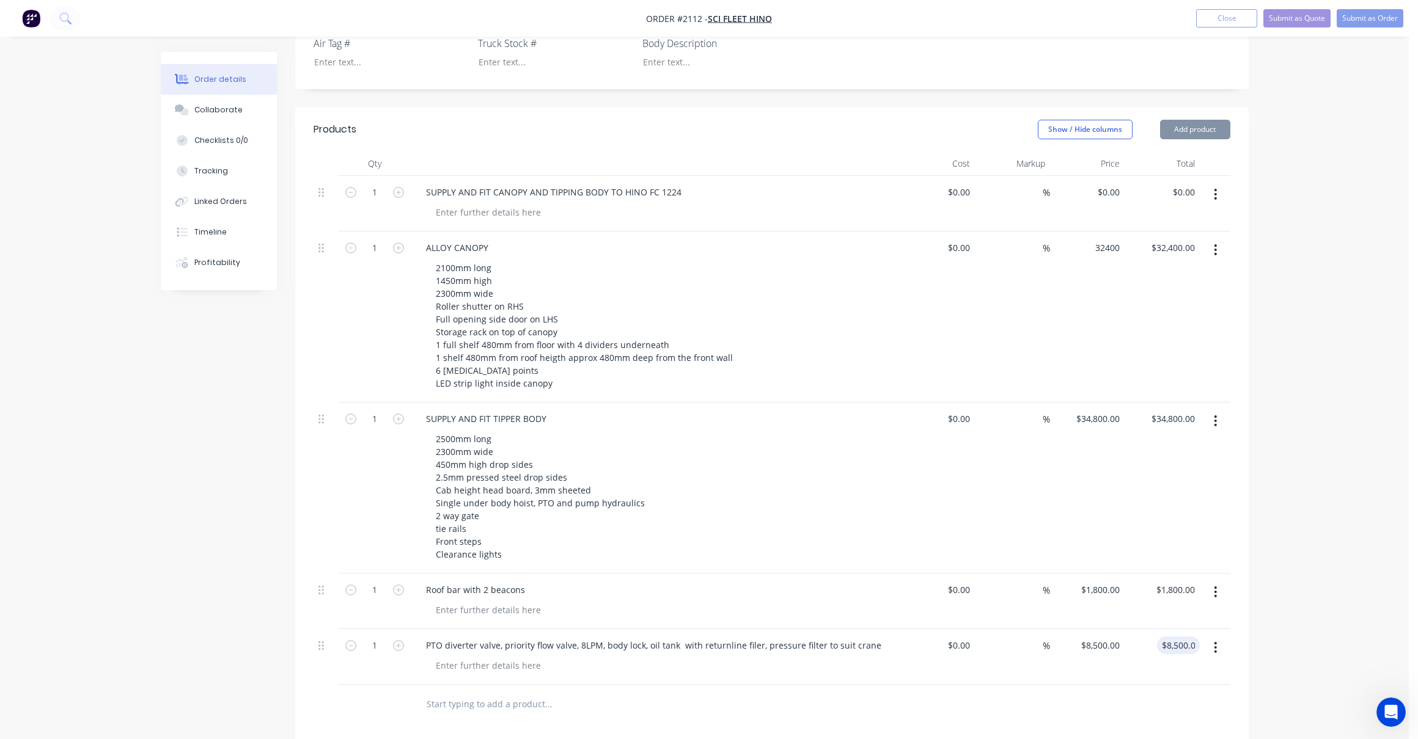
type input "32400.00"
type input "$8,500.00"
type input "32400"
type input "$32,400.00"
type input "$8,500.00"
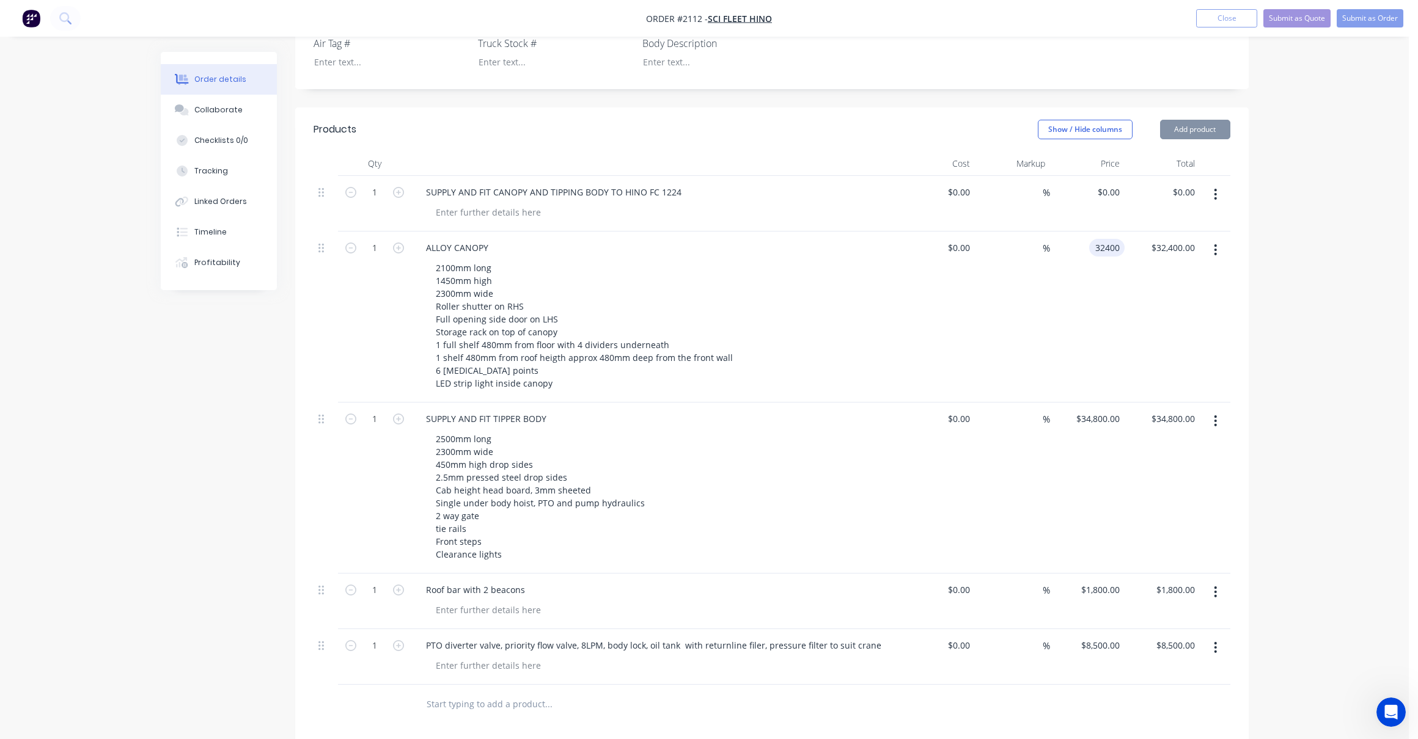
scroll to position [296, 0]
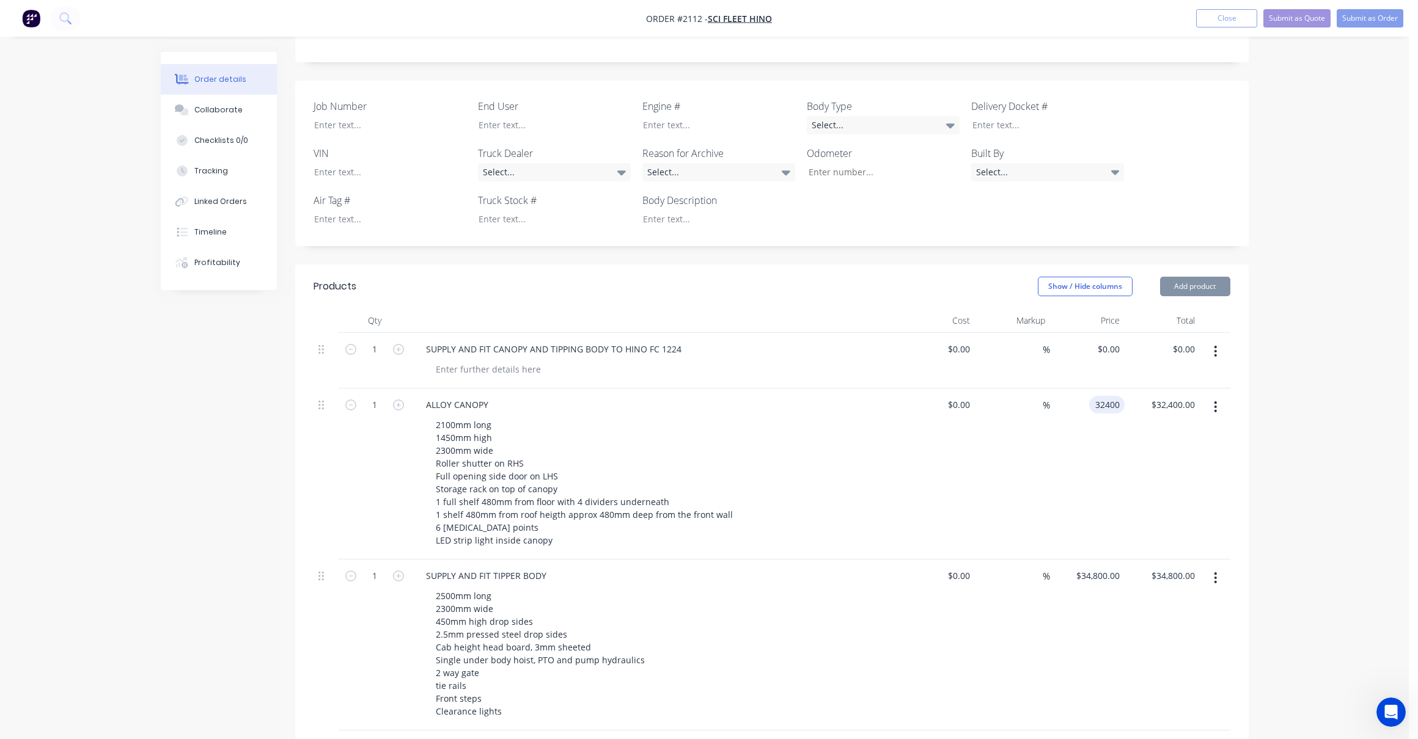
type input "$32,400.00"
type input "8500.00"
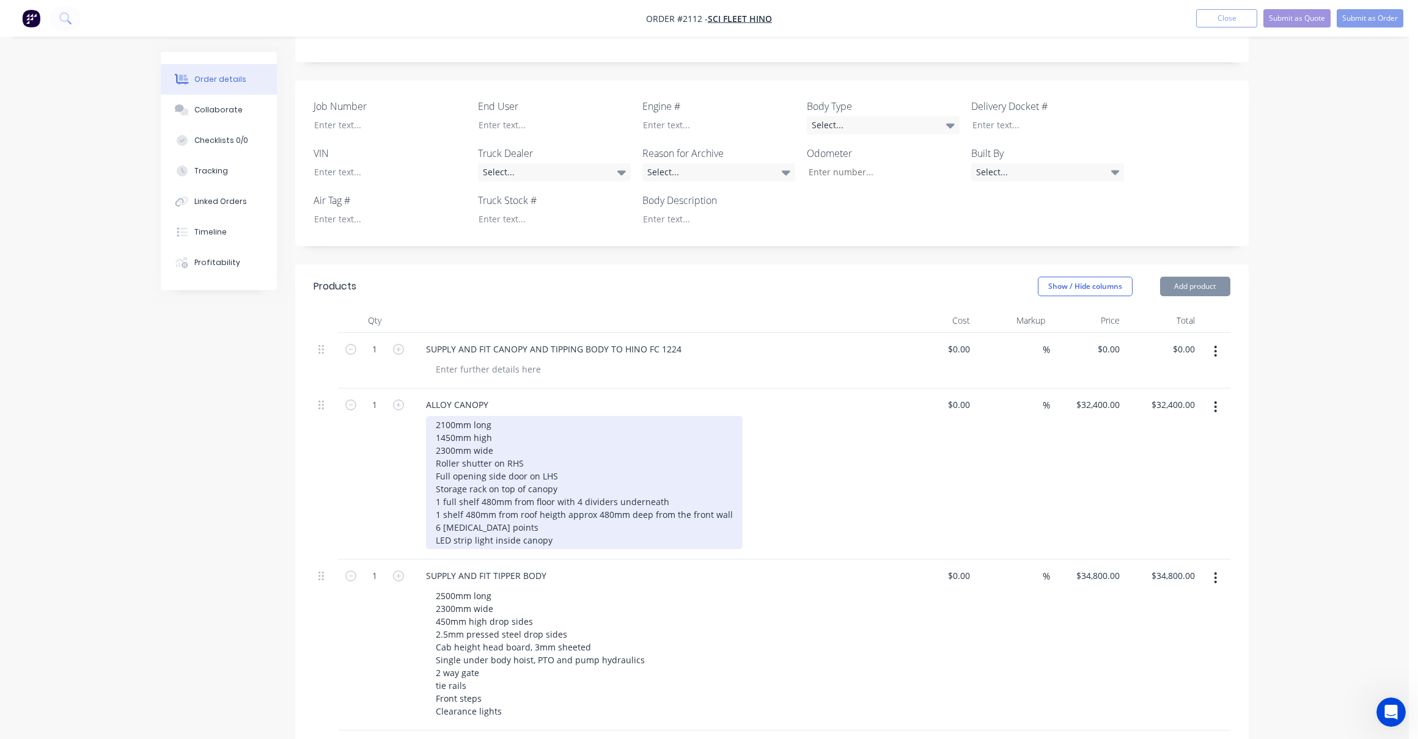
type input "32400"
type input "$32,400.00"
type input "$8,500.00"
type input "32400"
type input "$32,400.00"
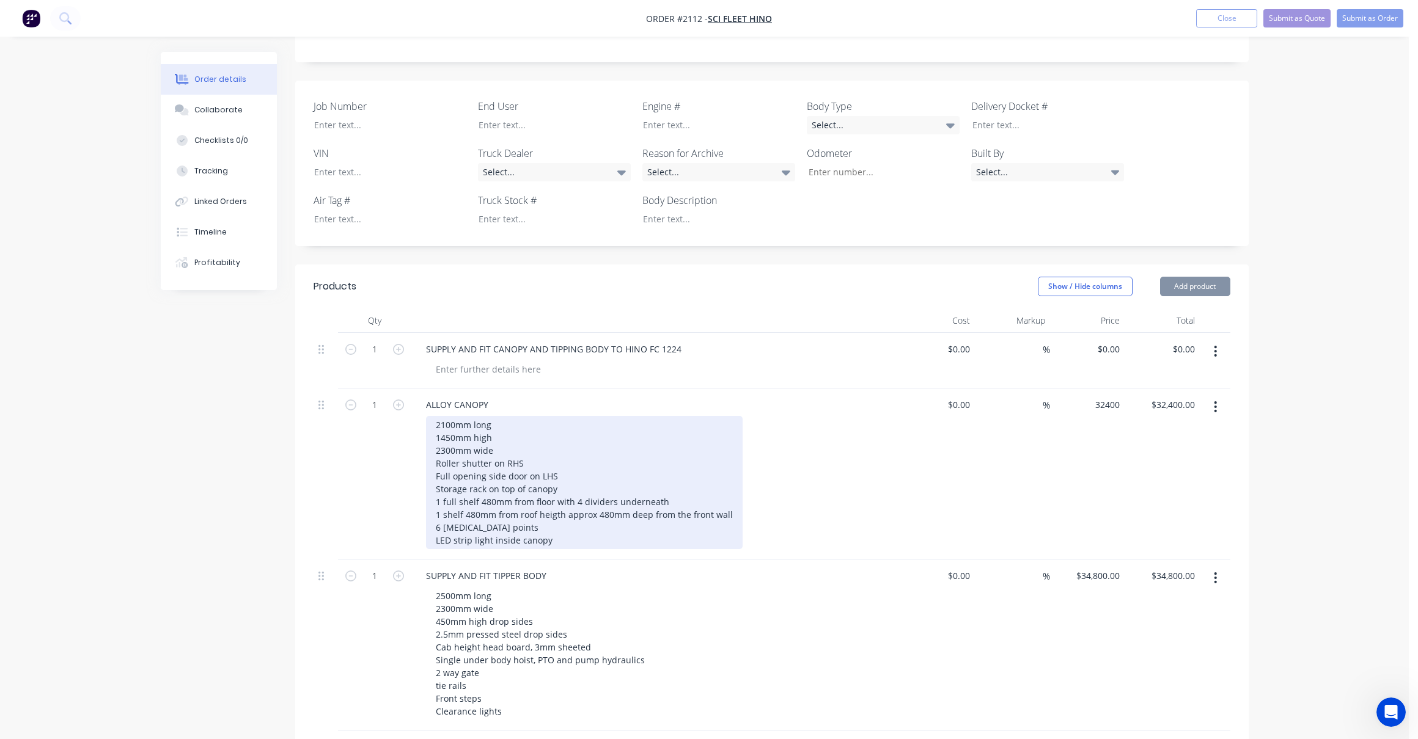
type input "$8,500.00"
type input "$32,400.00"
click at [481, 490] on div "2100mm long 1450mm high 2300mm wide Roller shutter on RHS Full opening side doo…" at bounding box center [584, 482] width 317 height 133
type input "$32,400.00"
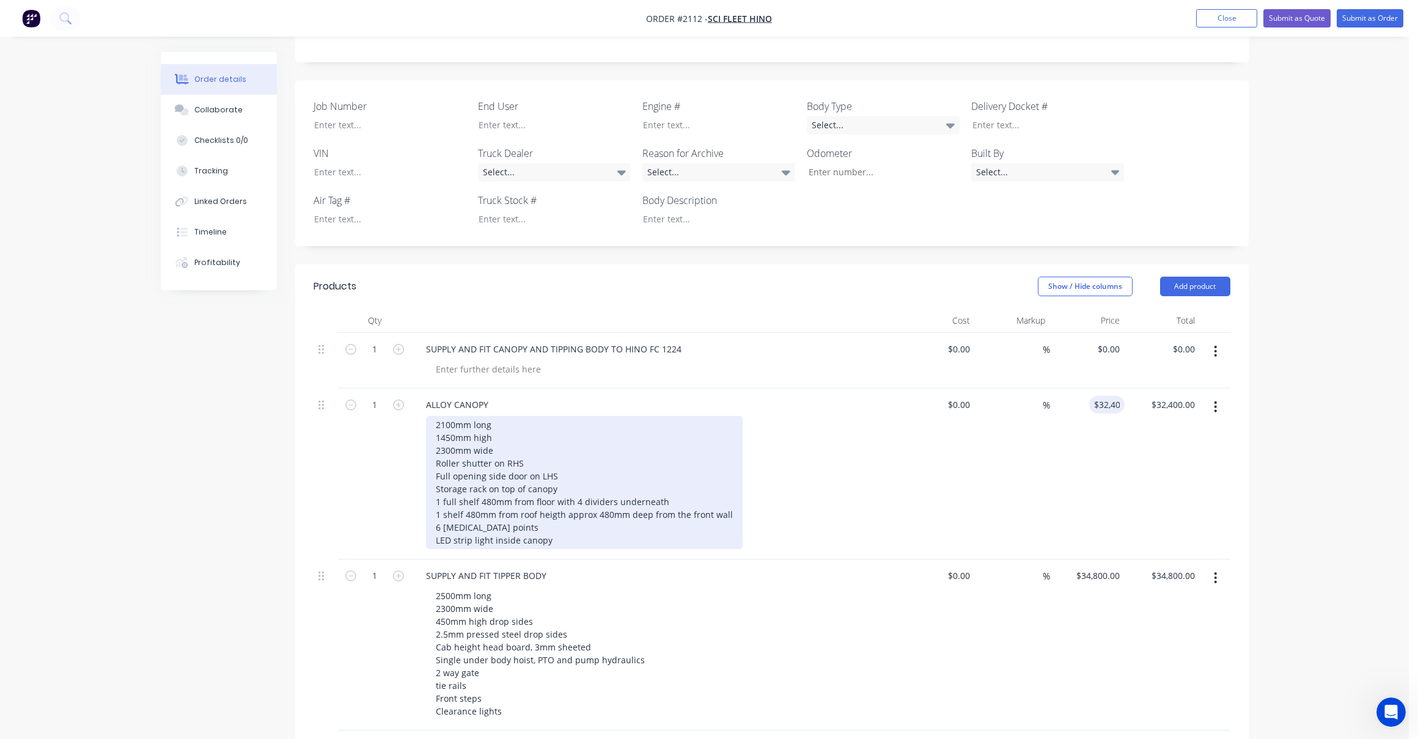
type input "32400.00"
type input "$8,500.00"
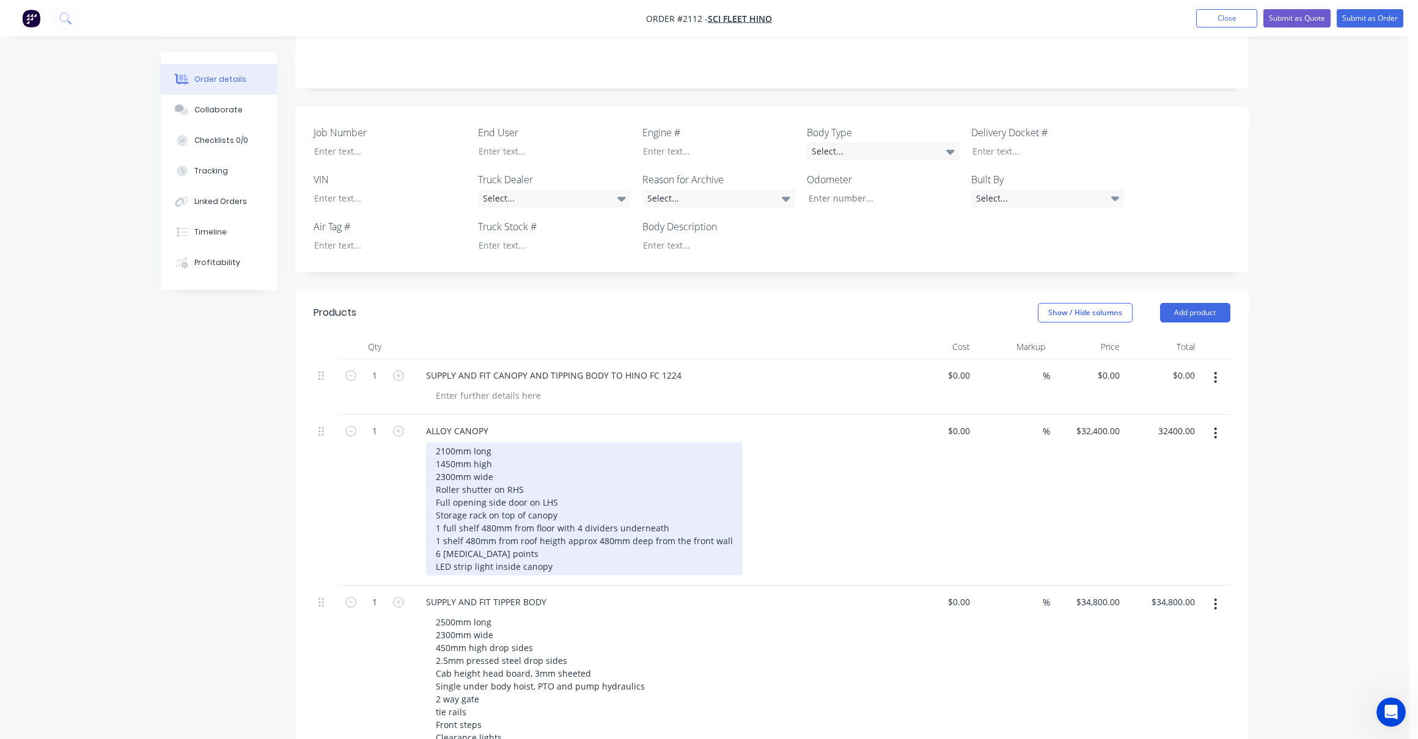
type input "32400"
type input "$32,400.00"
type input "$8,500.00"
type input "$32,400.00"
type input "32400.00"
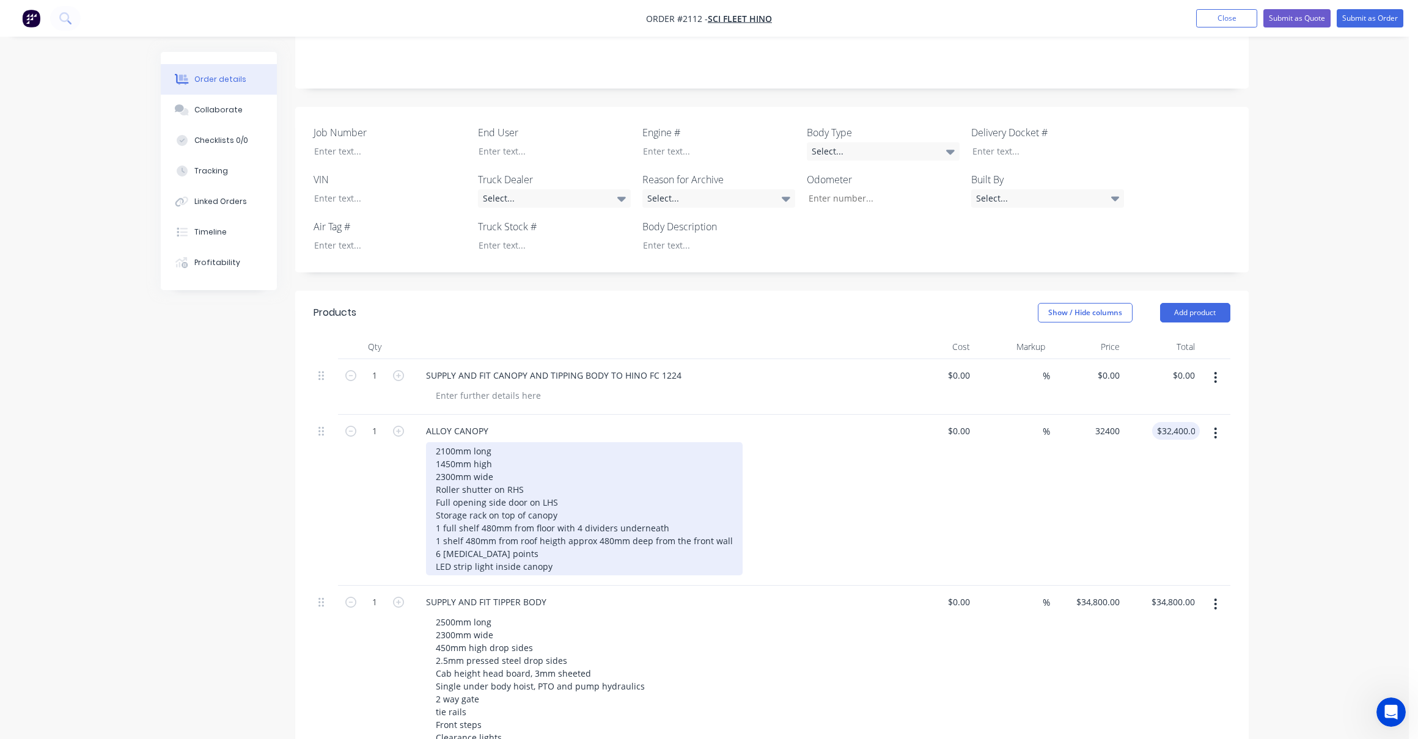
type input "$8,500.00"
type input "$32,400.00"
type input "$8,500.00"
click at [500, 442] on div "2100mm long 1450mm high 2300mm wide Roller shutter on RHS Full opening side doo…" at bounding box center [584, 508] width 317 height 133
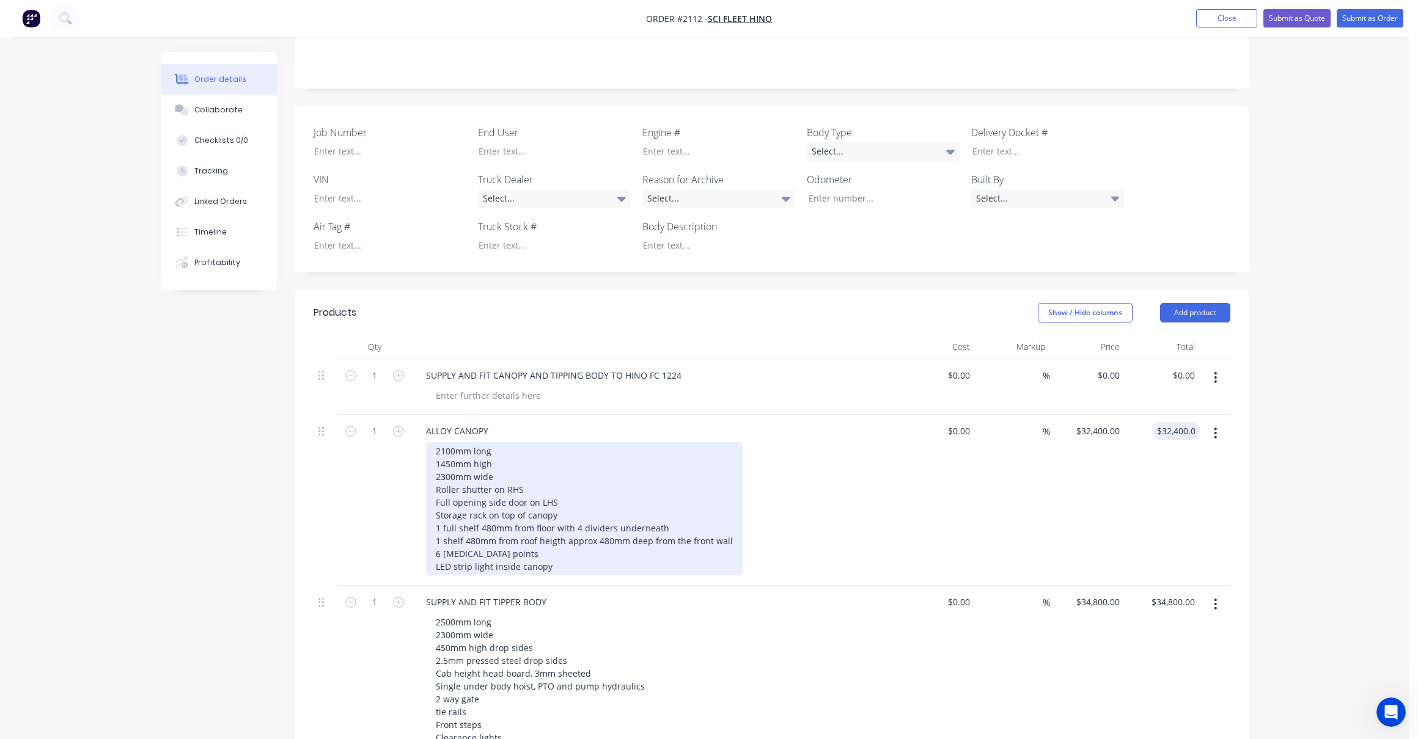
type input "32400"
type input "$32,400.00"
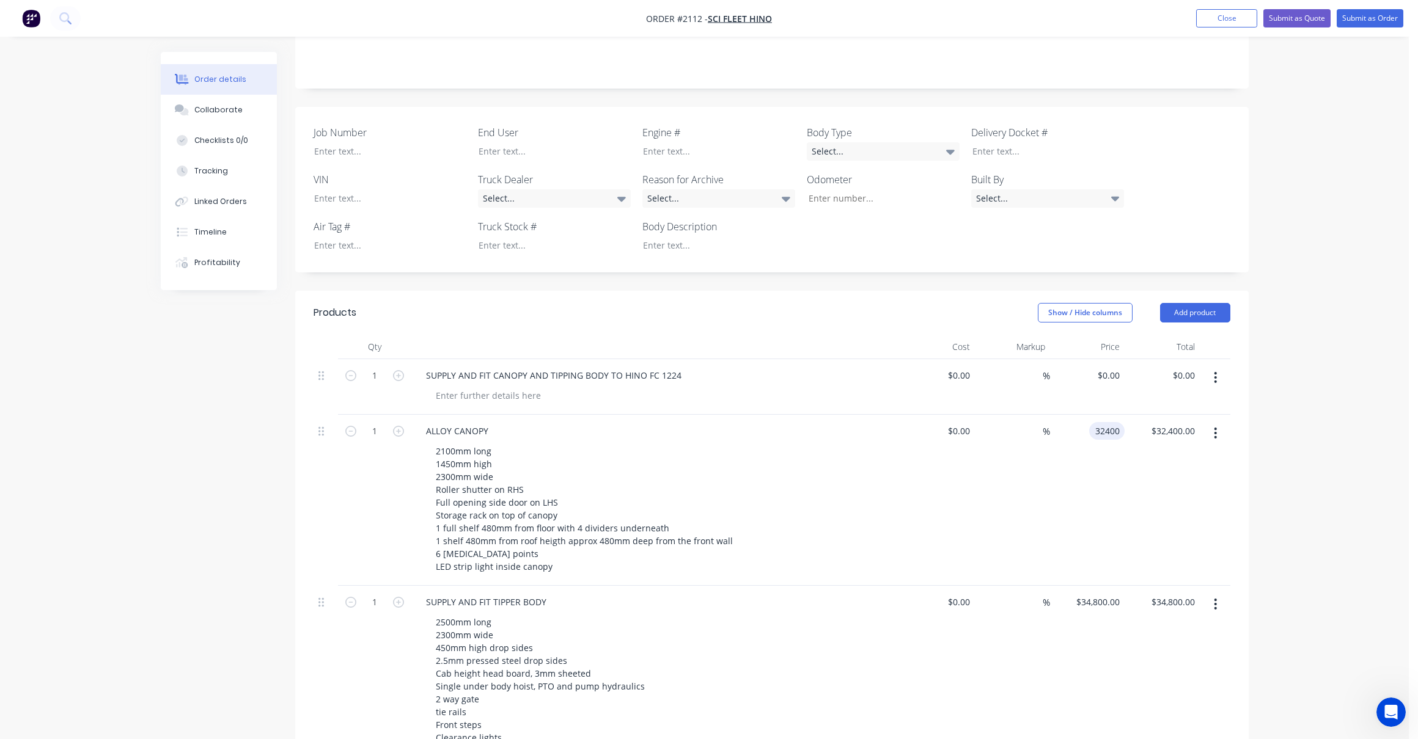
type input "$32,400.00"
type input "8500.00"
type input "$32,400.00"
type input "32400.00"
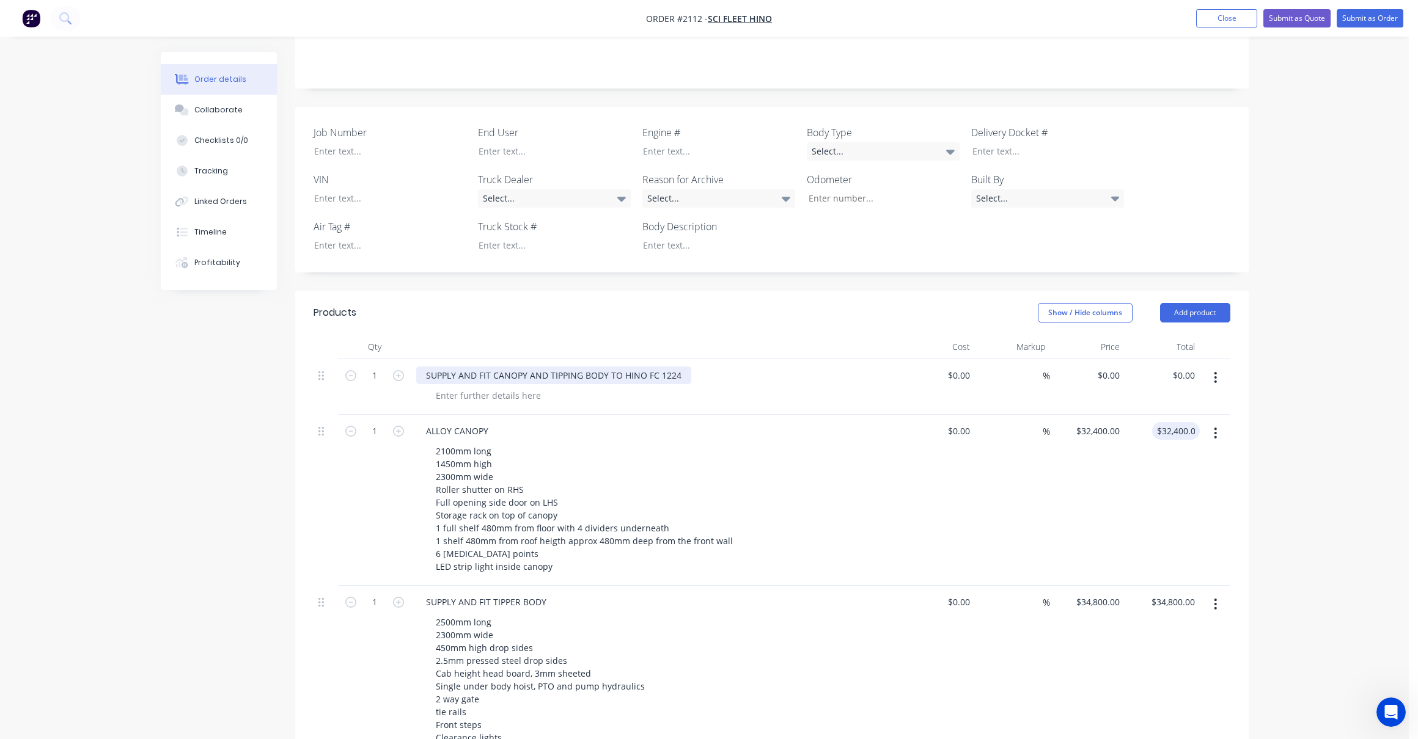
type input "$8,500.00"
type input "$32,400.00"
type input "8500.00"
type input "32400"
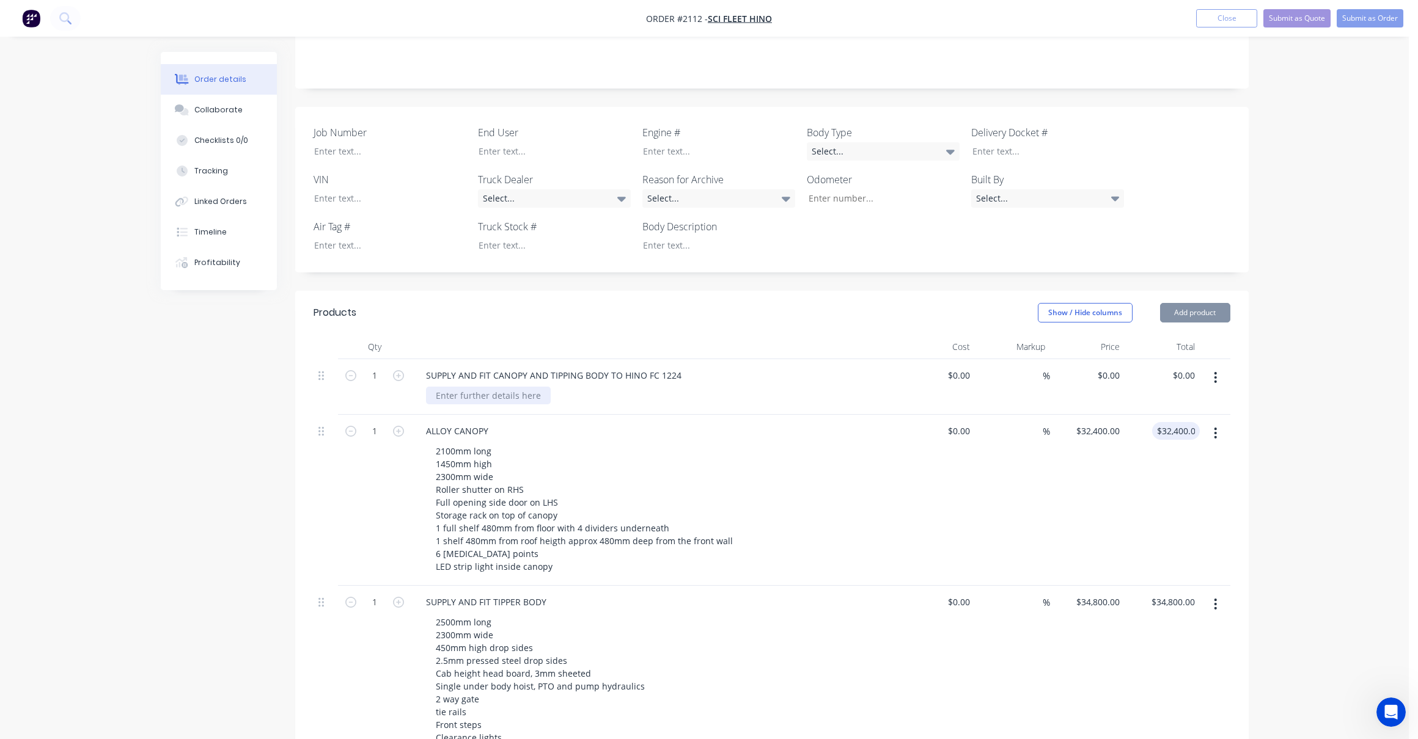
type input "$32,400.00"
type input "$8,500.00"
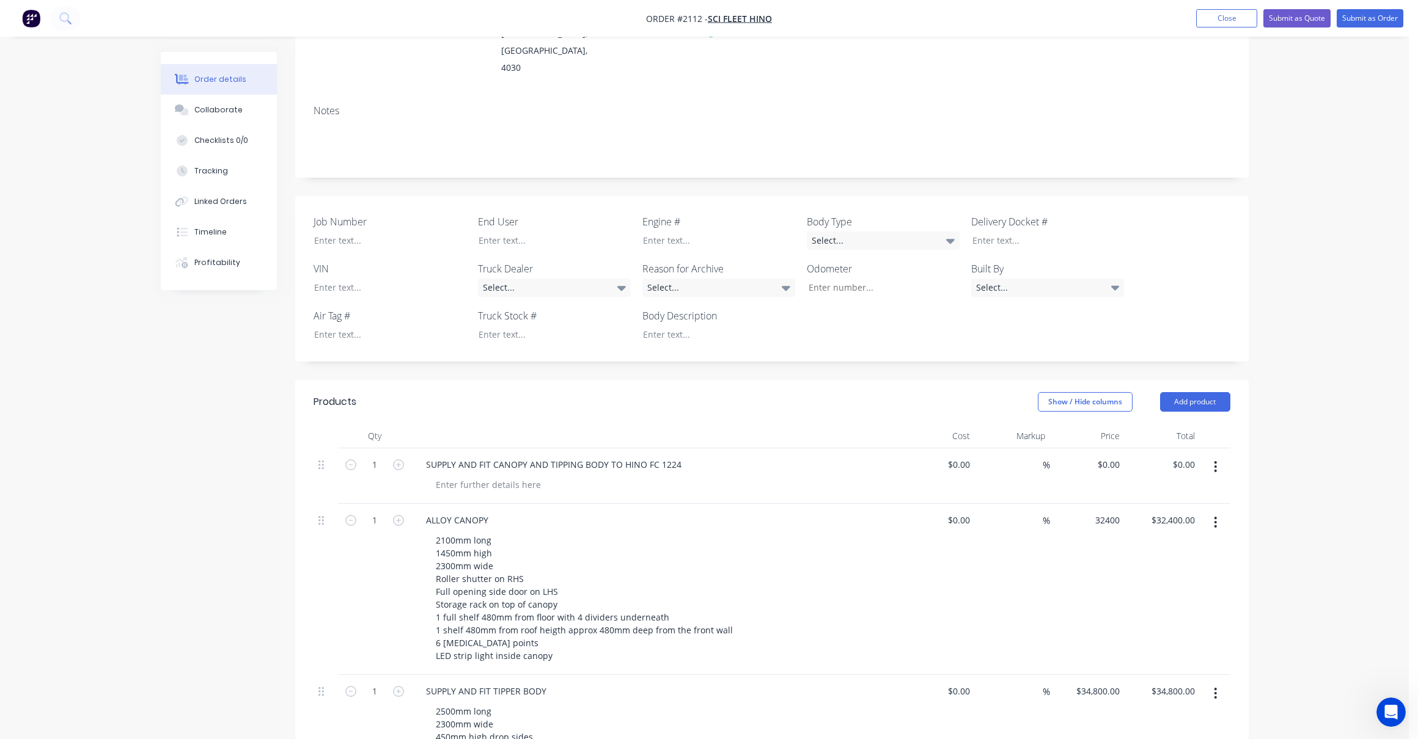
type input "32400"
type input "$32,400.00"
type input "$8,500.00"
type input "$32,400.00"
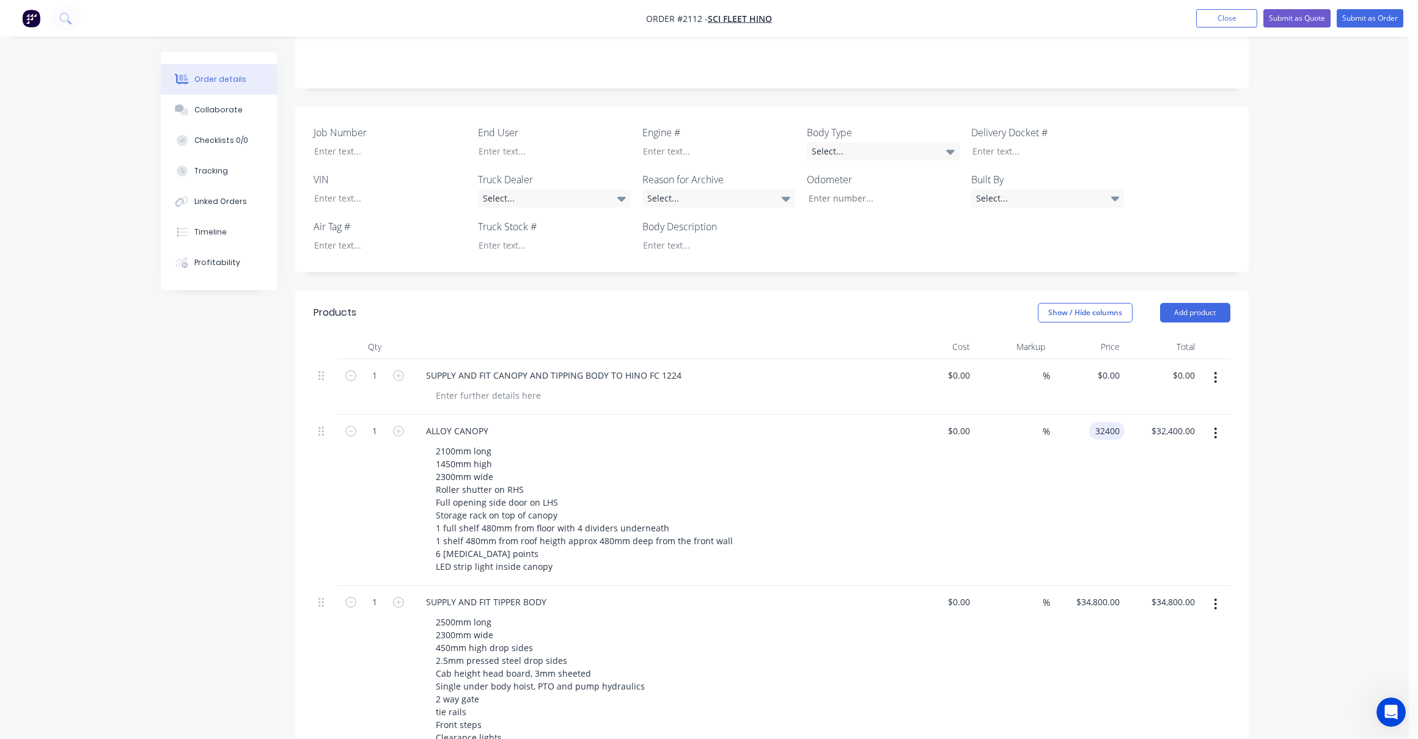
drag, startPoint x: 590, startPoint y: 336, endPoint x: 646, endPoint y: 356, distance: 59.5
click at [590, 367] on div "SUPPLY AND FIT CANOPY AND TIPPING BODY TO HINO FC 1224" at bounding box center [553, 376] width 275 height 18
click at [1109, 422] on input "$32,400.00" at bounding box center [1099, 431] width 49 height 18
click at [1410, 81] on body "Order #2112 - Sci Fleet Hino Add product Close Submit as Quote Submit as Order …" at bounding box center [709, 475] width 1418 height 1489
click at [1226, 16] on button "Close" at bounding box center [1226, 18] width 61 height 18
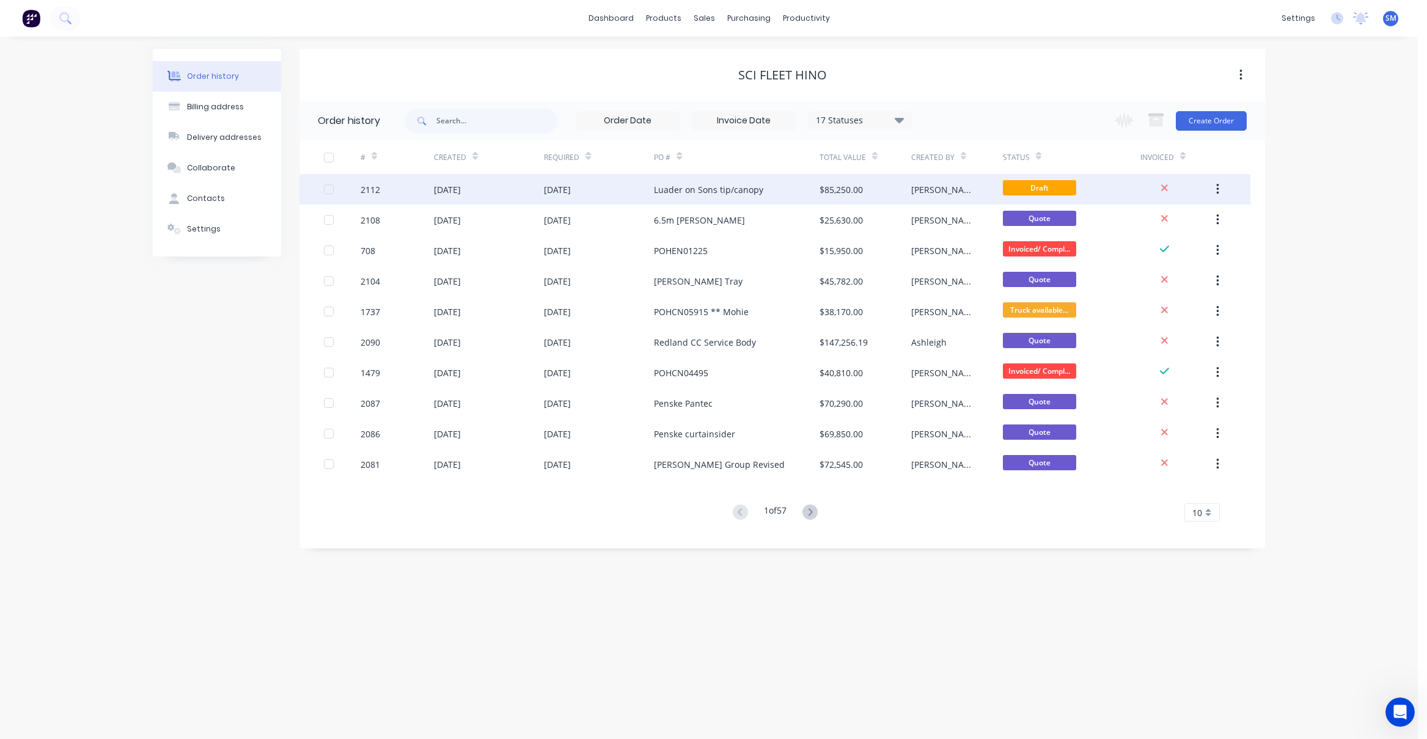
click at [681, 185] on div "Luader on Sons tip/canopy" at bounding box center [708, 189] width 109 height 13
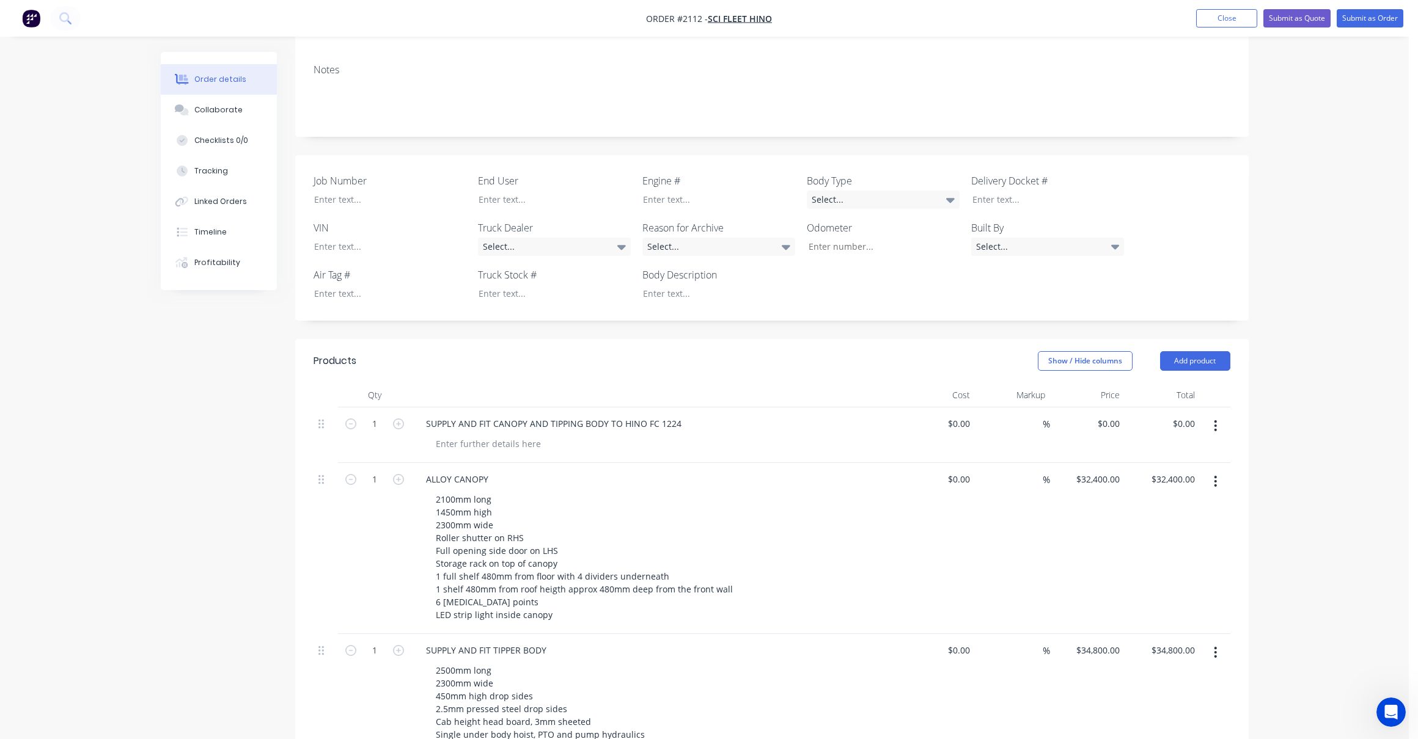
scroll to position [306, 0]
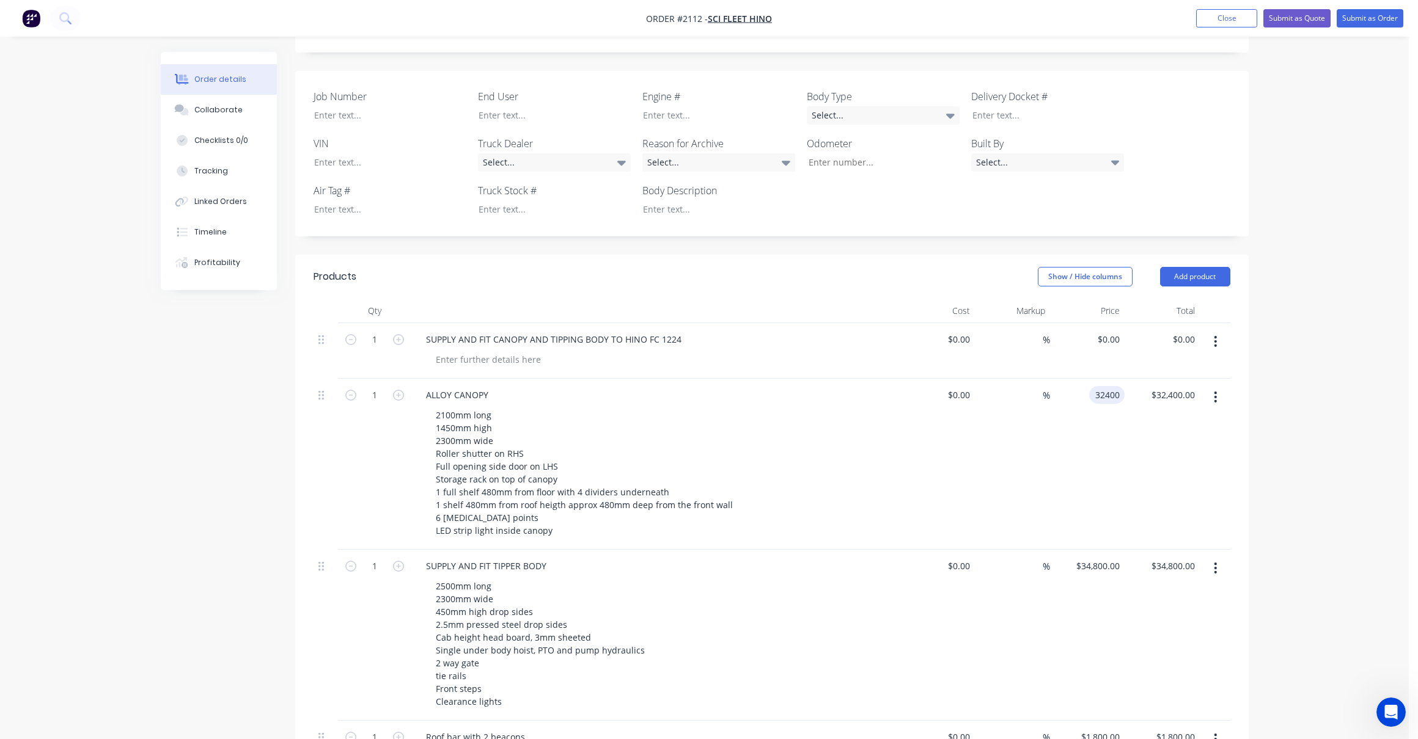
drag, startPoint x: 1104, startPoint y: 359, endPoint x: 1079, endPoint y: 436, distance: 81.4
click at [1104, 386] on input "32400" at bounding box center [1109, 395] width 31 height 18
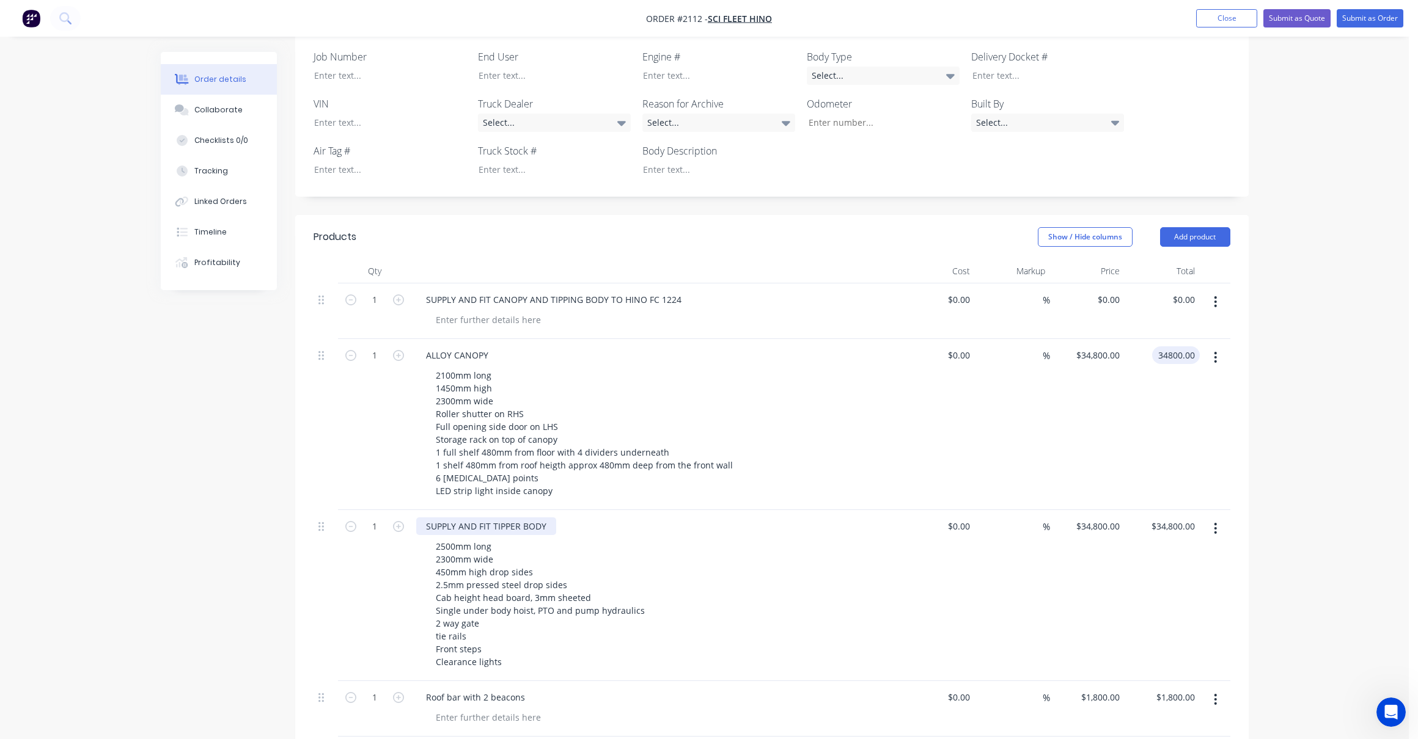
scroll to position [367, 0]
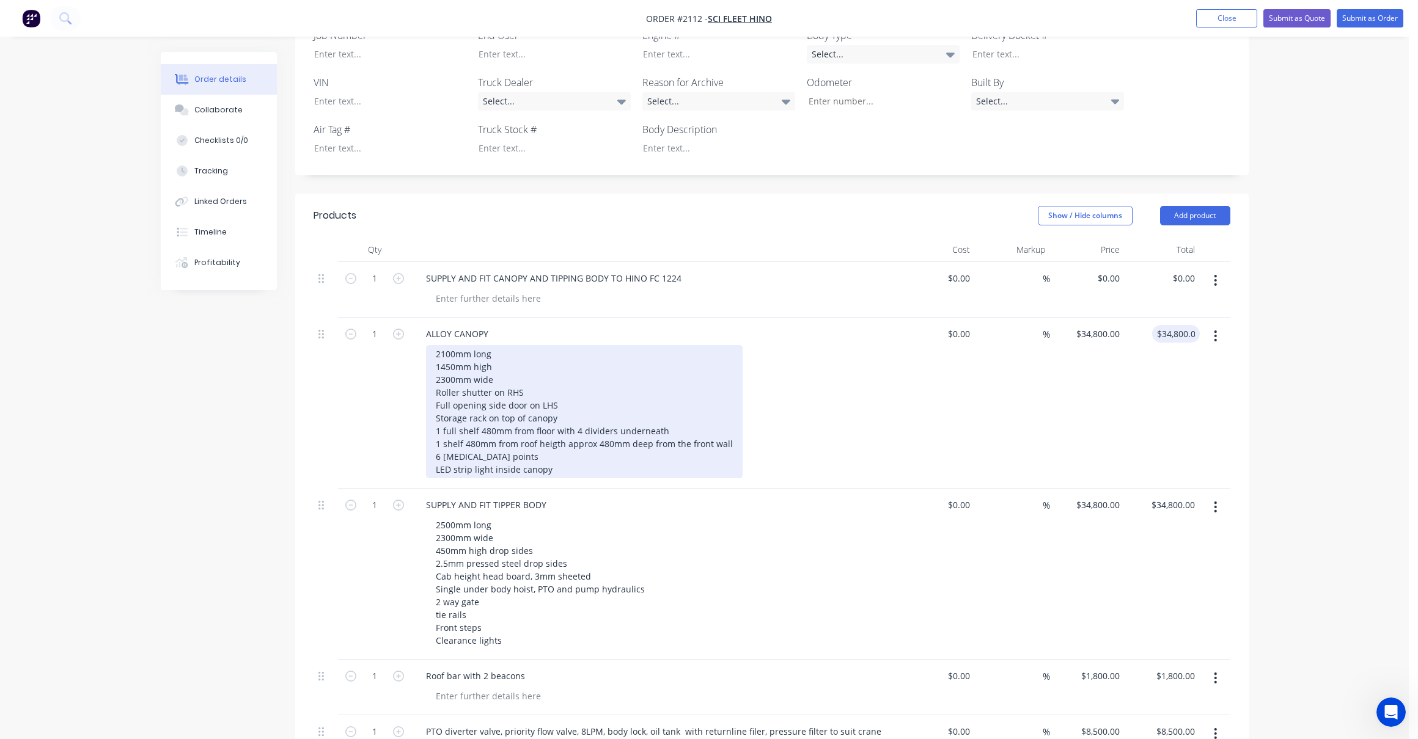
click at [729, 409] on div "2100mm long 1450mm high 2300mm wide Roller shutter on RHS Full opening side doo…" at bounding box center [584, 411] width 317 height 133
click at [435, 423] on div "2100mm long 1450mm high 2300mm wide Roller shutter on RHS Full opening side doo…" at bounding box center [584, 411] width 317 height 133
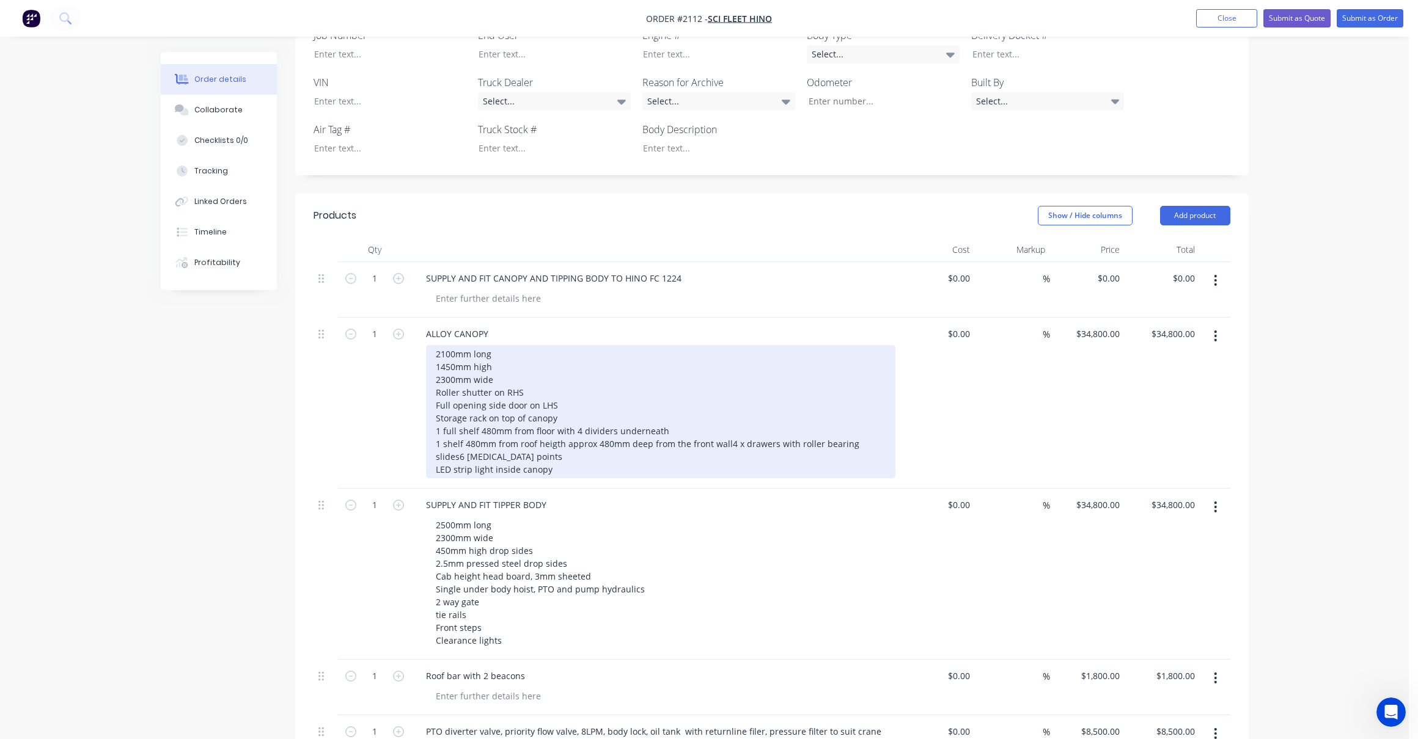
click at [505, 436] on div "2100mm long 1450mm high 2300mm wide Roller shutter on RHS Full opening side doo…" at bounding box center [660, 411] width 469 height 133
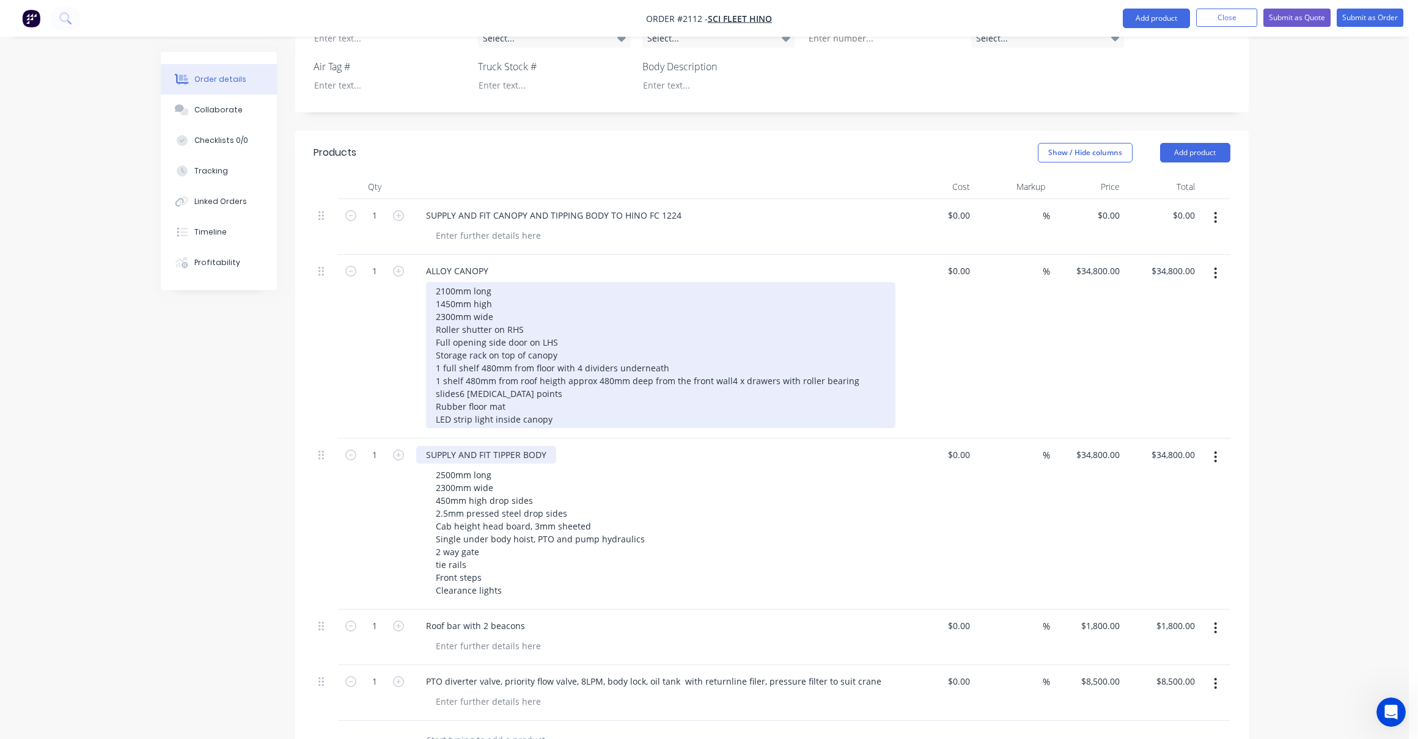
scroll to position [550, 0]
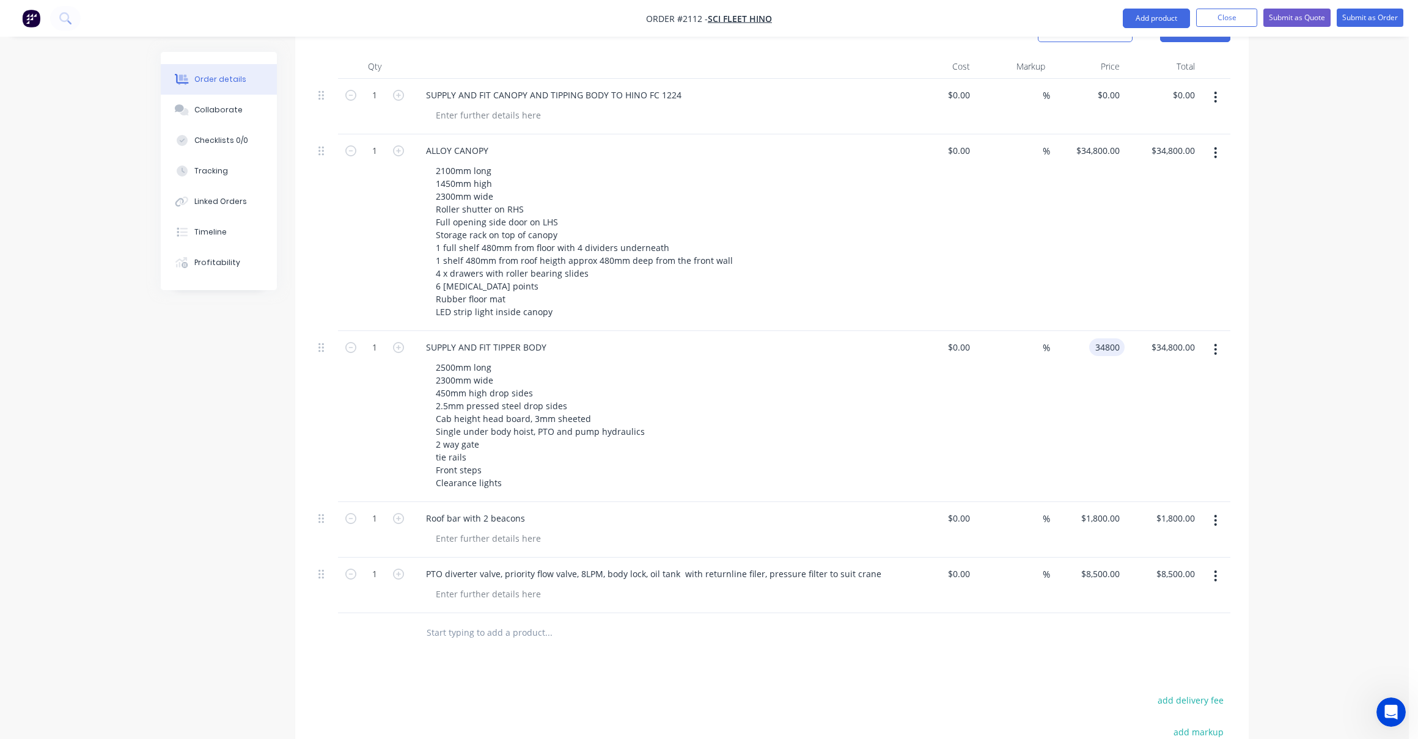
drag, startPoint x: 1093, startPoint y: 312, endPoint x: 1071, endPoint y: 447, distance: 137.5
click at [1095, 339] on input "34800" at bounding box center [1109, 348] width 31 height 18
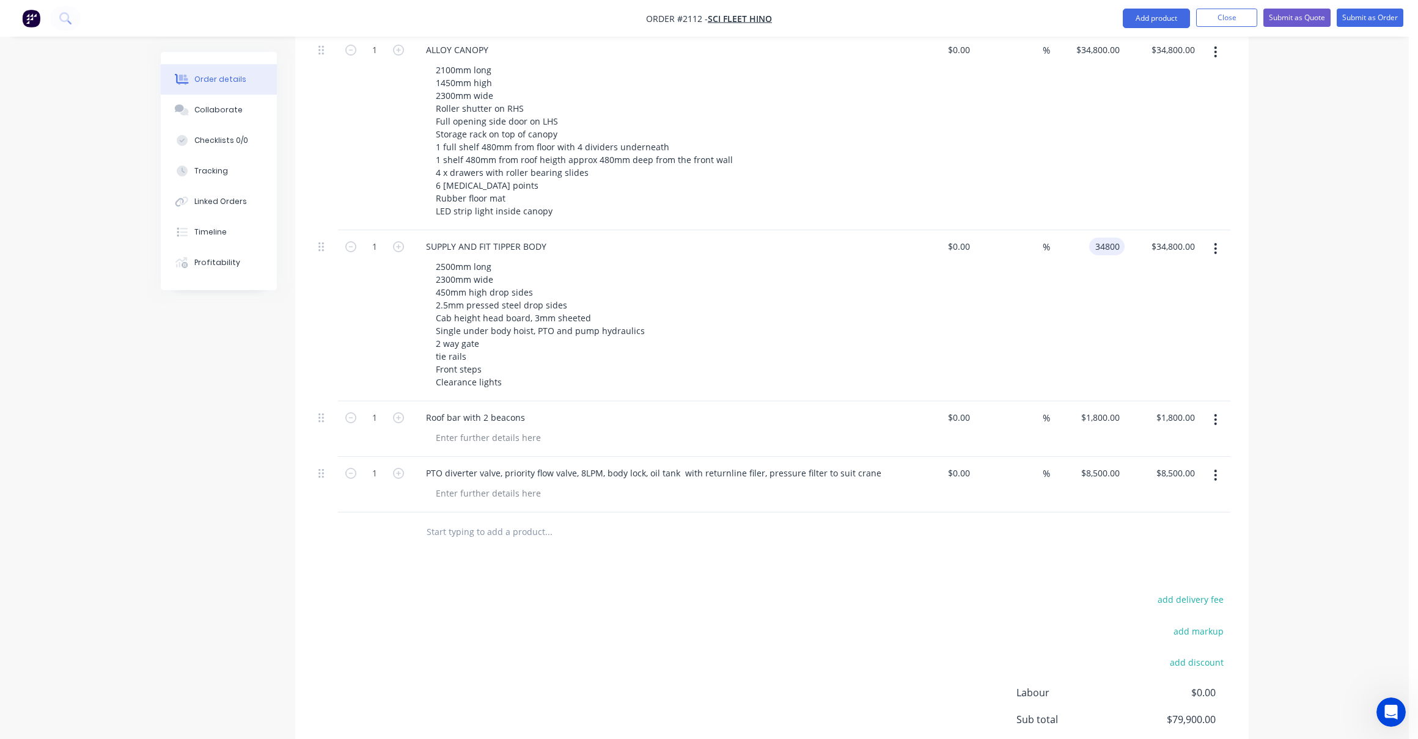
scroll to position [672, 0]
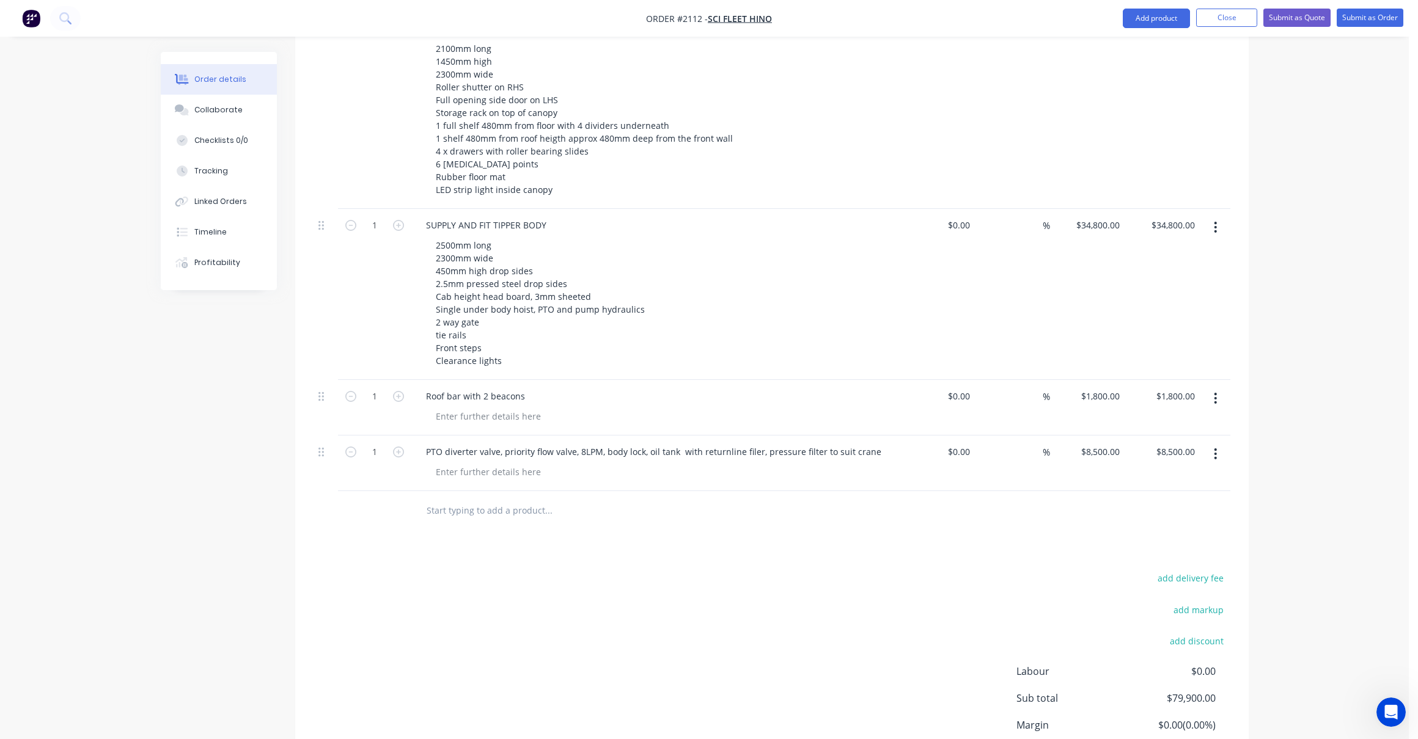
click at [1107, 436] on div "$8,500.00 $8,500.00" at bounding box center [1087, 464] width 75 height 56
click at [1104, 443] on input "8500" at bounding box center [1102, 452] width 45 height 18
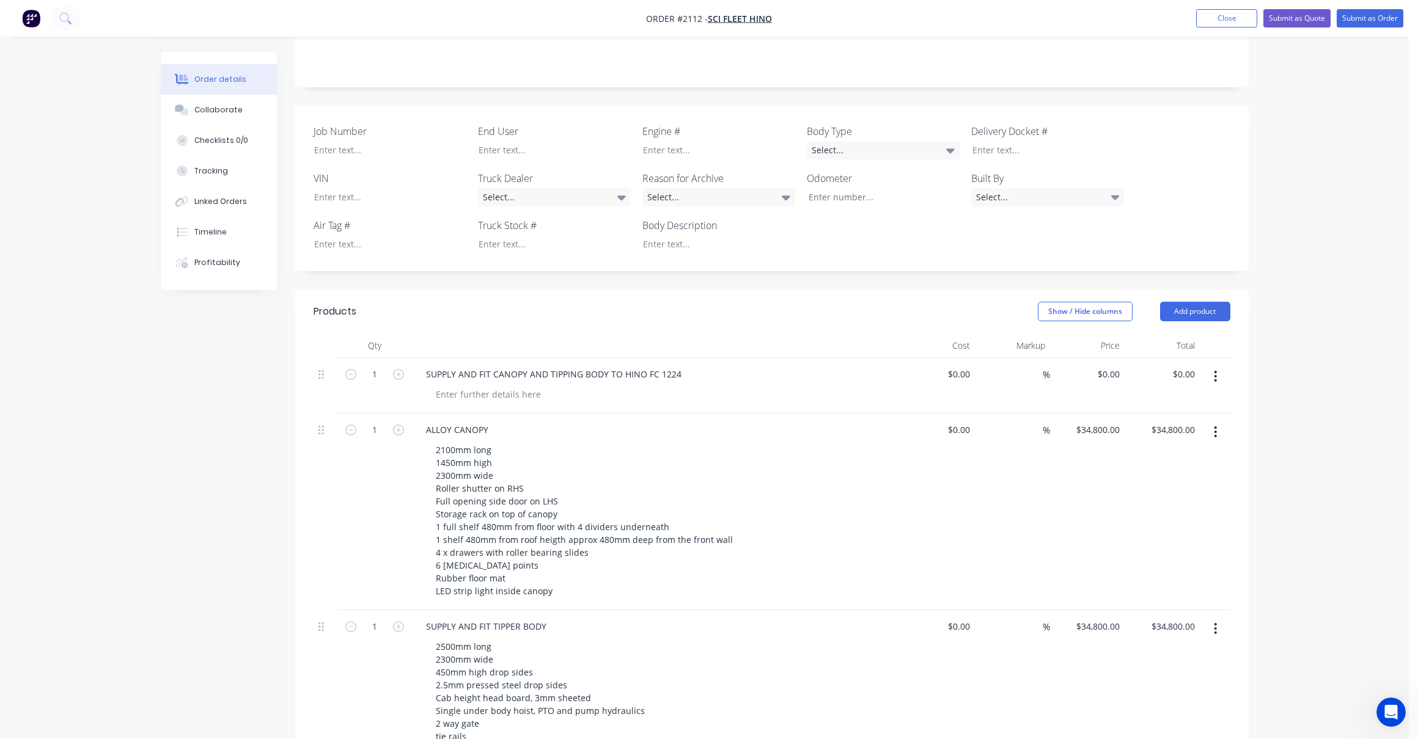
scroll to position [428, 0]
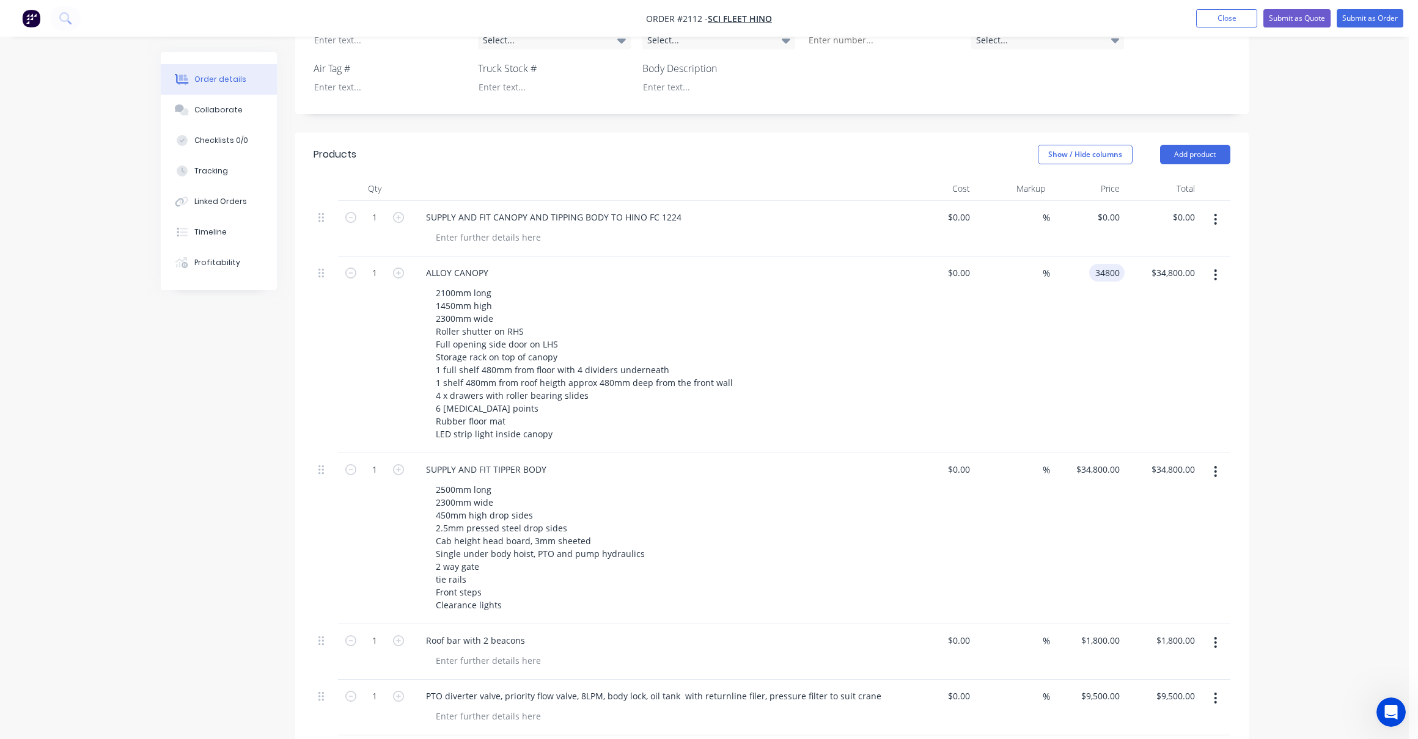
drag, startPoint x: 1091, startPoint y: 235, endPoint x: 1135, endPoint y: 266, distance: 53.4
click at [1092, 264] on div "34800 34800" at bounding box center [1106, 273] width 35 height 18
click at [1095, 461] on input "34800" at bounding box center [1099, 470] width 49 height 18
click at [1102, 264] on input "34800" at bounding box center [1109, 273] width 31 height 18
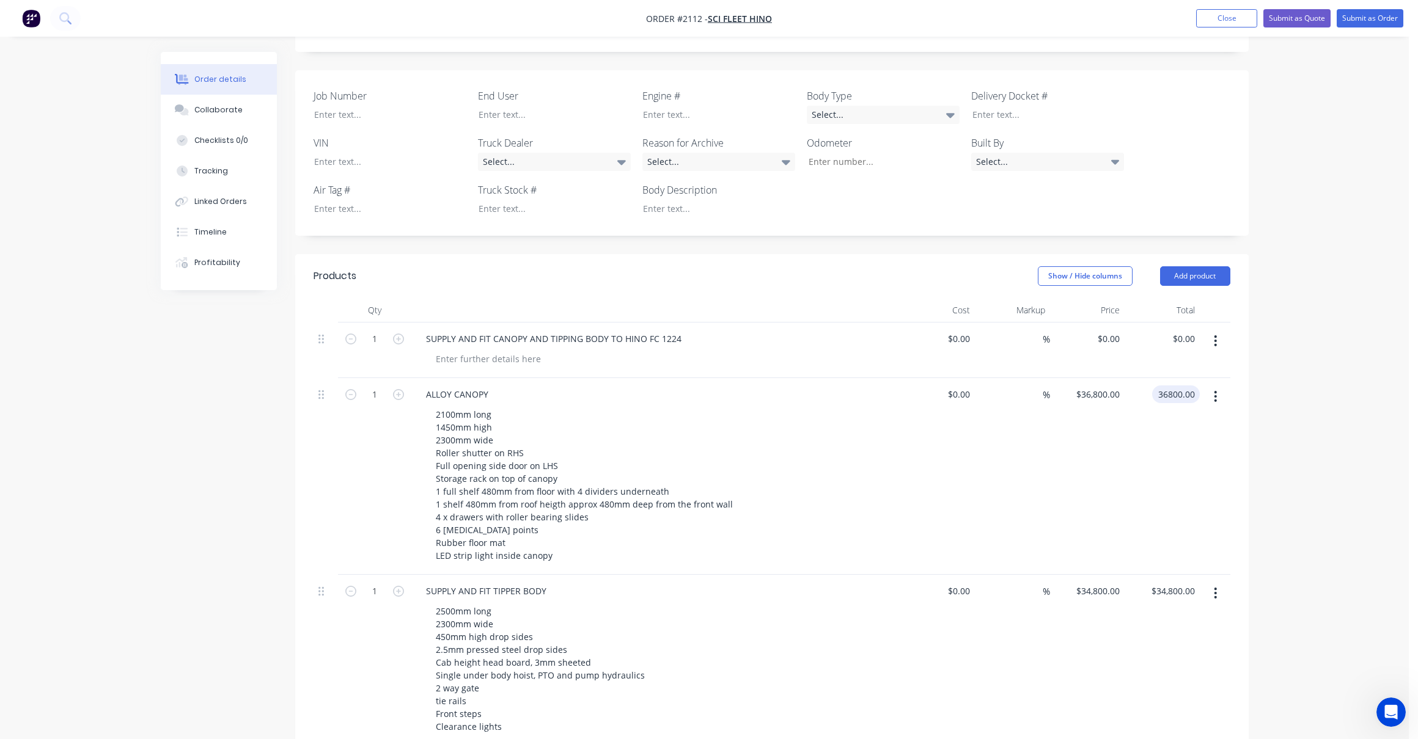
scroll to position [306, 0]
click at [1295, 17] on button "Submit as Quote" at bounding box center [1296, 18] width 67 height 18
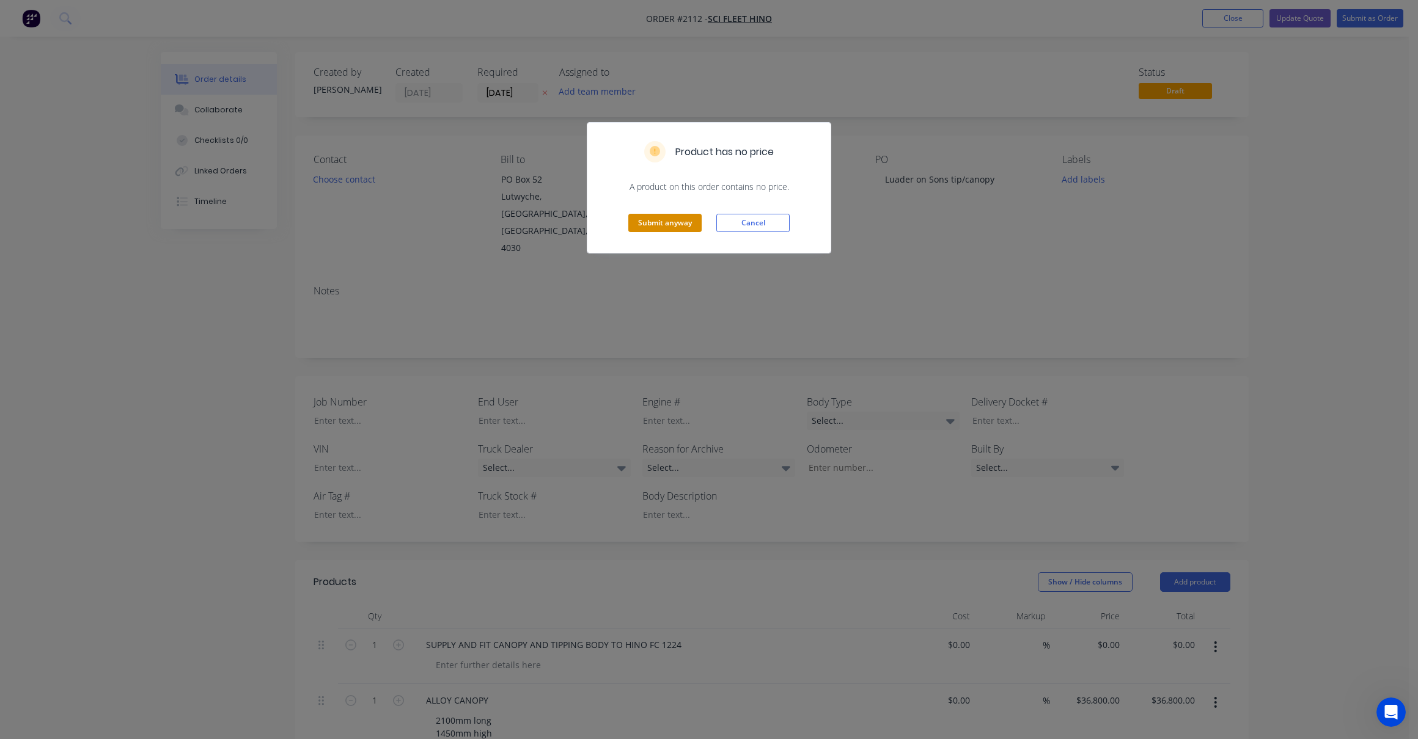
click at [673, 219] on button "Submit anyway" at bounding box center [664, 223] width 73 height 18
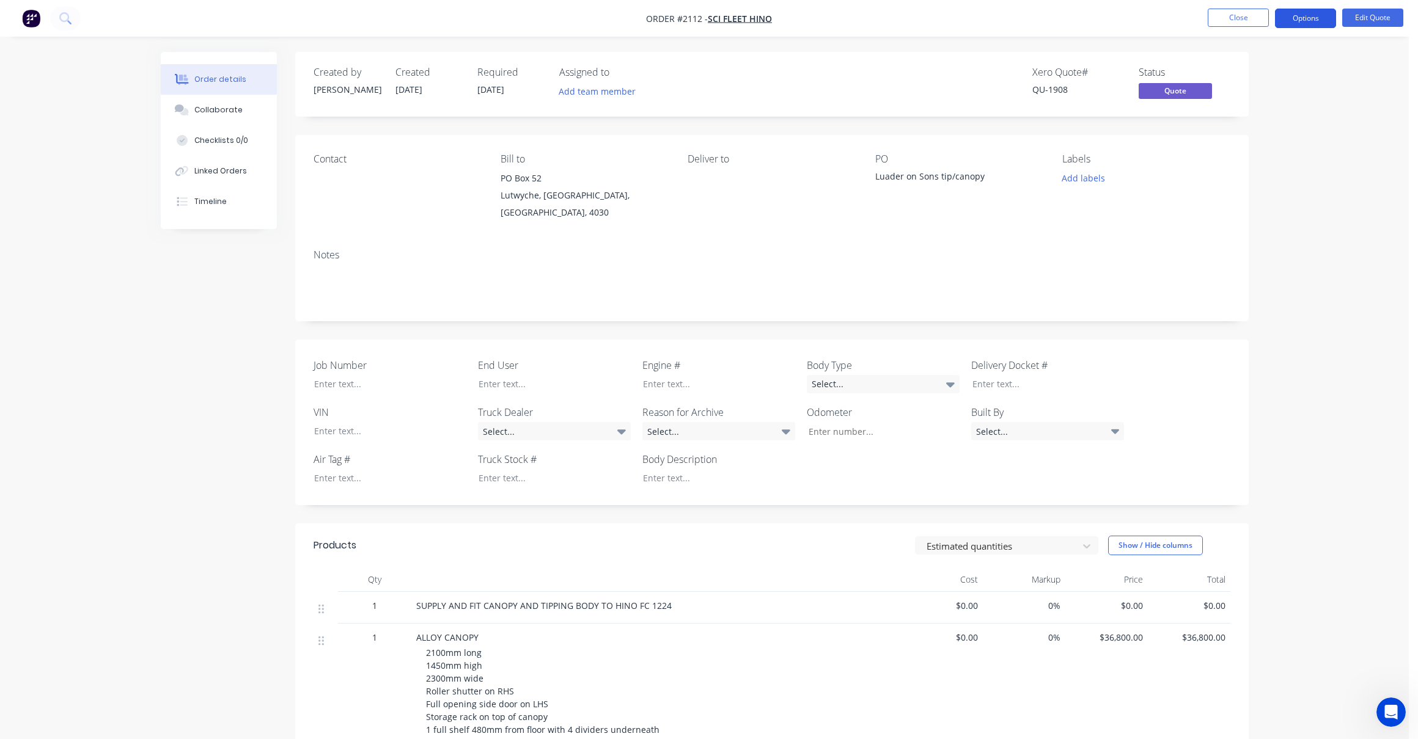
click at [1309, 18] on button "Options" at bounding box center [1305, 19] width 61 height 20
click at [1231, 71] on div "Quote" at bounding box center [1268, 74] width 112 height 18
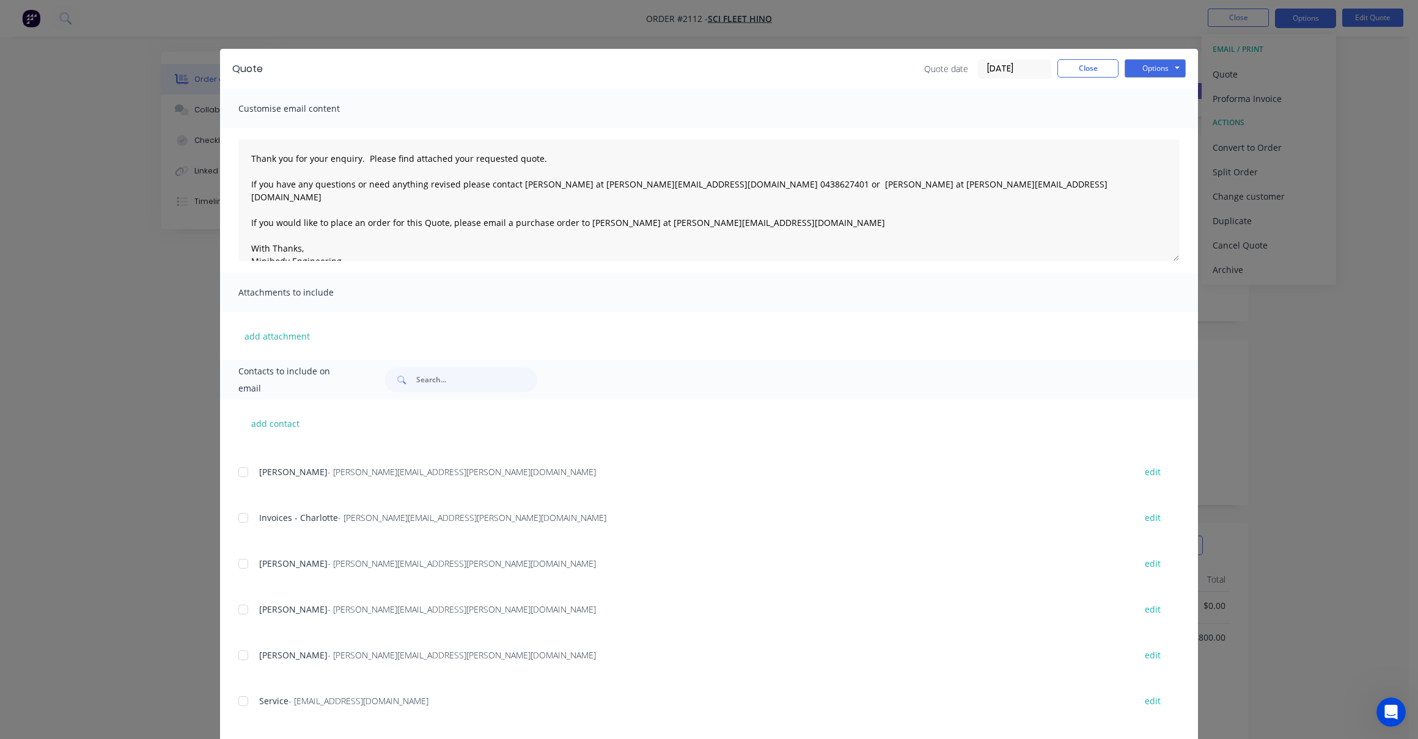
scroll to position [409, 0]
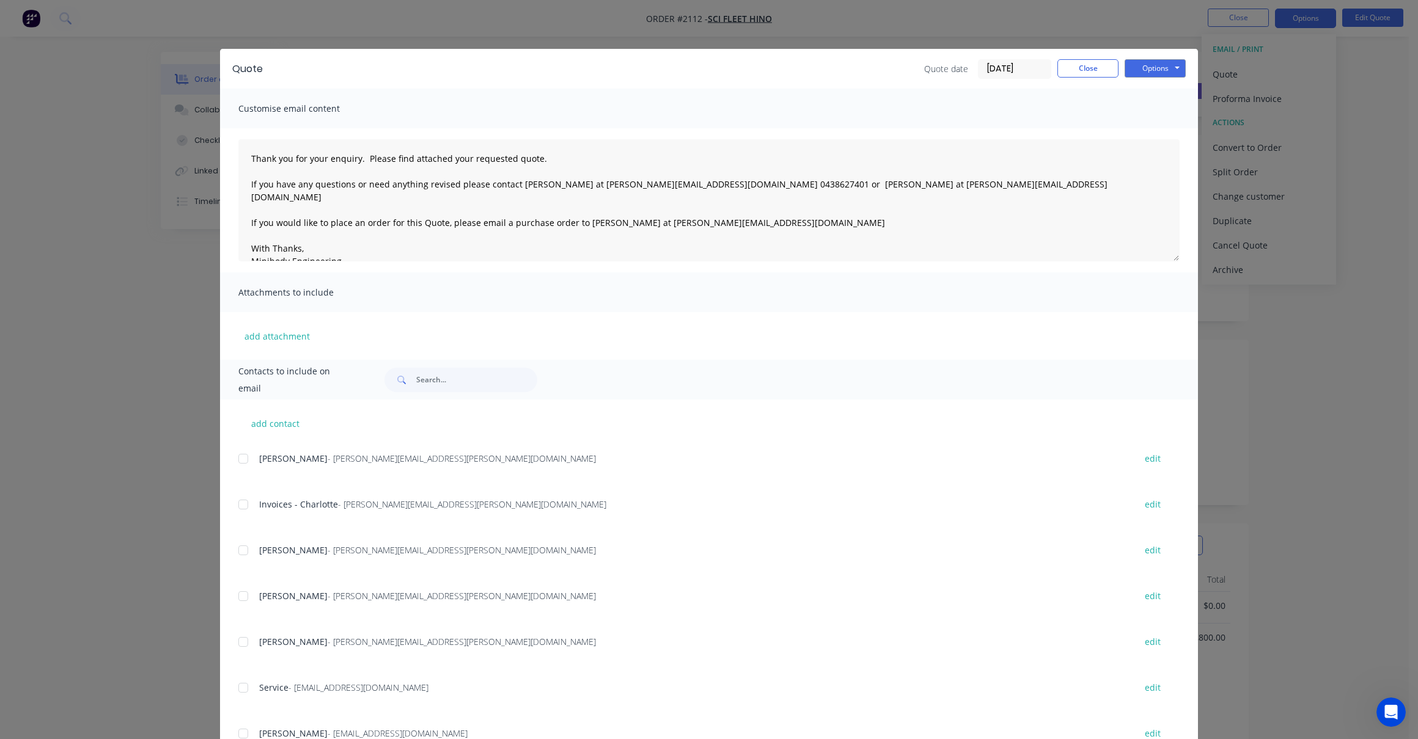
drag, startPoint x: 236, startPoint y: 640, endPoint x: 312, endPoint y: 650, distance: 76.3
click at [238, 642] on div at bounding box center [243, 642] width 24 height 24
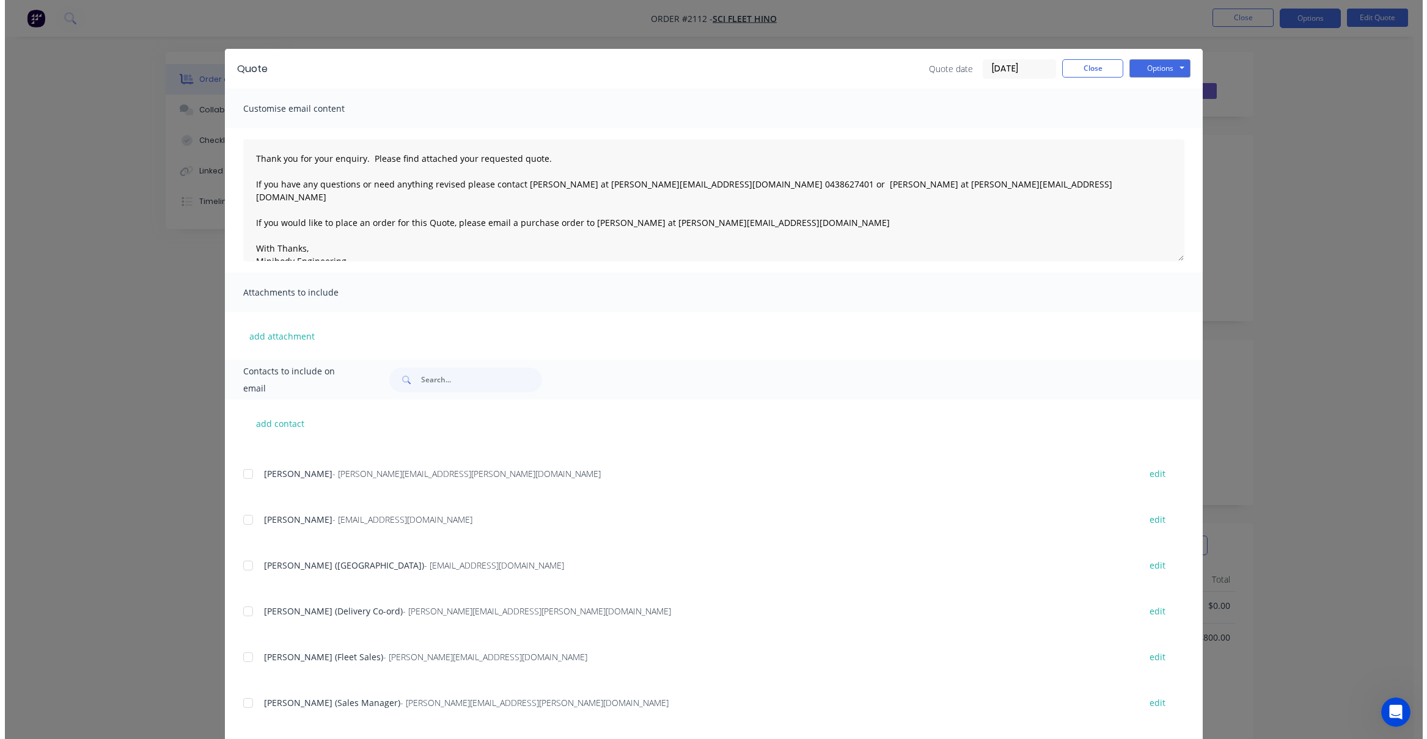
scroll to position [0, 0]
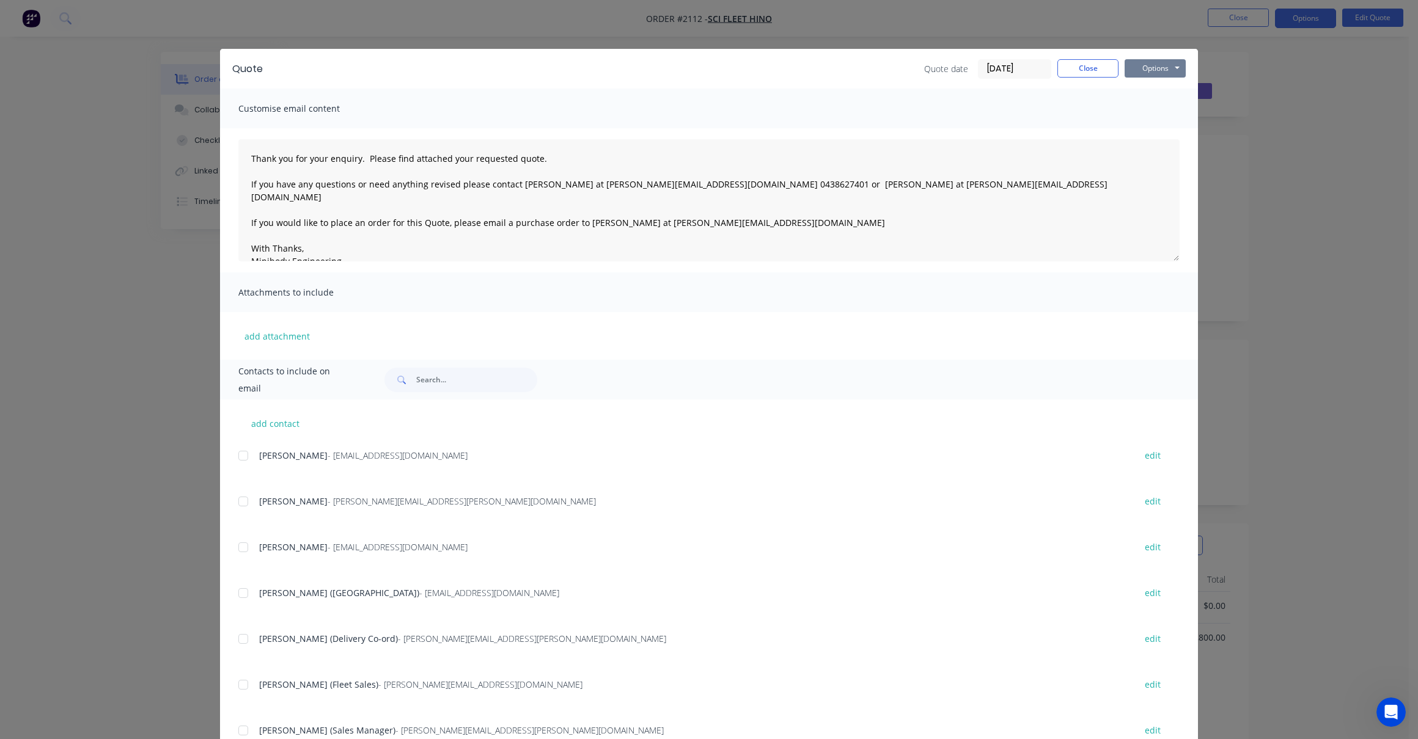
click at [1156, 65] on button "Options" at bounding box center [1154, 68] width 61 height 18
click at [1153, 128] on button "Email" at bounding box center [1163, 130] width 78 height 20
drag, startPoint x: 1082, startPoint y: 66, endPoint x: 1401, endPoint y: 164, distance: 333.6
click at [1082, 67] on button "Close" at bounding box center [1087, 68] width 61 height 18
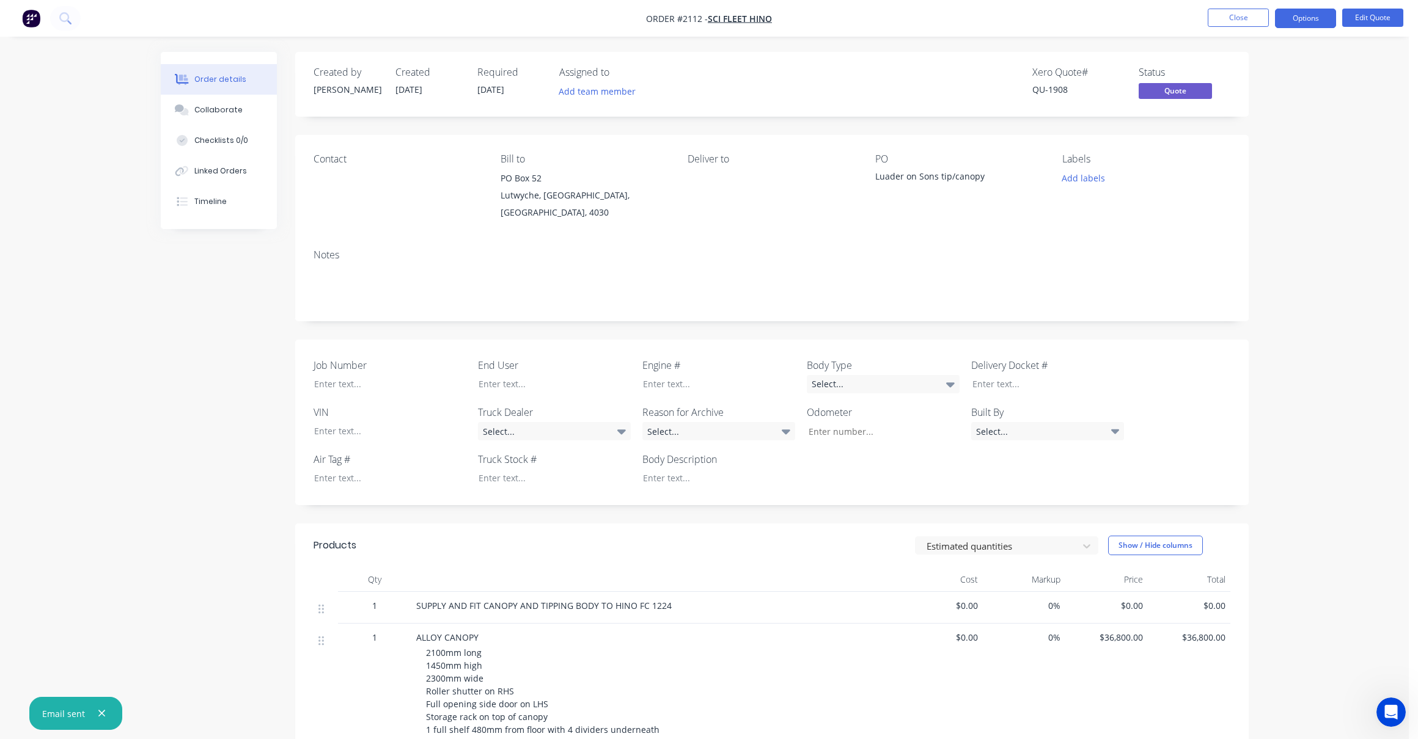
click at [1303, 249] on div "Order details Collaborate Checklists 0/0 Linked Orders Timeline Order details C…" at bounding box center [704, 627] width 1408 height 1254
drag, startPoint x: 1292, startPoint y: 188, endPoint x: 1291, endPoint y: 132, distance: 56.2
click at [1292, 189] on div "Order details Collaborate Checklists 0/0 Linked Orders Timeline Order details C…" at bounding box center [704, 627] width 1408 height 1254
click at [1246, 13] on button "Close" at bounding box center [1237, 18] width 61 height 18
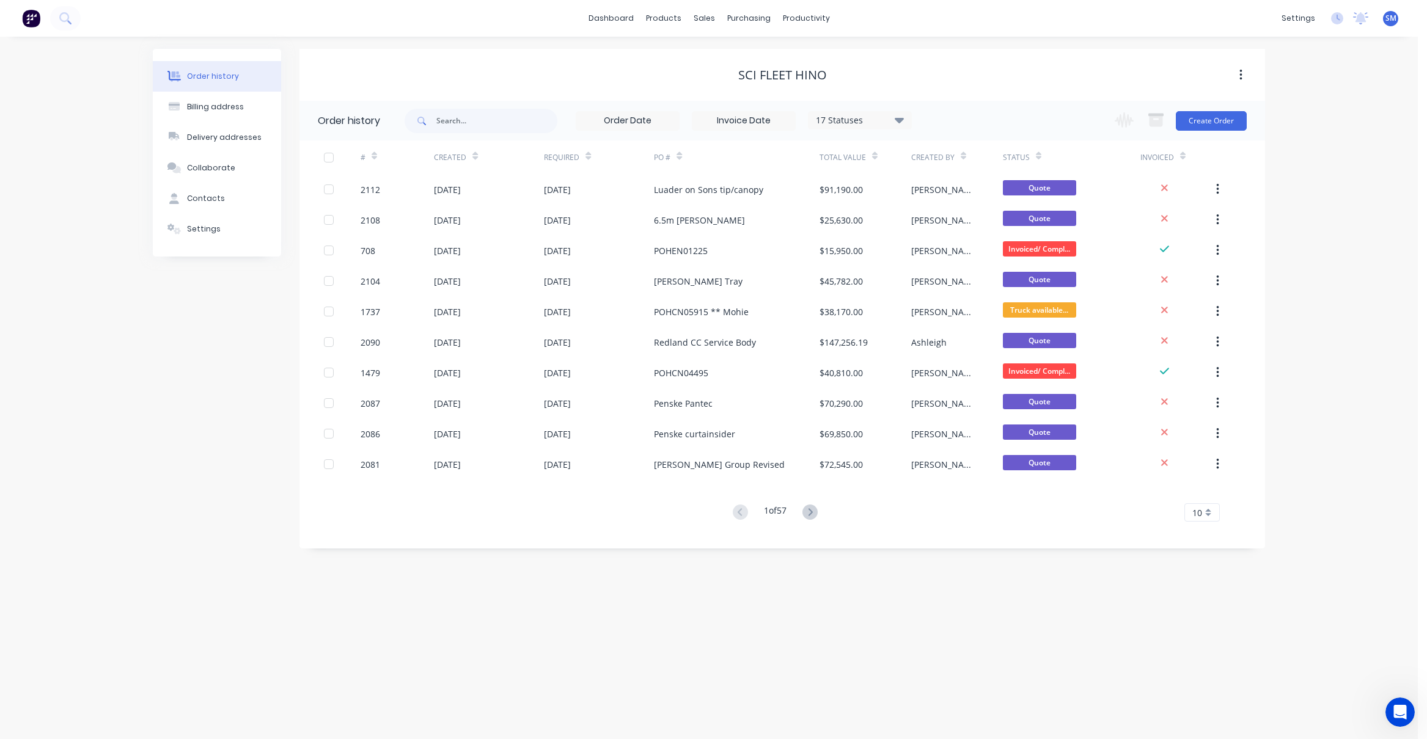
click at [231, 400] on div "Order history Billing address Delivery addresses Collaborate Contacts Settings" at bounding box center [217, 299] width 128 height 500
